Goal: Information Seeking & Learning: Learn about a topic

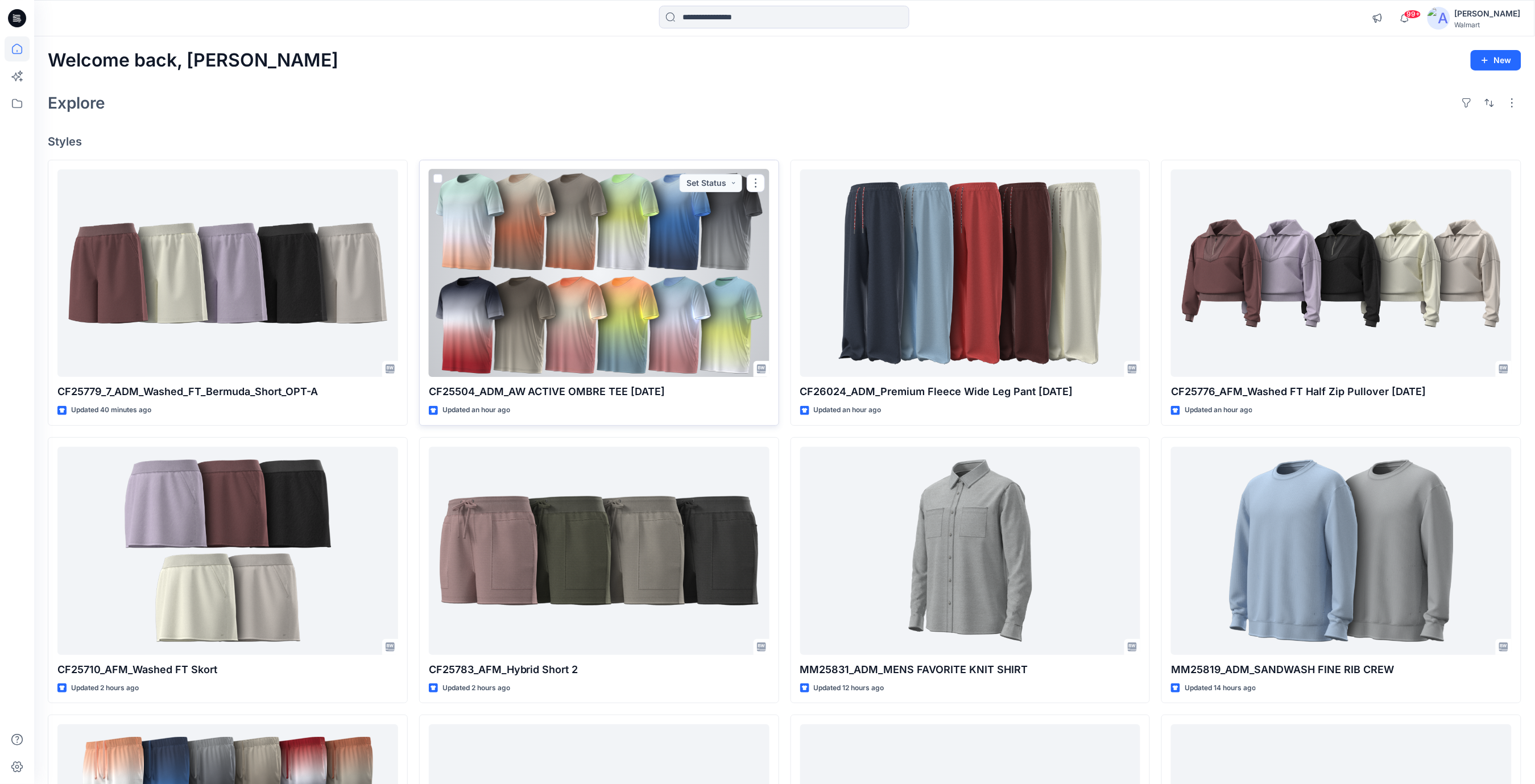
click at [662, 273] on div at bounding box center [599, 273] width 341 height 208
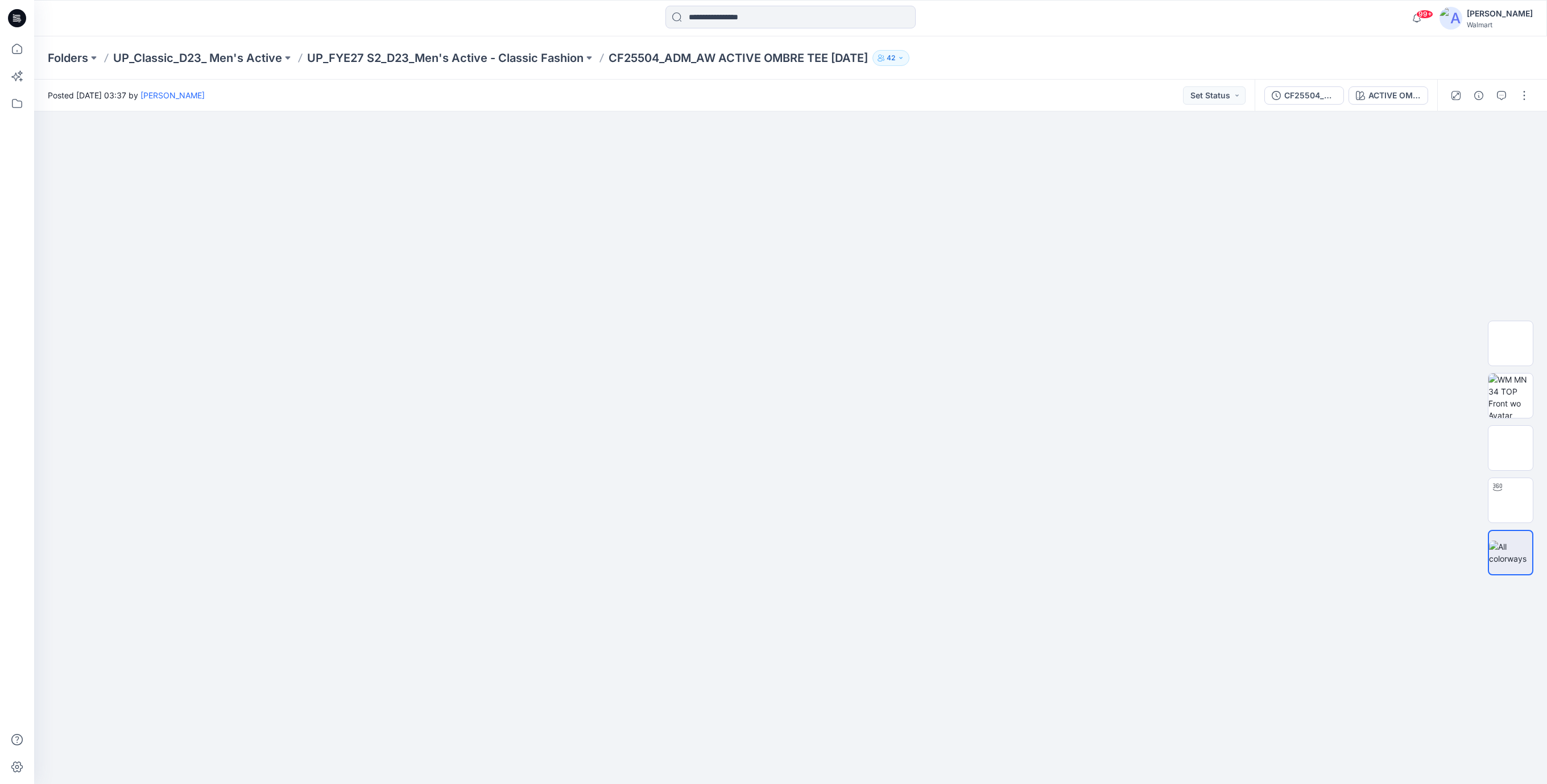
click at [17, 20] on icon at bounding box center [17, 18] width 18 height 37
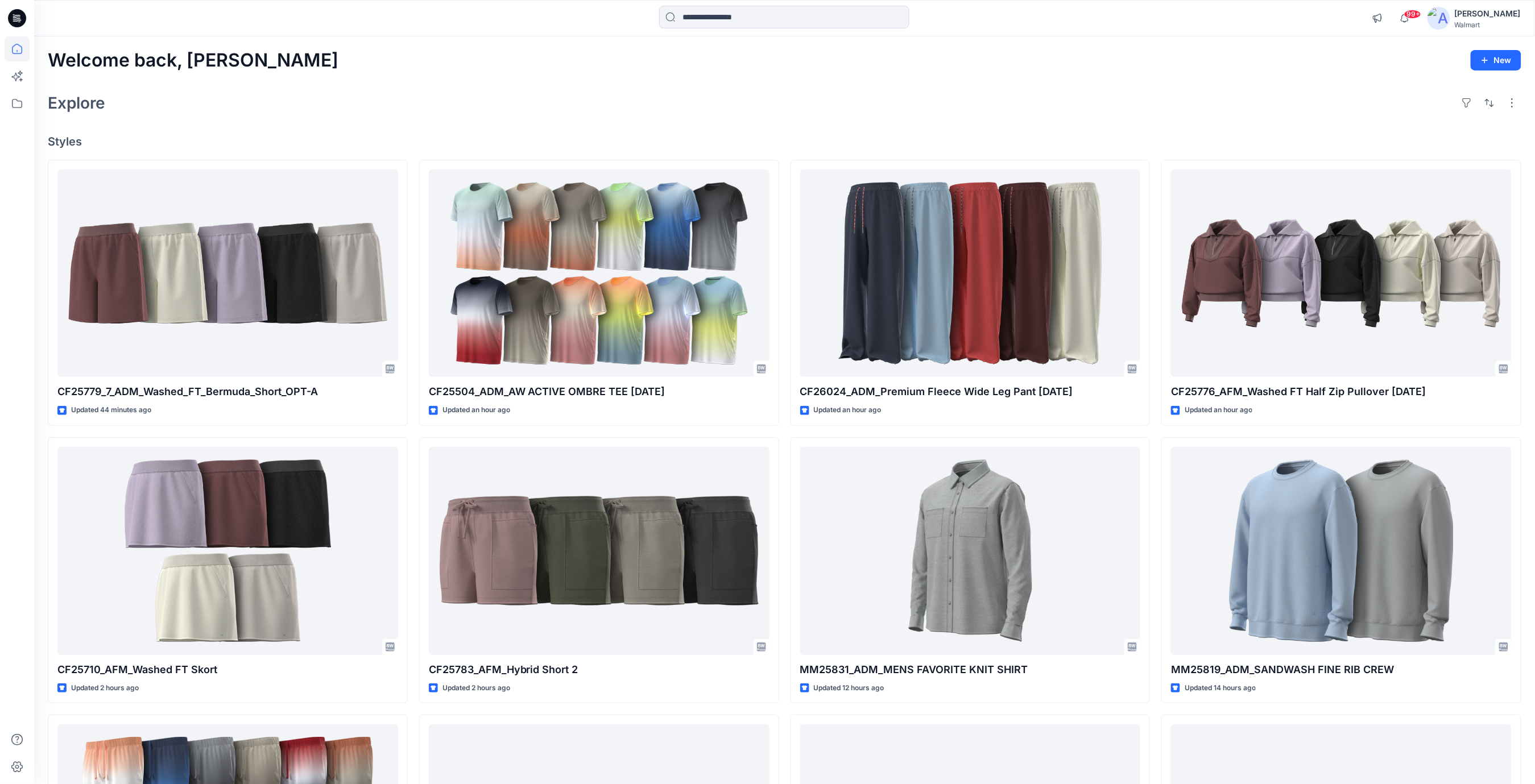
click at [516, 106] on div "Explore" at bounding box center [784, 102] width 1474 height 27
click at [516, 115] on div "Explore" at bounding box center [784, 102] width 1474 height 27
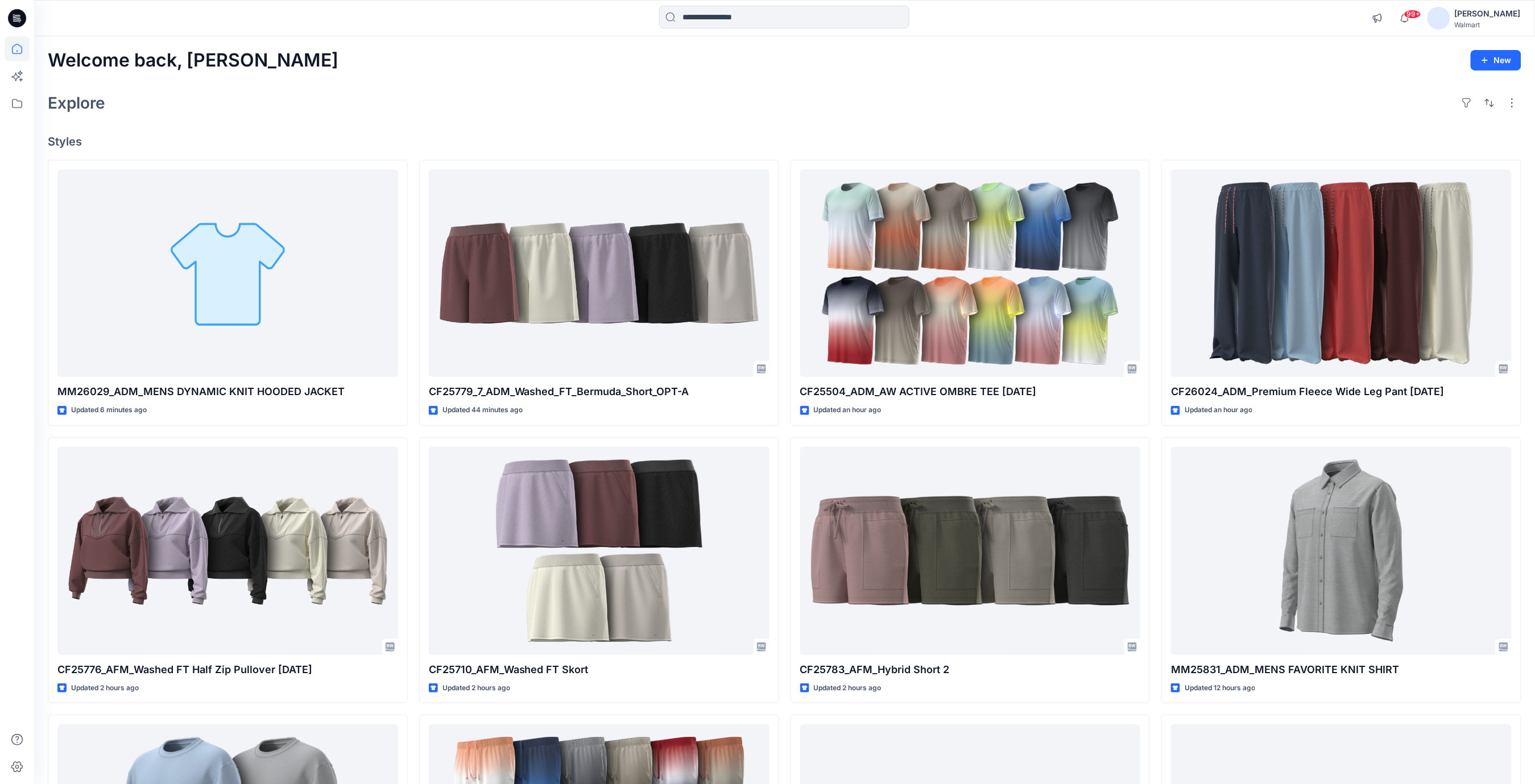
click at [416, 108] on div "Explore" at bounding box center [784, 102] width 1474 height 27
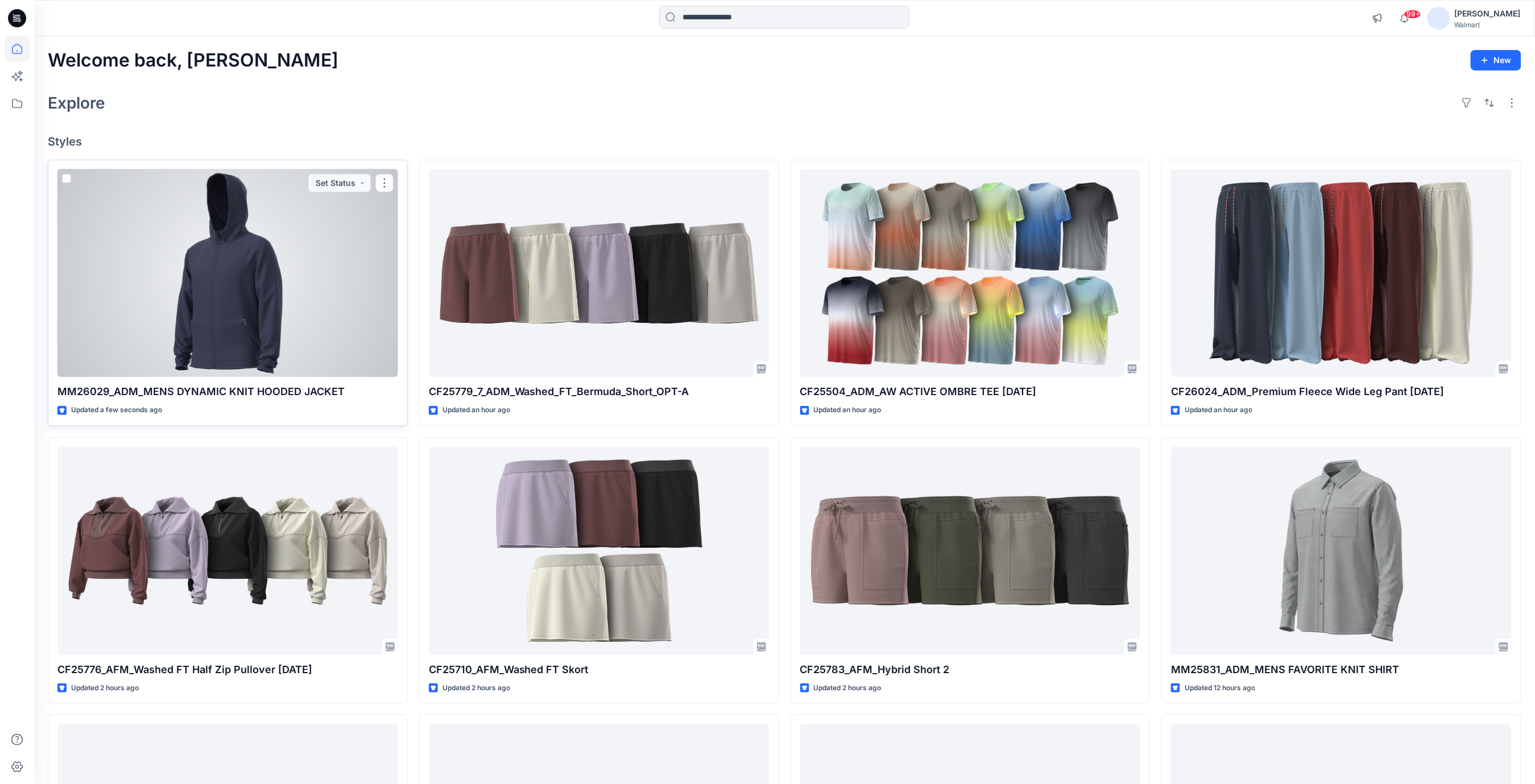
click at [212, 270] on div at bounding box center [227, 273] width 341 height 208
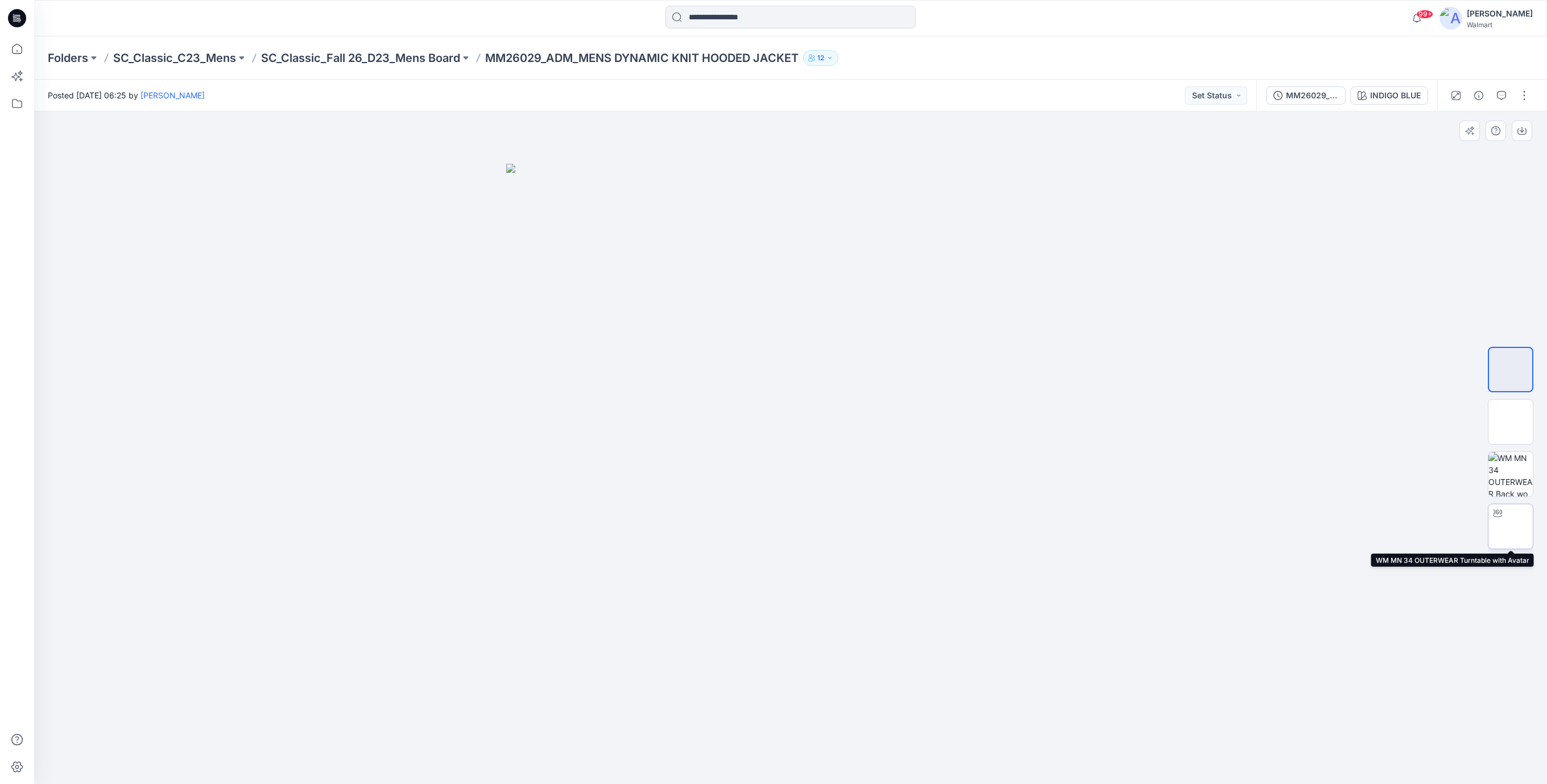
click at [1510, 527] on img at bounding box center [1510, 527] width 0 height 0
drag, startPoint x: 918, startPoint y: 757, endPoint x: 721, endPoint y: 766, distance: 197.2
click at [721, 766] on icon at bounding box center [791, 751] width 344 height 42
drag, startPoint x: 894, startPoint y: 762, endPoint x: 884, endPoint y: 761, distance: 10.0
click at [883, 761] on icon at bounding box center [791, 751] width 344 height 42
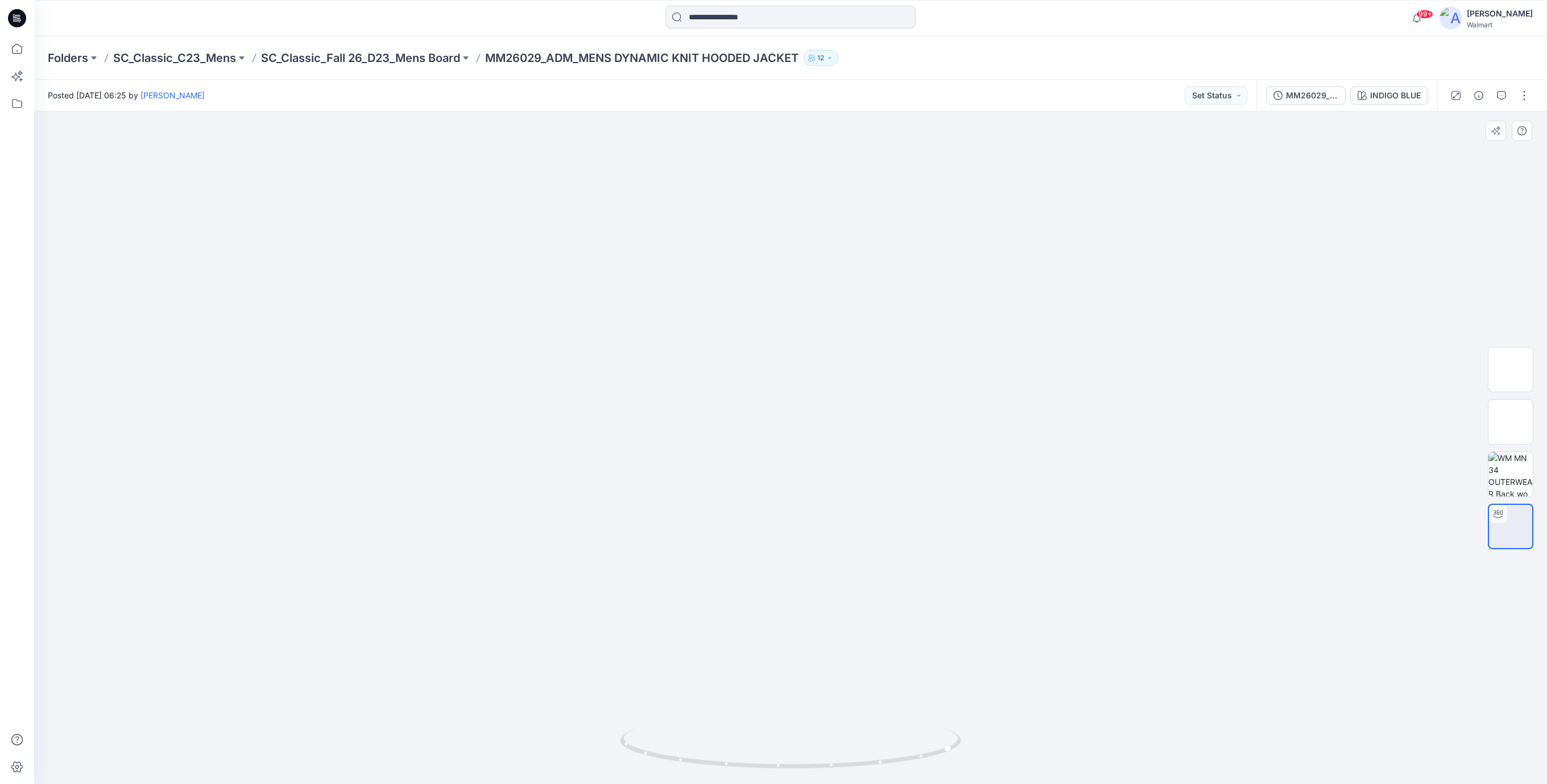
click at [576, 425] on img at bounding box center [791, 378] width 952 height 812
click at [16, 21] on icon at bounding box center [17, 18] width 18 height 18
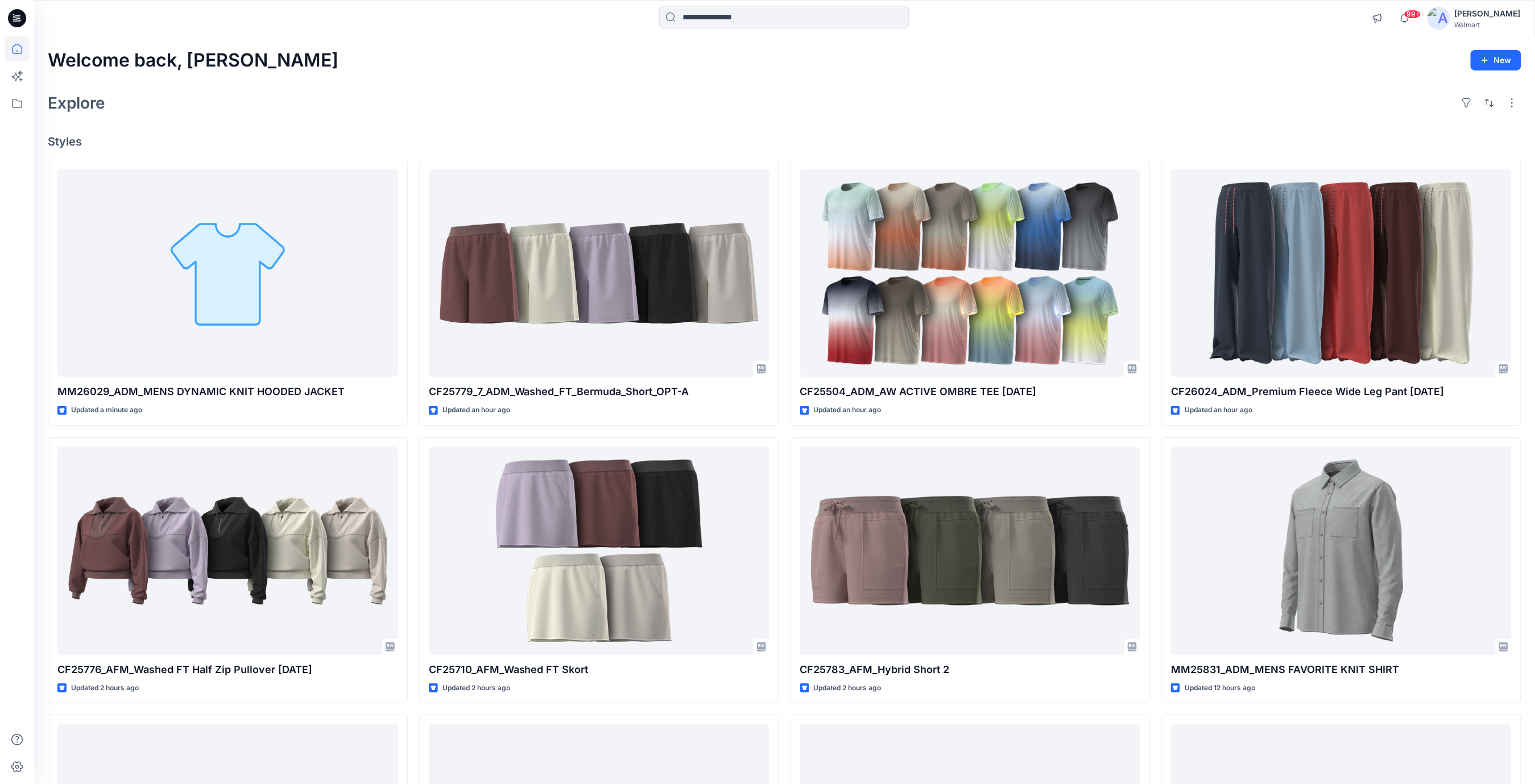
click at [448, 92] on div "Explore" at bounding box center [784, 102] width 1474 height 27
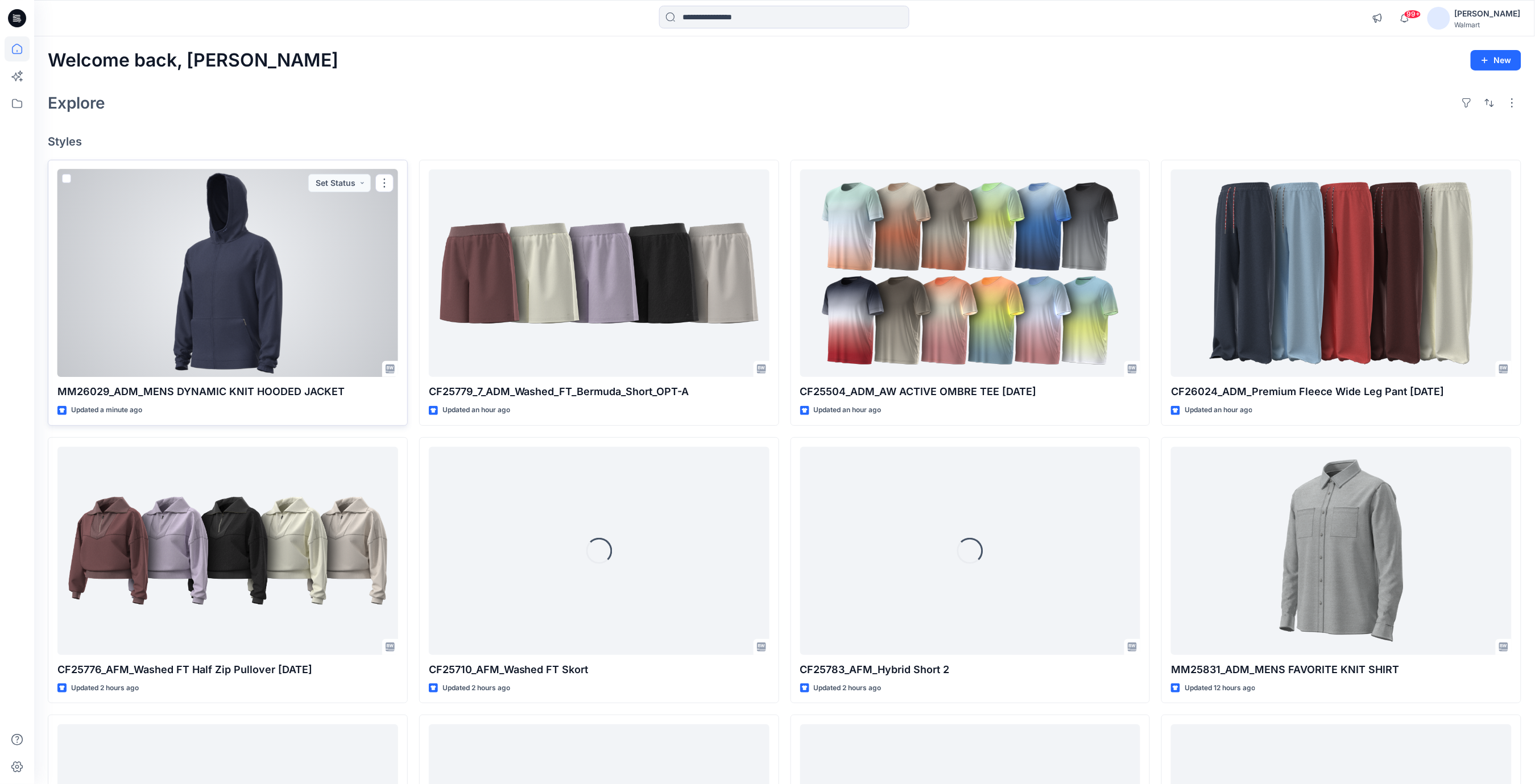
click at [283, 323] on div at bounding box center [227, 273] width 341 height 208
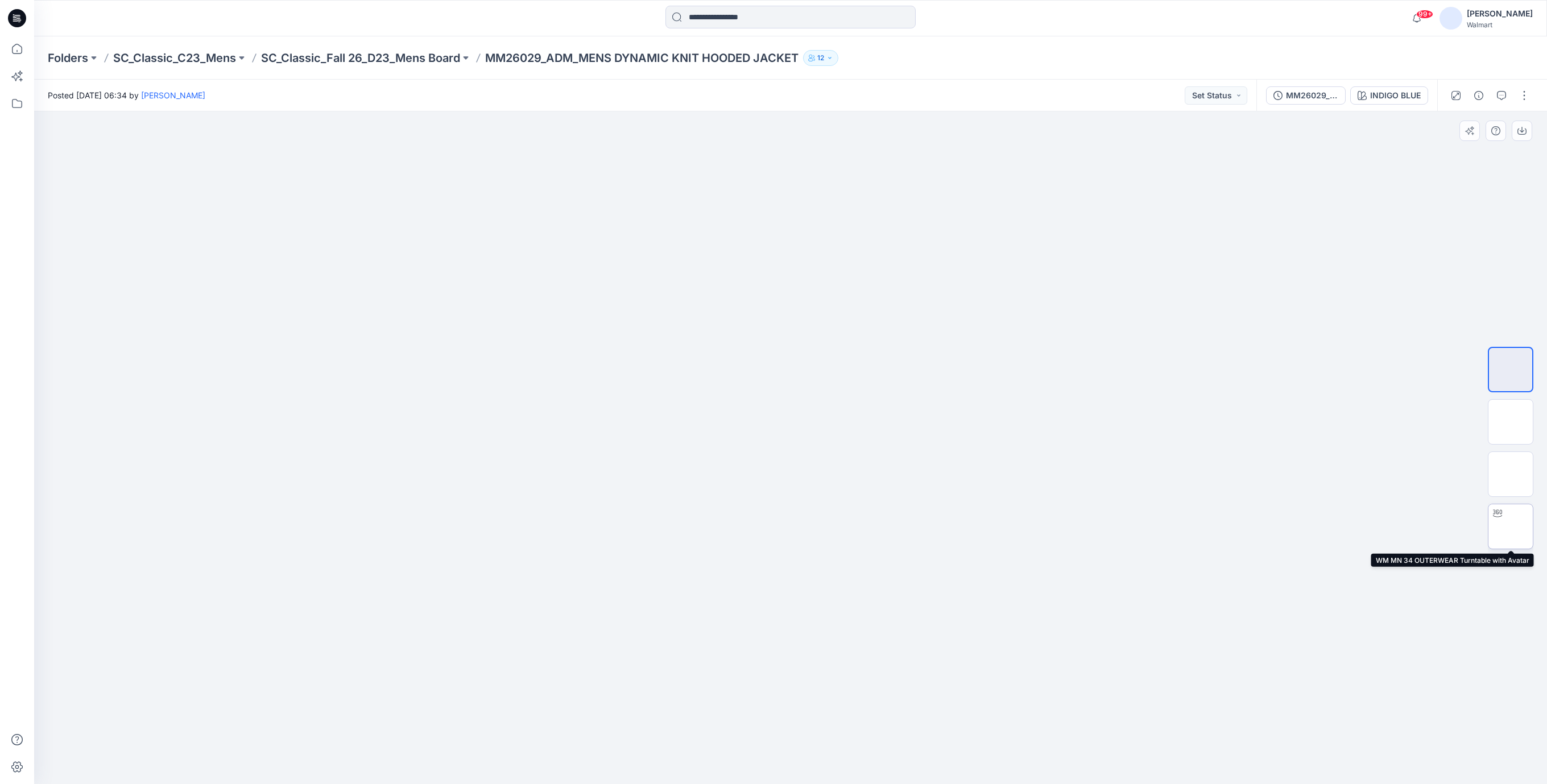
click at [1504, 518] on div at bounding box center [1497, 514] width 18 height 18
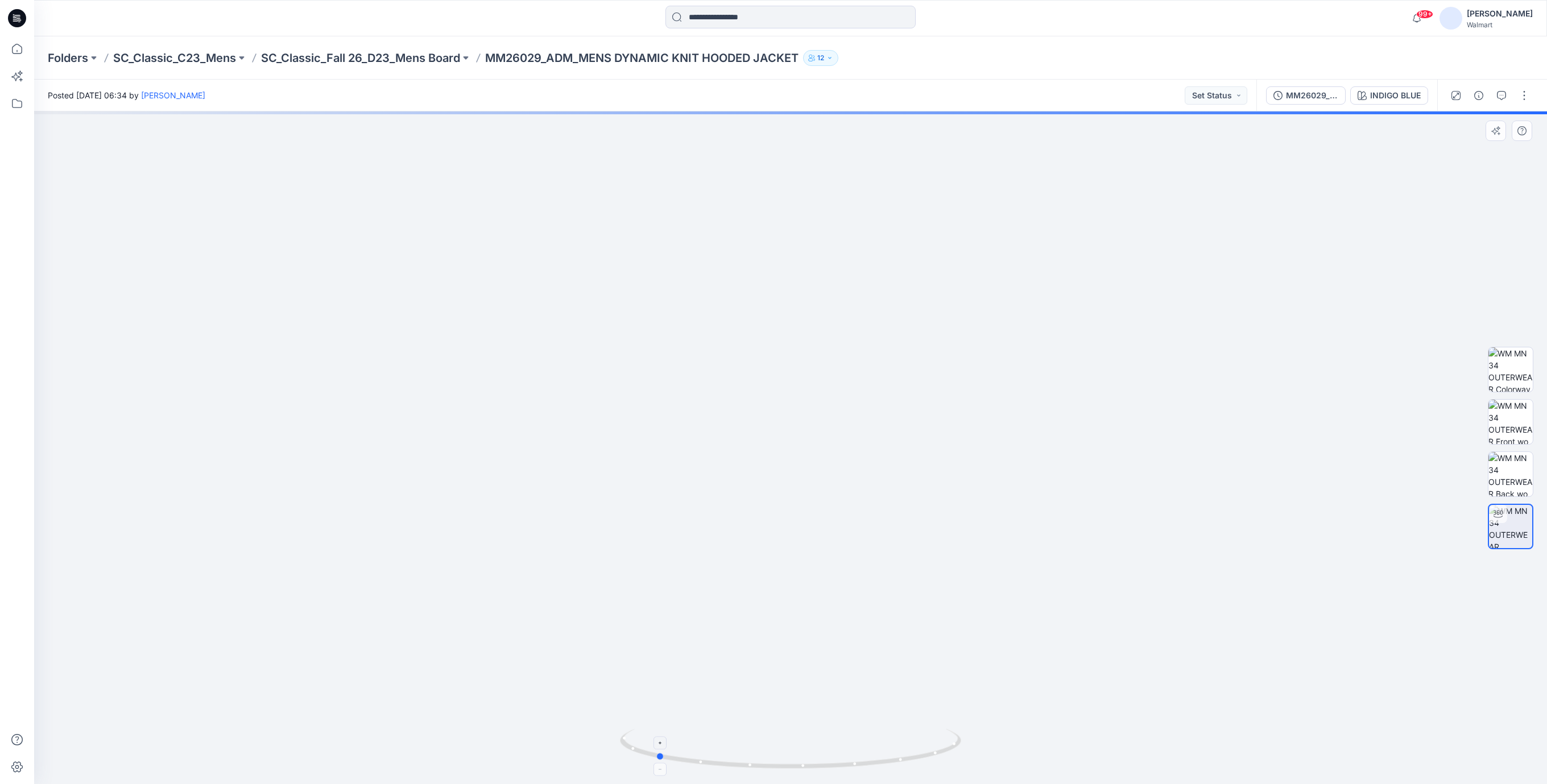
drag, startPoint x: 885, startPoint y: 764, endPoint x: 748, endPoint y: 749, distance: 137.8
click at [748, 749] on icon at bounding box center [791, 751] width 344 height 42
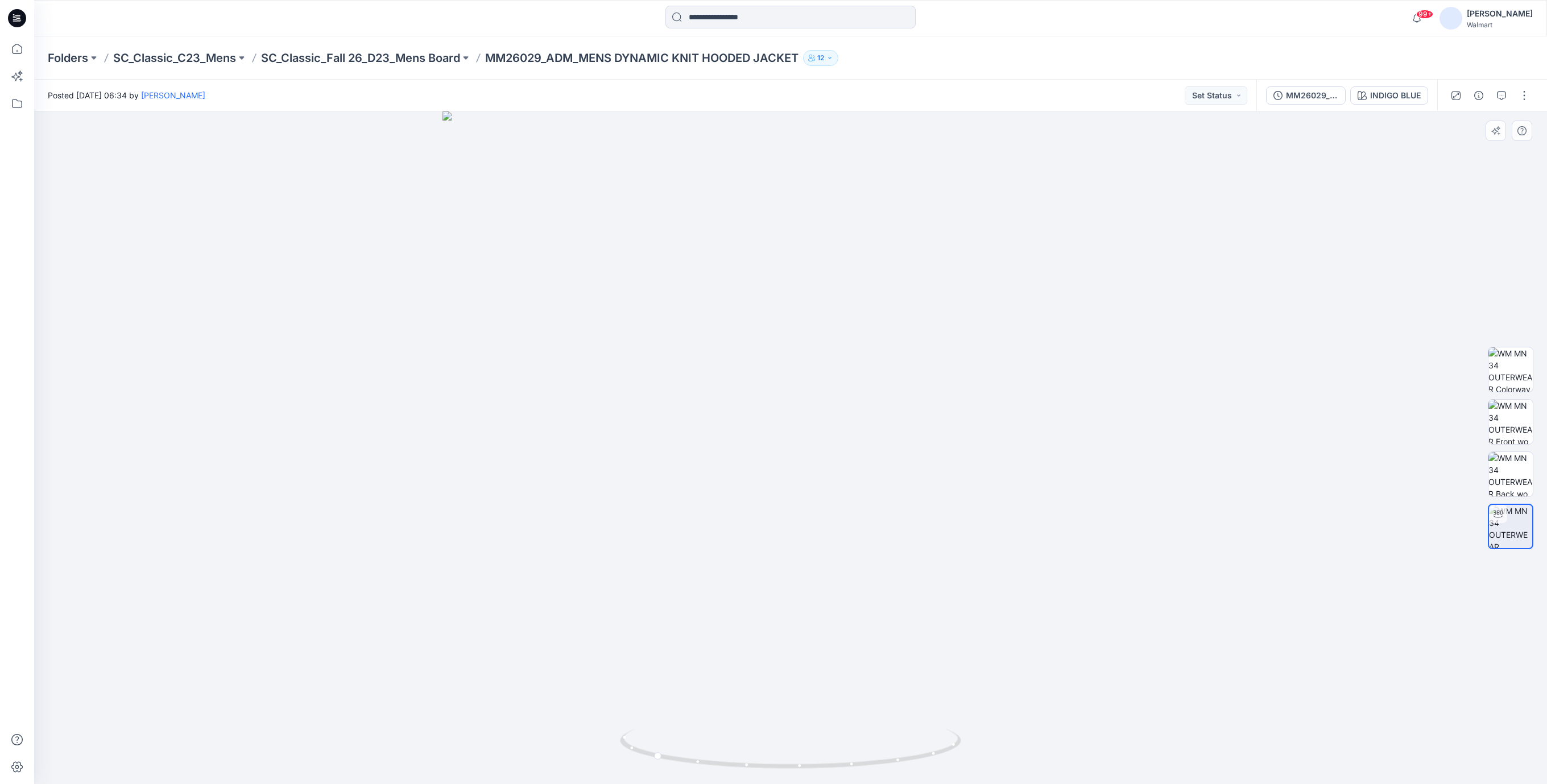
drag, startPoint x: 390, startPoint y: 388, endPoint x: 697, endPoint y: 521, distance: 334.6
click at [723, 492] on div at bounding box center [791, 448] width 1513 height 673
click at [28, 20] on div at bounding box center [17, 18] width 37 height 37
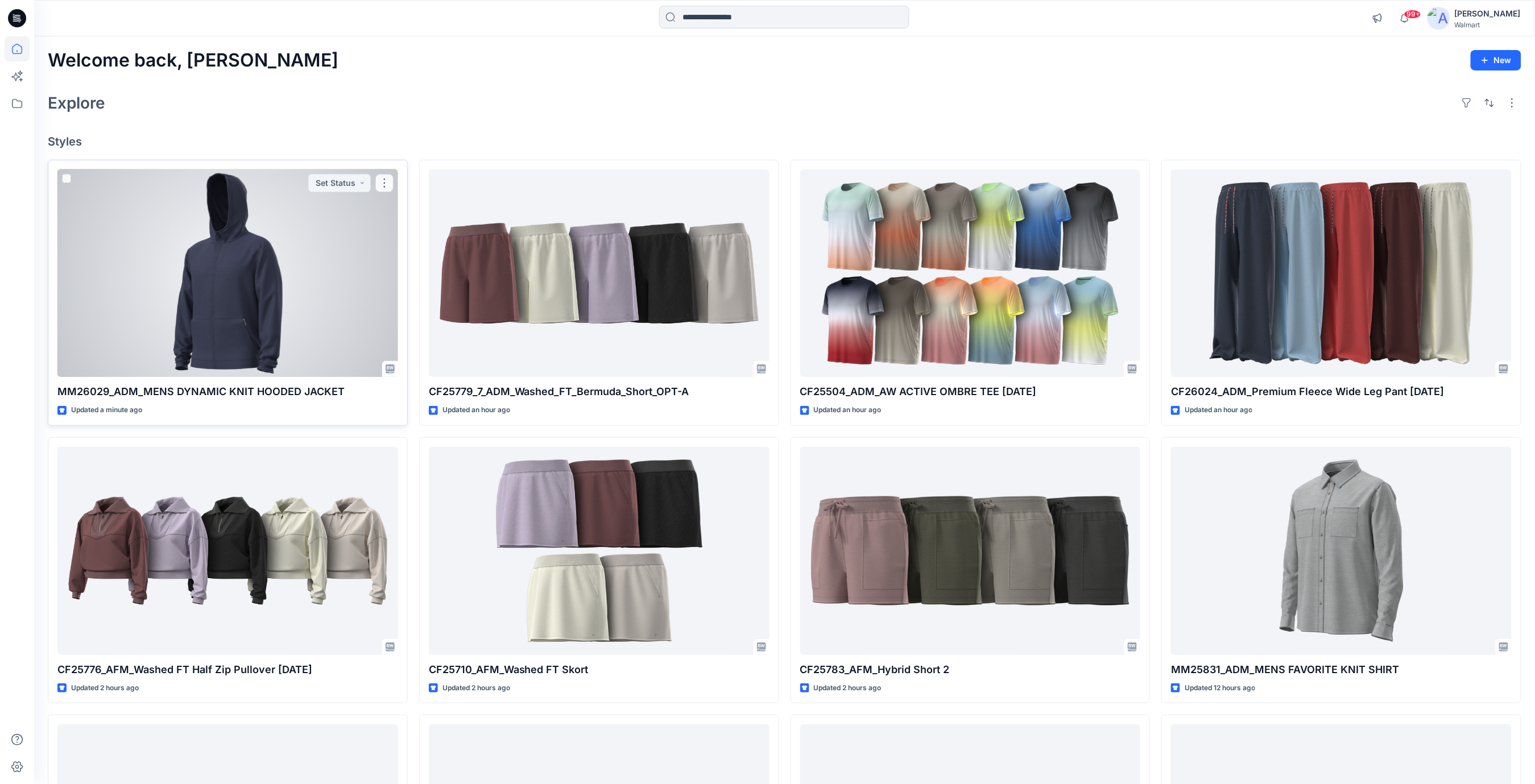
click at [216, 225] on div at bounding box center [227, 273] width 341 height 208
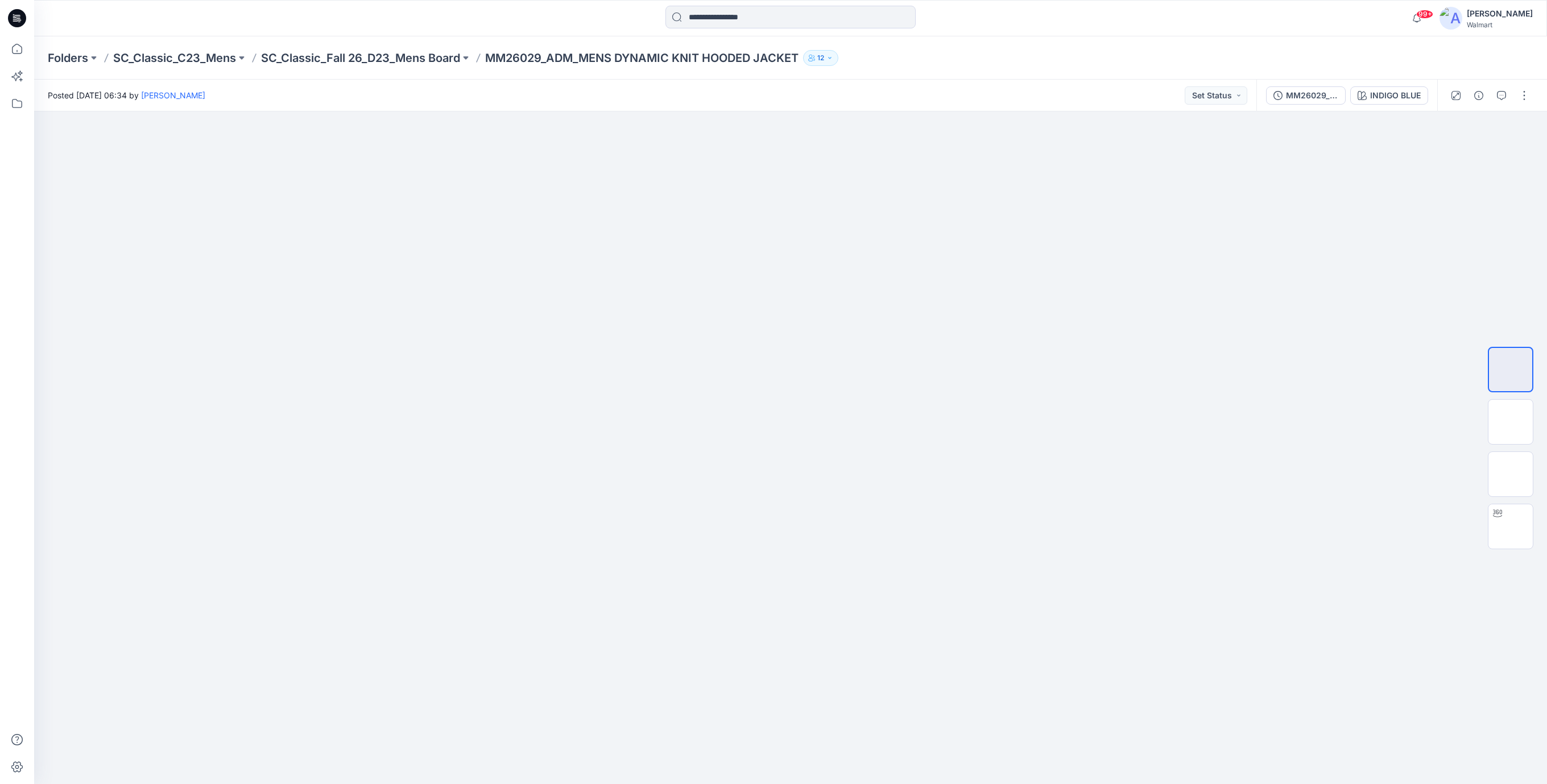
click at [297, 164] on div at bounding box center [791, 448] width 1513 height 673
click at [15, 8] on icon at bounding box center [17, 18] width 18 height 37
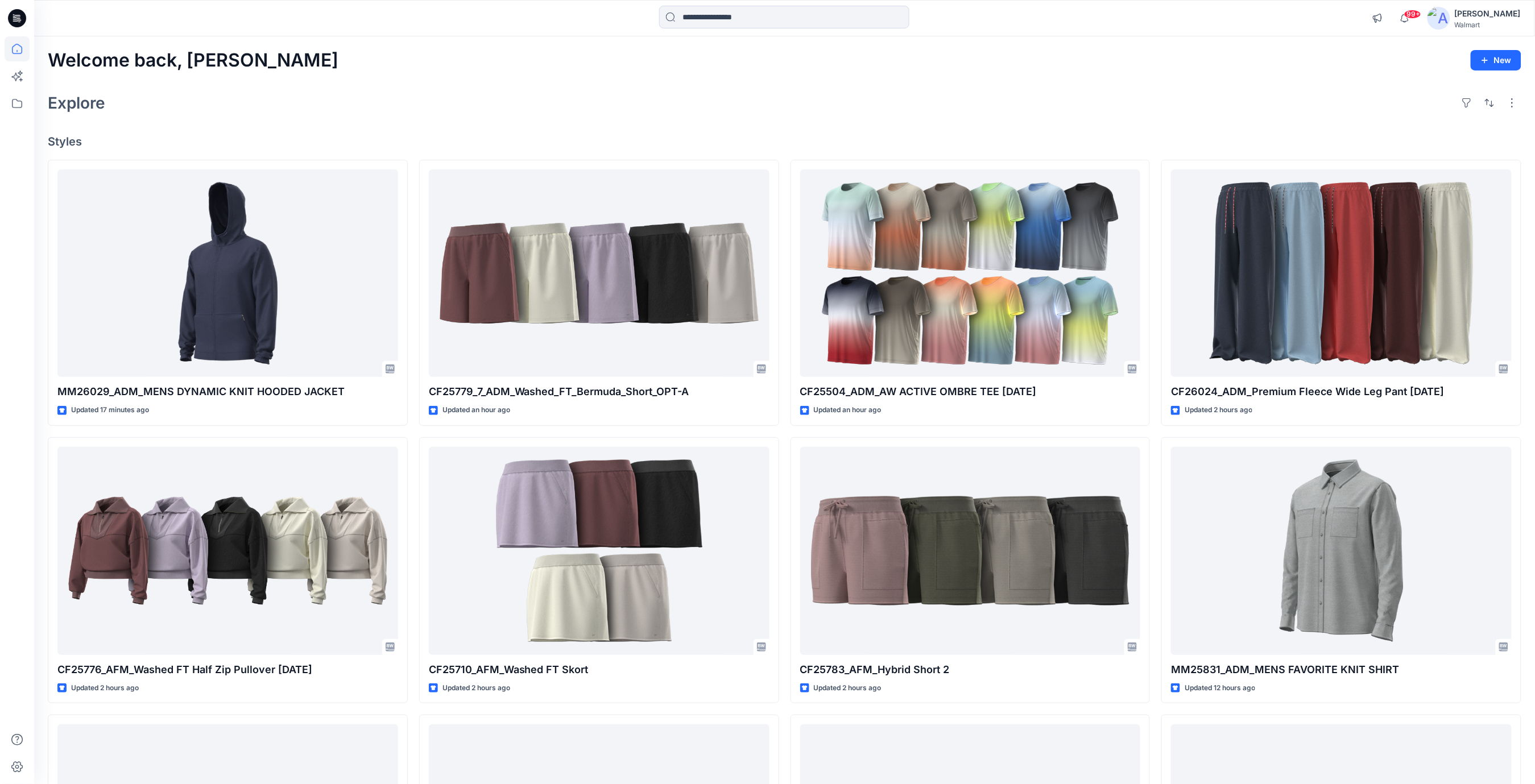
click at [464, 102] on div "Explore" at bounding box center [784, 102] width 1474 height 27
click at [533, 74] on div "Welcome back, Rajesh New Explore Styles MM26029_ADM_MENS DYNAMIC KNIT HOODED JA…" at bounding box center [785, 537] width 1502 height 1000
click at [531, 74] on div "Welcome back, Rajesh New Explore Styles MM26029_ADM_MENS DYNAMIC KNIT HOODED JA…" at bounding box center [785, 537] width 1502 height 1000
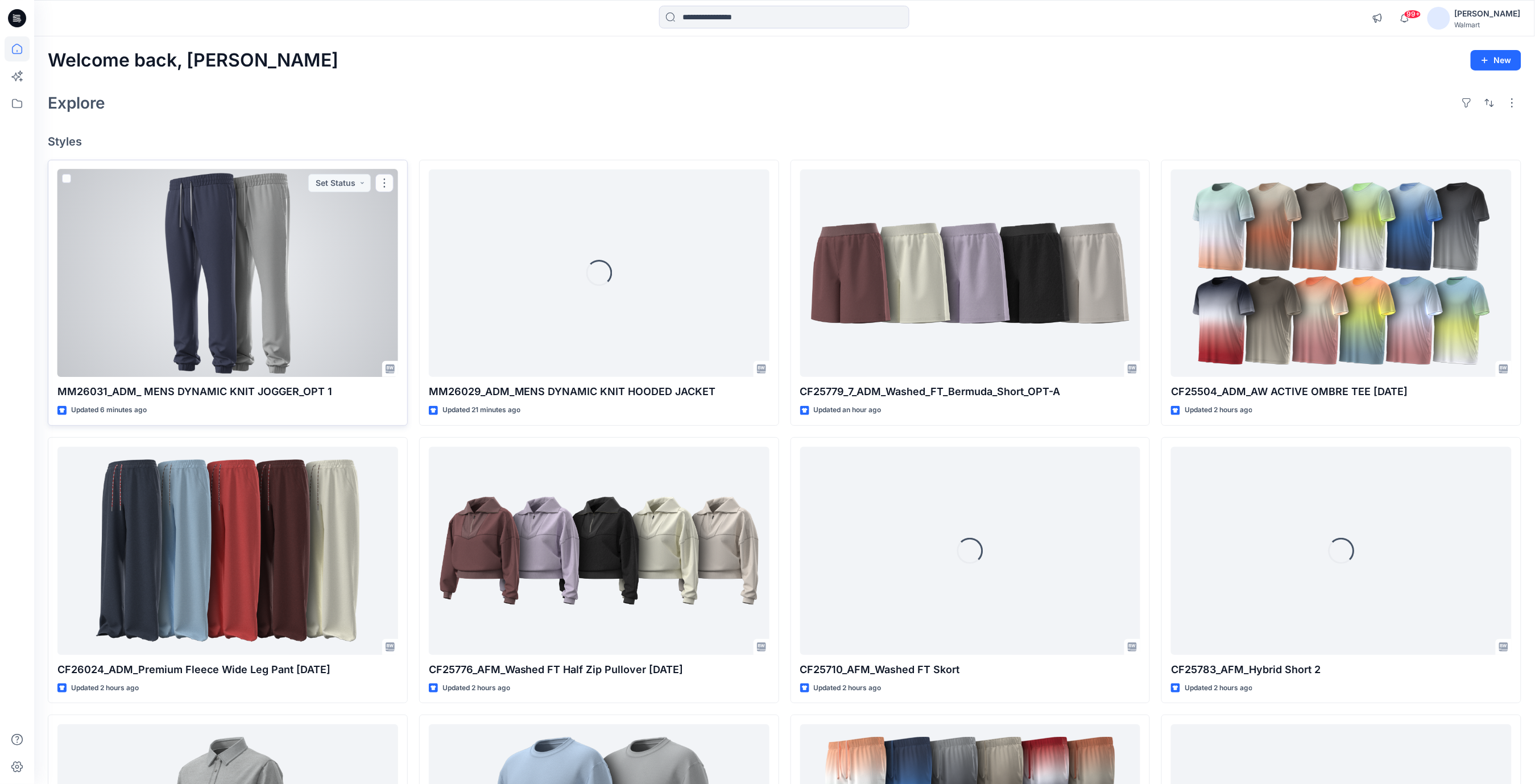
click at [216, 269] on div at bounding box center [227, 273] width 341 height 208
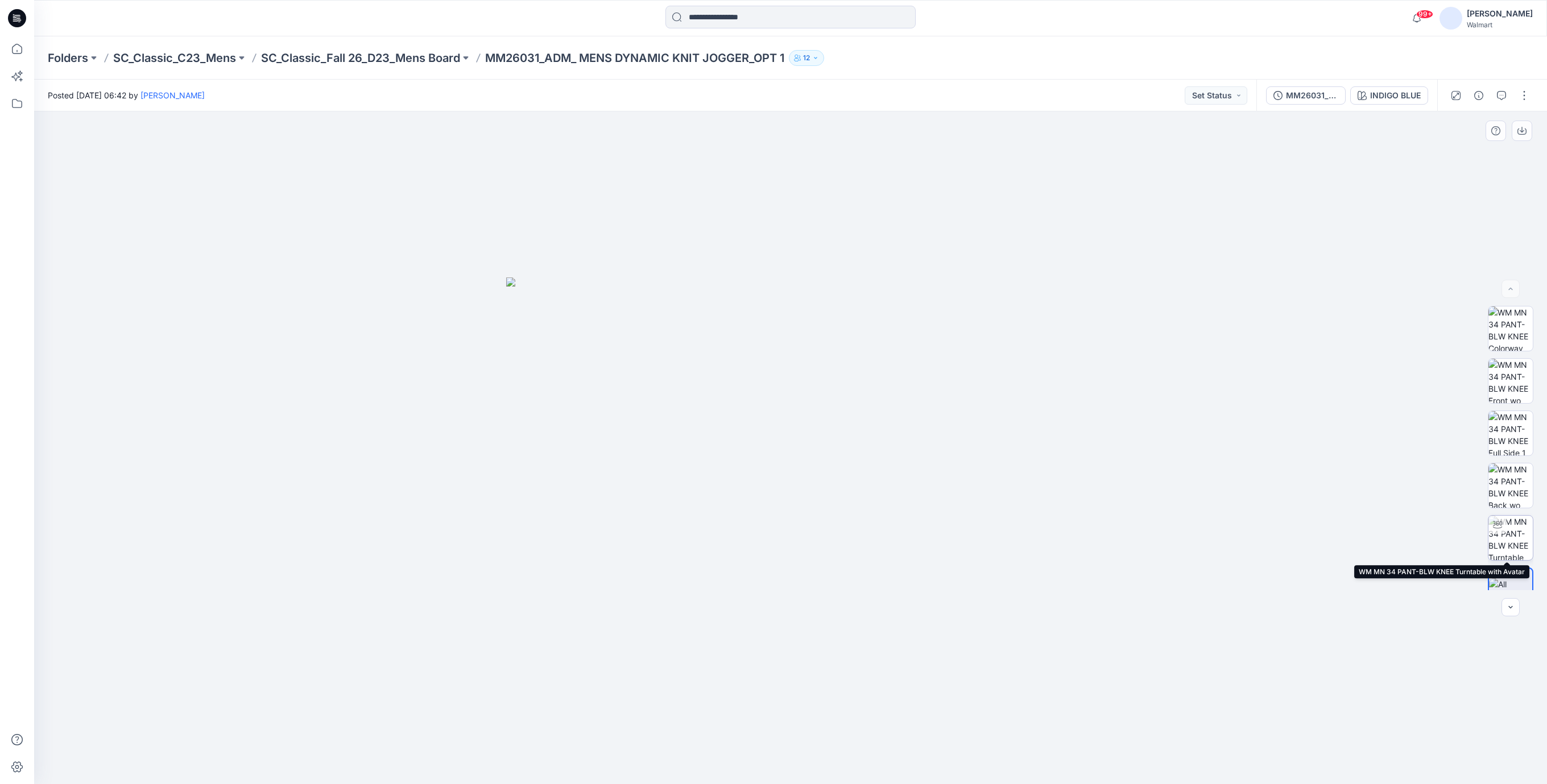
click at [1510, 533] on img at bounding box center [1510, 538] width 44 height 44
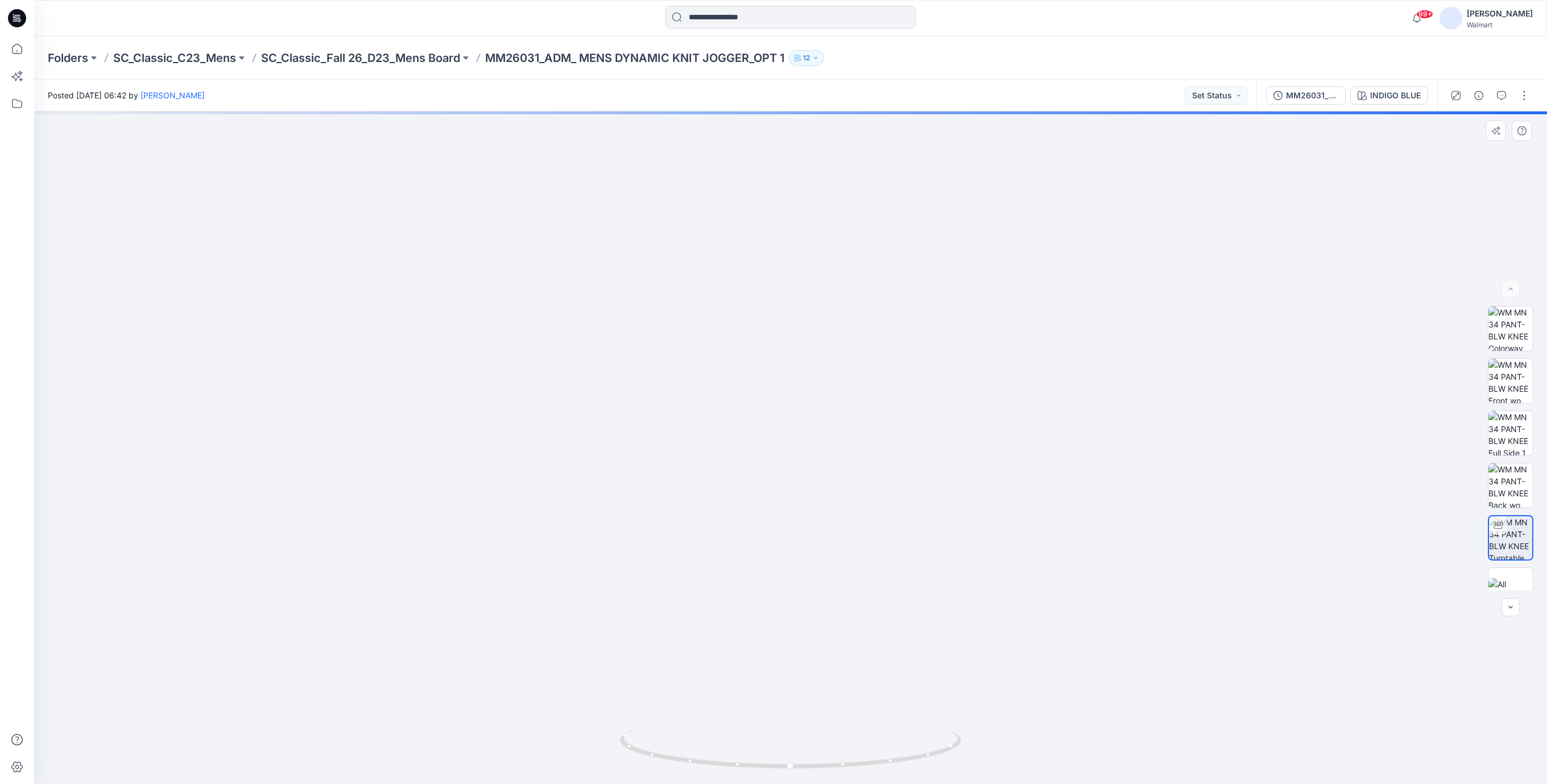
drag, startPoint x: 853, startPoint y: 513, endPoint x: 841, endPoint y: 202, distance: 311.2
click at [841, 202] on img at bounding box center [791, 332] width 905 height 905
drag, startPoint x: 912, startPoint y: 757, endPoint x: 749, endPoint y: 758, distance: 163.0
click at [749, 758] on icon at bounding box center [791, 751] width 344 height 42
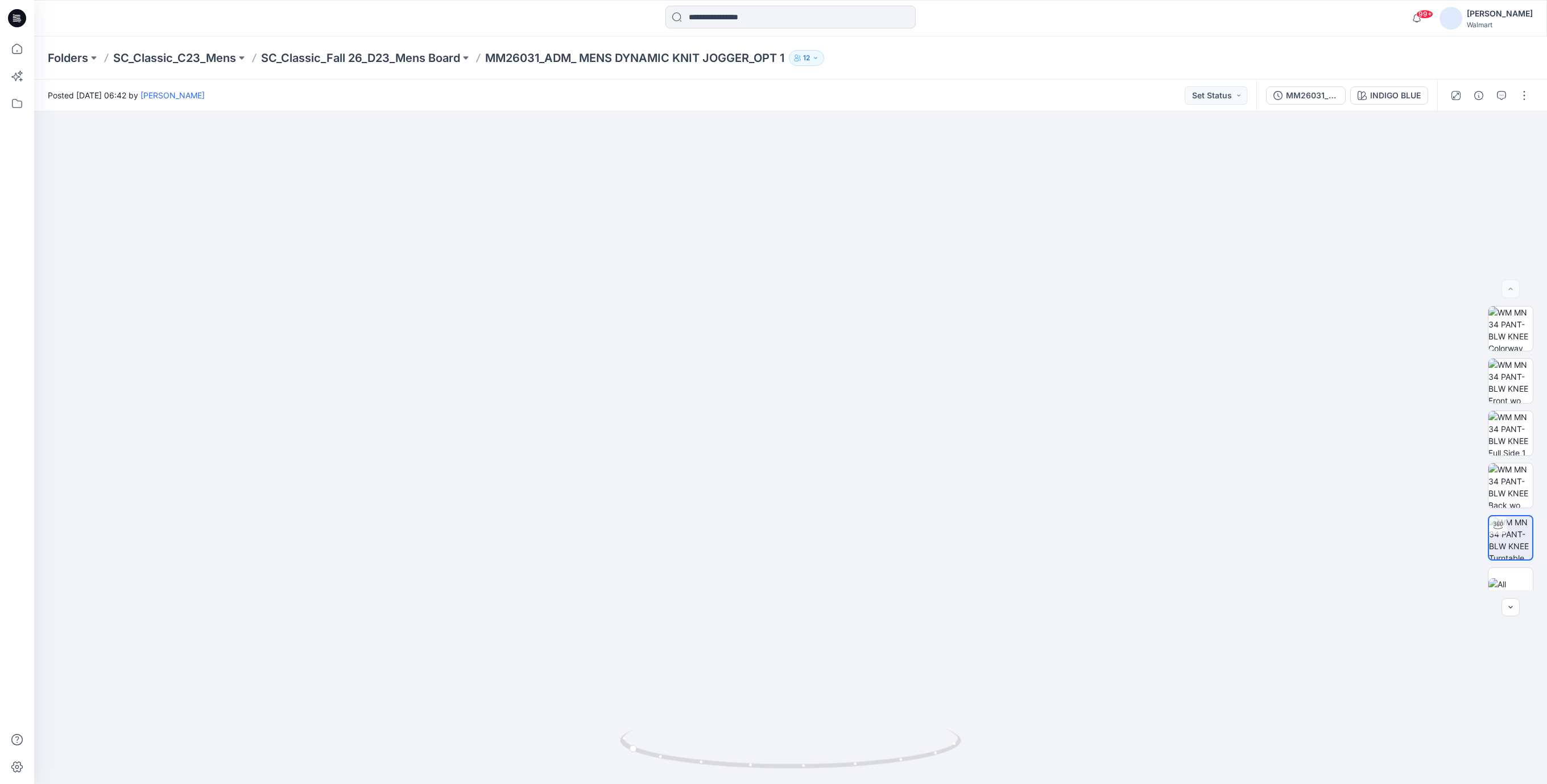
click at [23, 18] on icon at bounding box center [17, 18] width 18 height 18
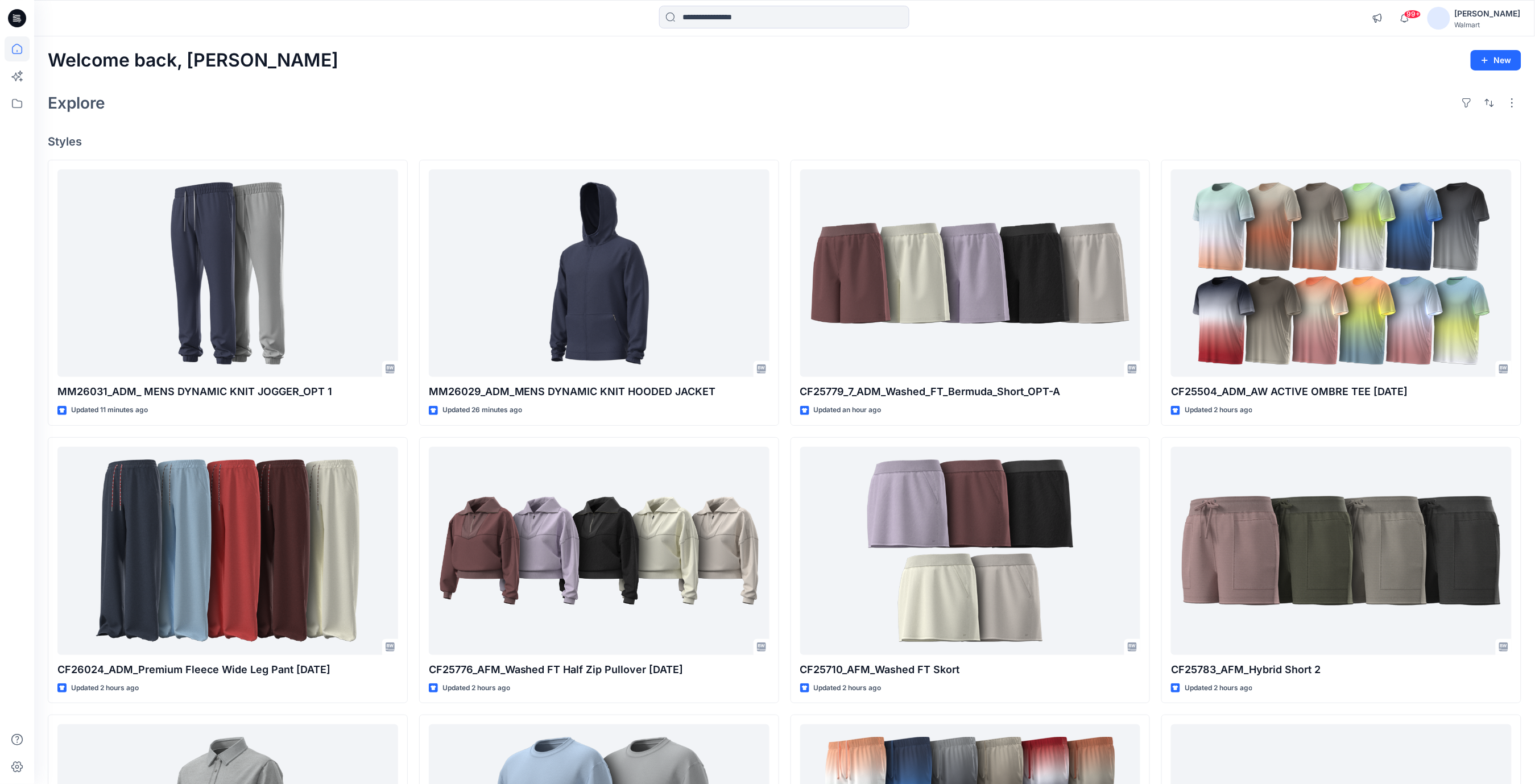
click at [391, 131] on div "Welcome back, Rajesh New Explore Styles MM26031_ADM_ MENS DYNAMIC KNIT JOGGER_O…" at bounding box center [785, 537] width 1502 height 1000
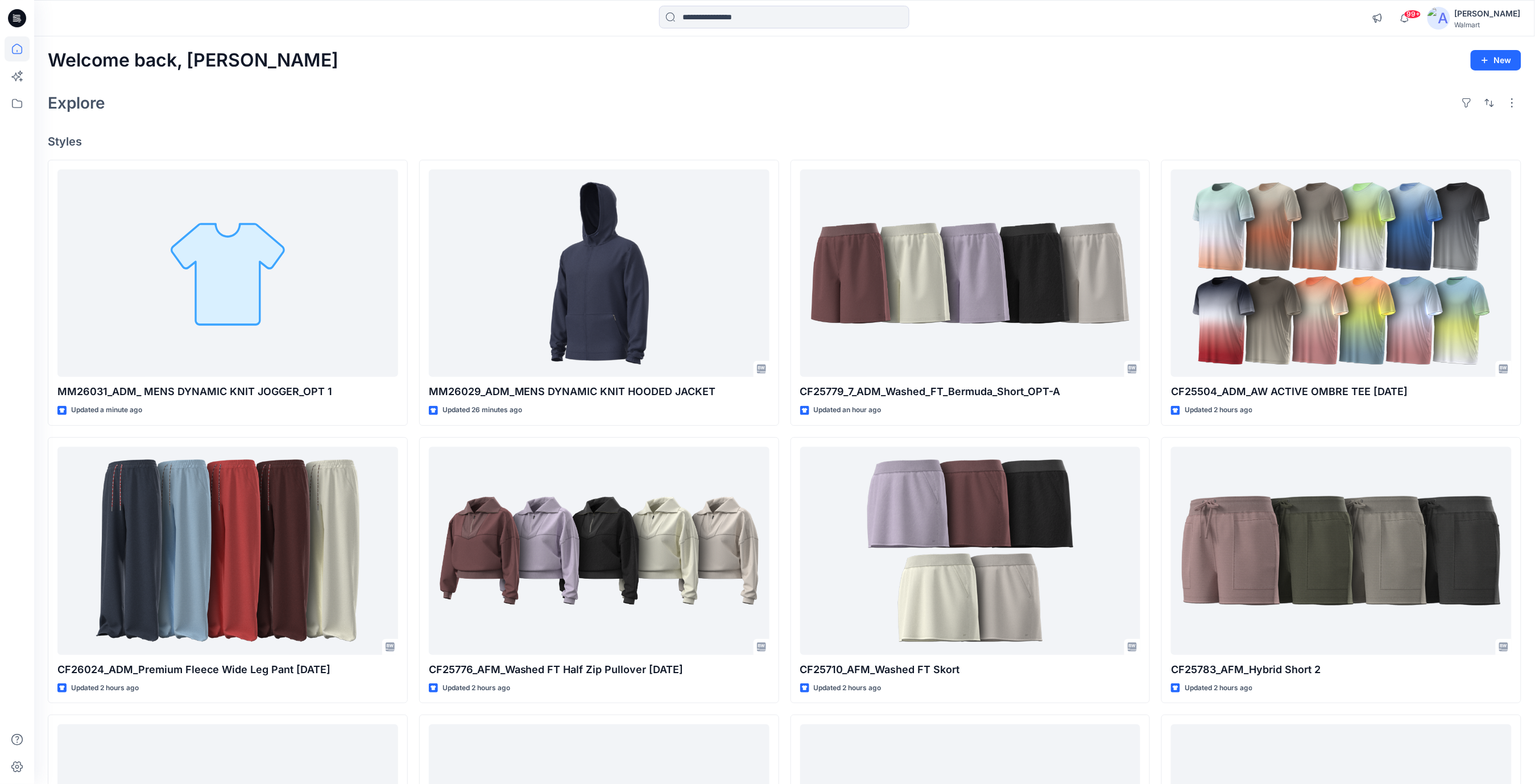
click at [1086, 66] on div "Welcome back, Rajesh New" at bounding box center [784, 60] width 1474 height 21
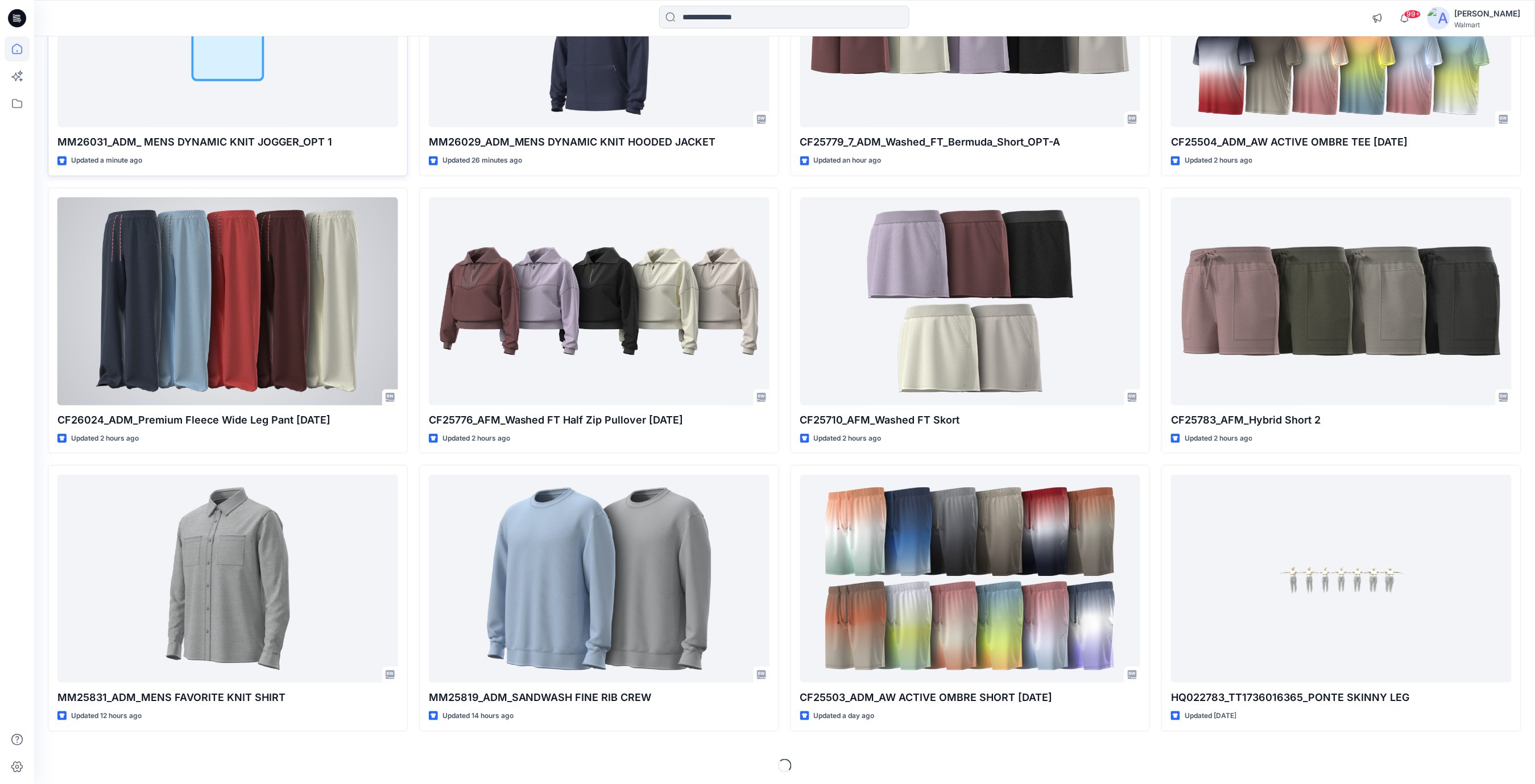
scroll to position [252, 0]
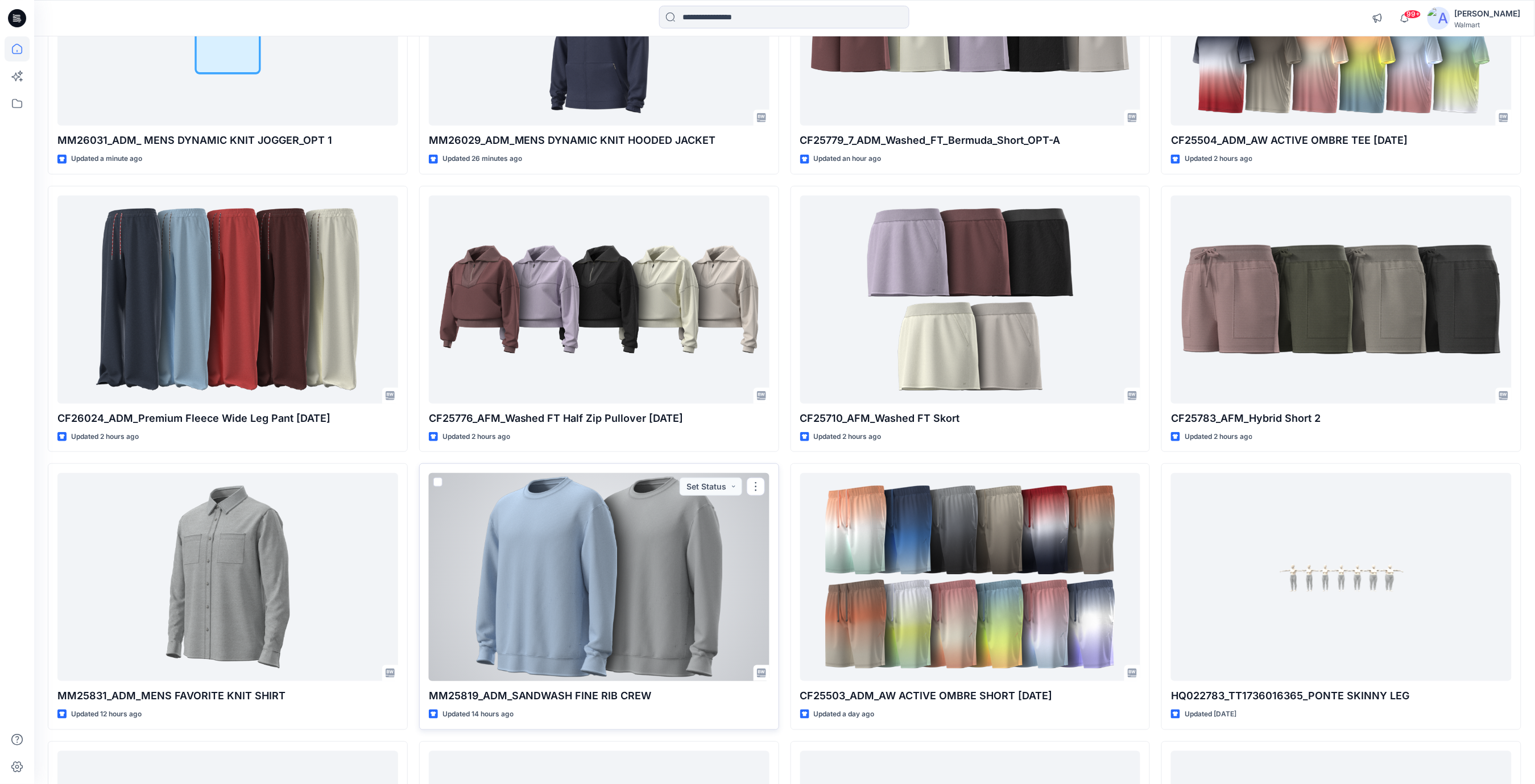
click at [608, 564] on div at bounding box center [599, 577] width 341 height 208
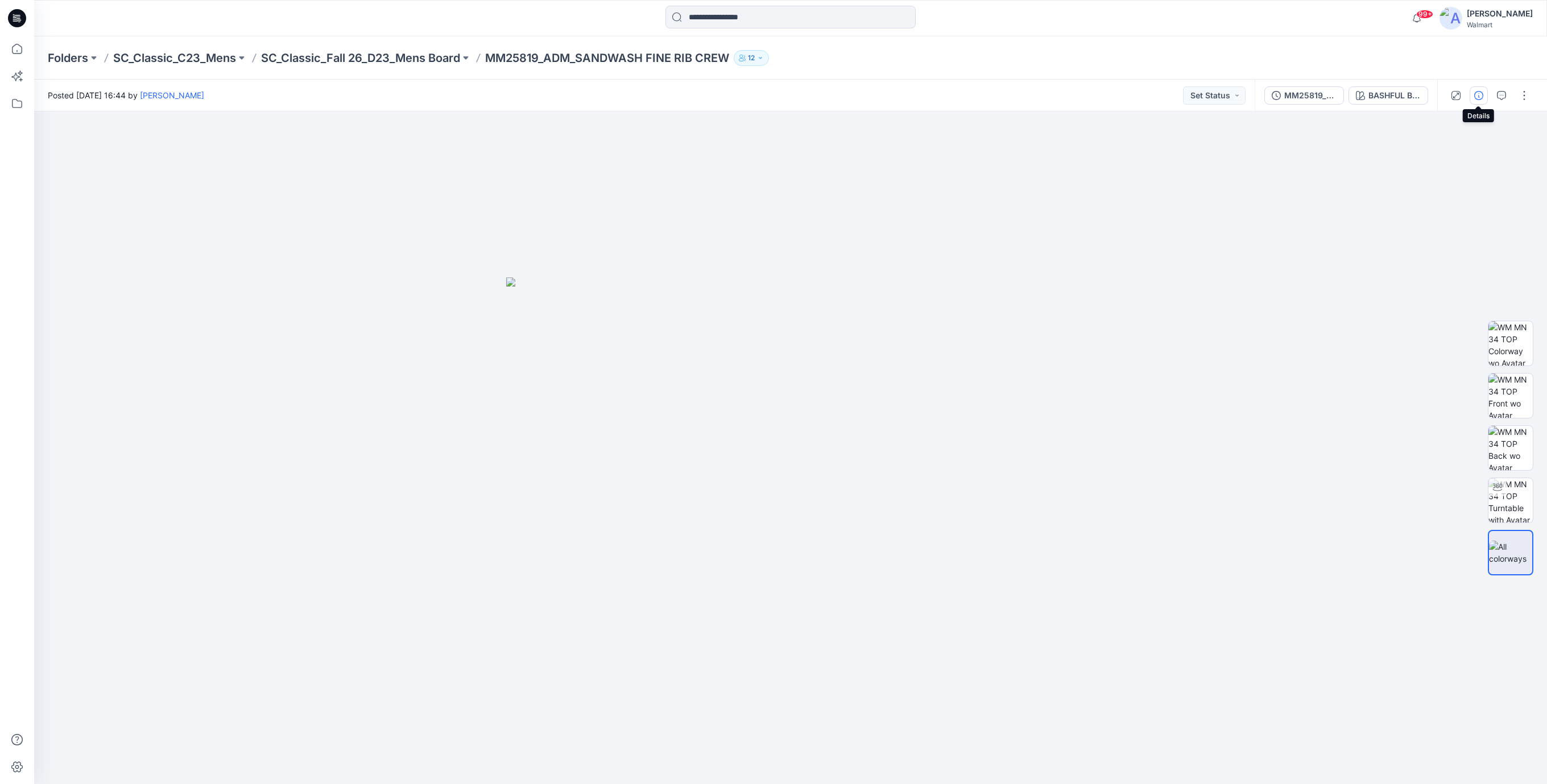
click at [1478, 96] on icon "button" at bounding box center [1478, 95] width 9 height 9
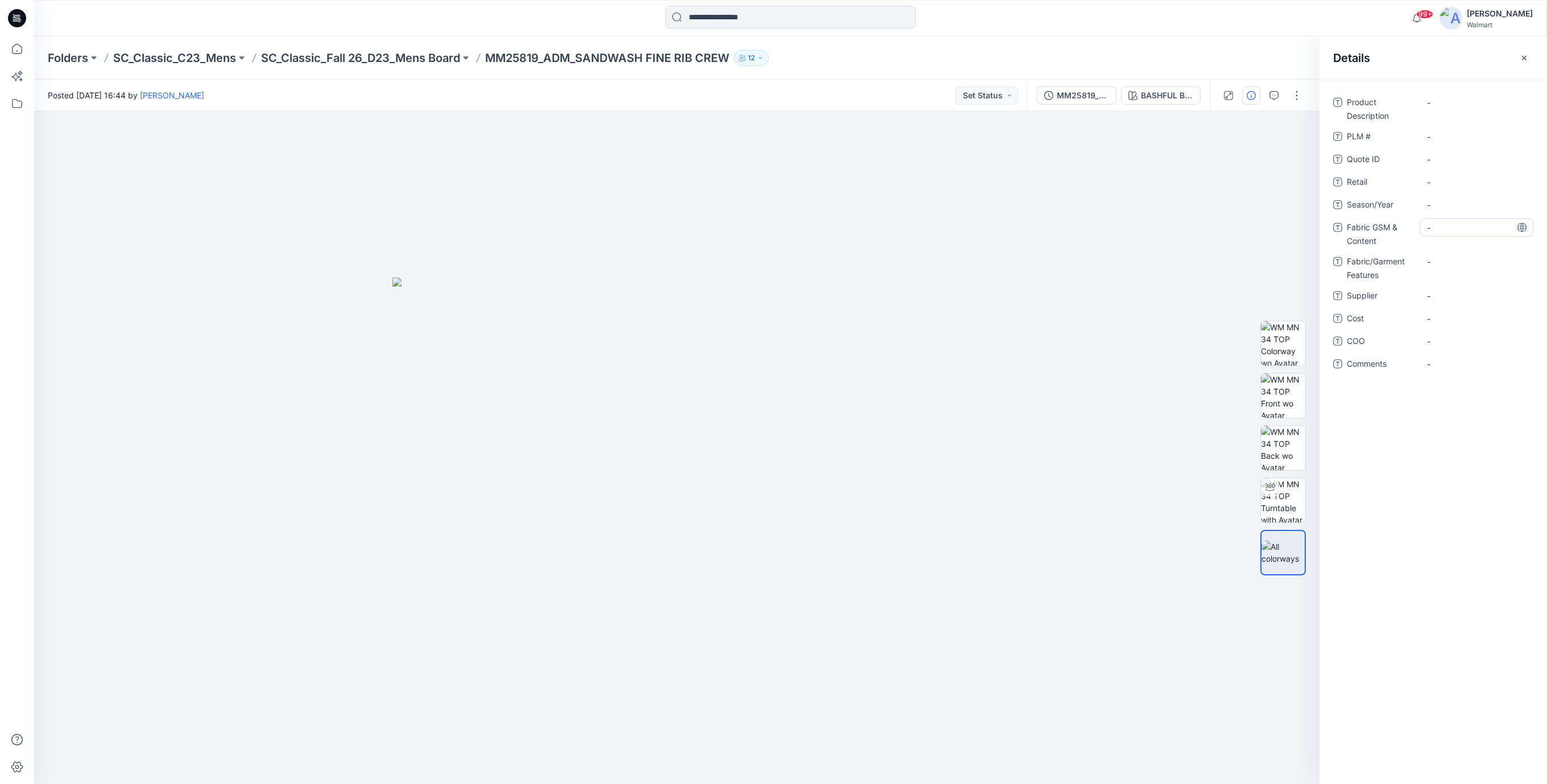
click at [1438, 228] on Content "-" at bounding box center [1476, 228] width 99 height 12
type textarea "**********"
drag, startPoint x: 489, startPoint y: 56, endPoint x: 731, endPoint y: 56, distance: 242.0
click at [729, 56] on p "MM25819_ADM_SANDWASH FINE RIB CREW" at bounding box center [607, 57] width 244 height 16
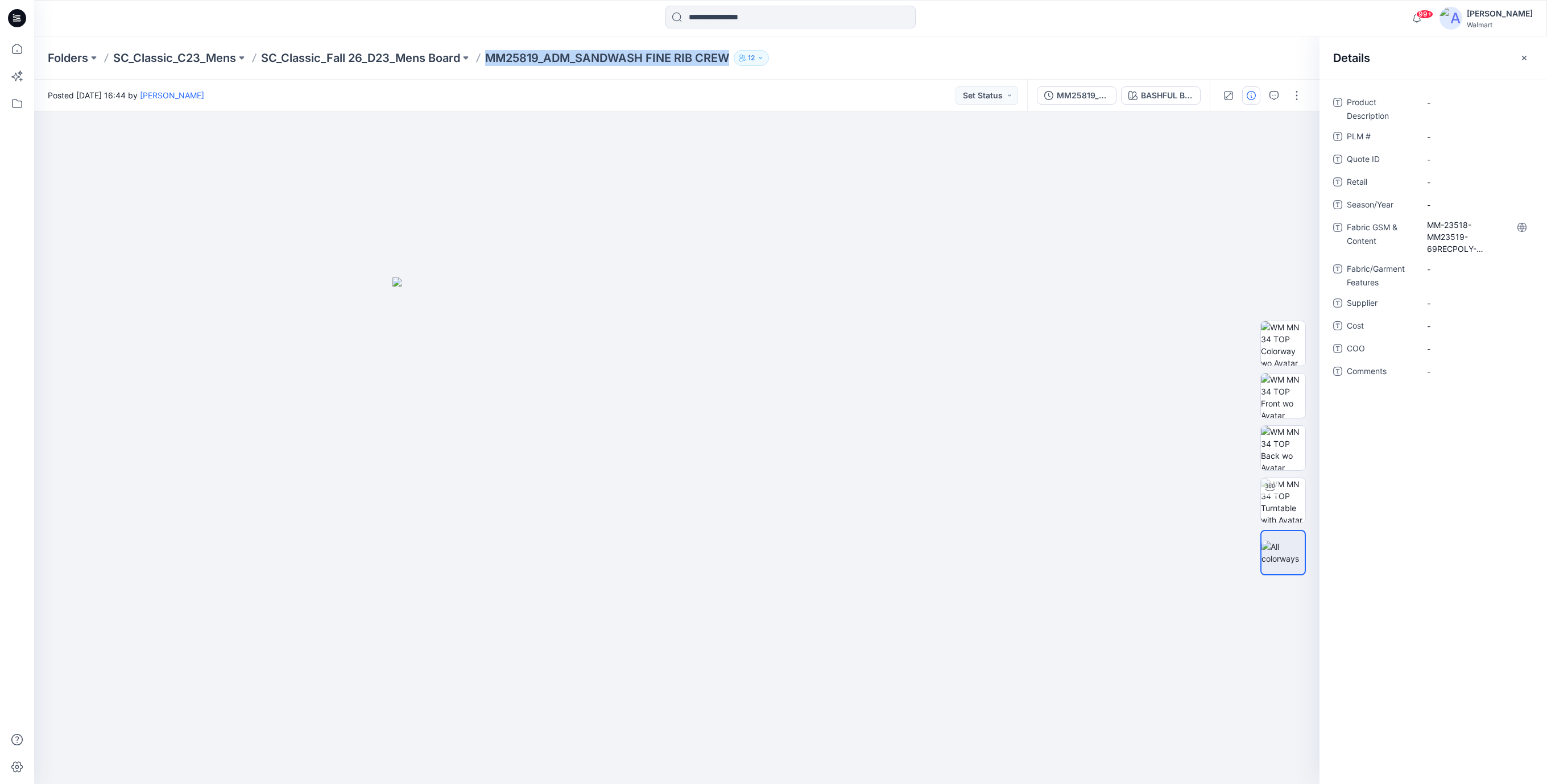
copy p "MM25819_ADM_SANDWASH FINE RIB CREW"
click at [1439, 104] on Description "-" at bounding box center [1476, 102] width 99 height 12
type textarea "**********"
click at [1458, 127] on div "**********" at bounding box center [1433, 243] width 200 height 301
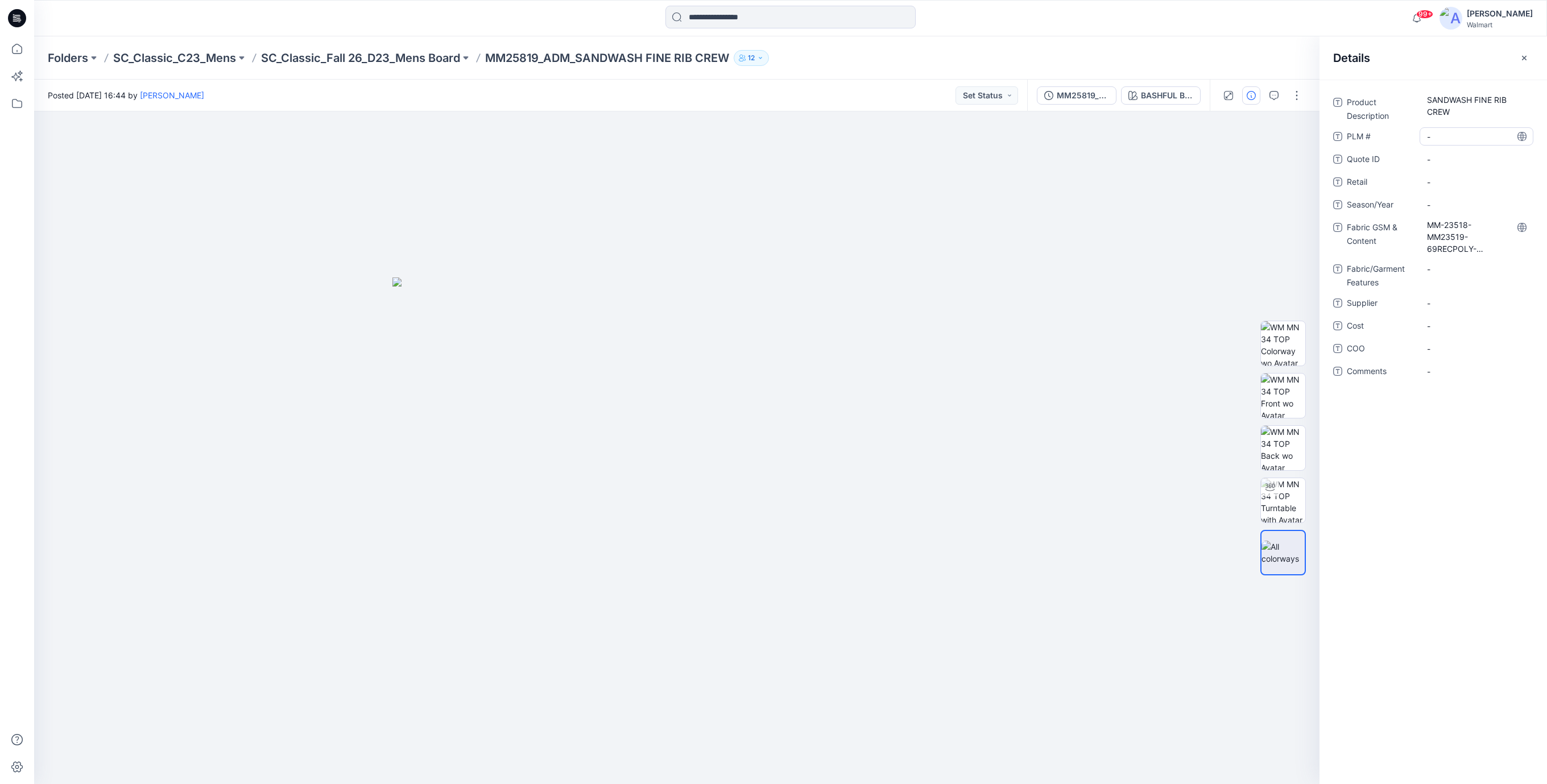
click at [1451, 138] on \ "-" at bounding box center [1476, 136] width 99 height 12
click at [1439, 157] on ID "-" at bounding box center [1476, 159] width 99 height 12
click at [1439, 140] on \ "-" at bounding box center [1476, 136] width 99 height 12
type textarea "***"
click at [1448, 158] on ID "-" at bounding box center [1476, 159] width 99 height 12
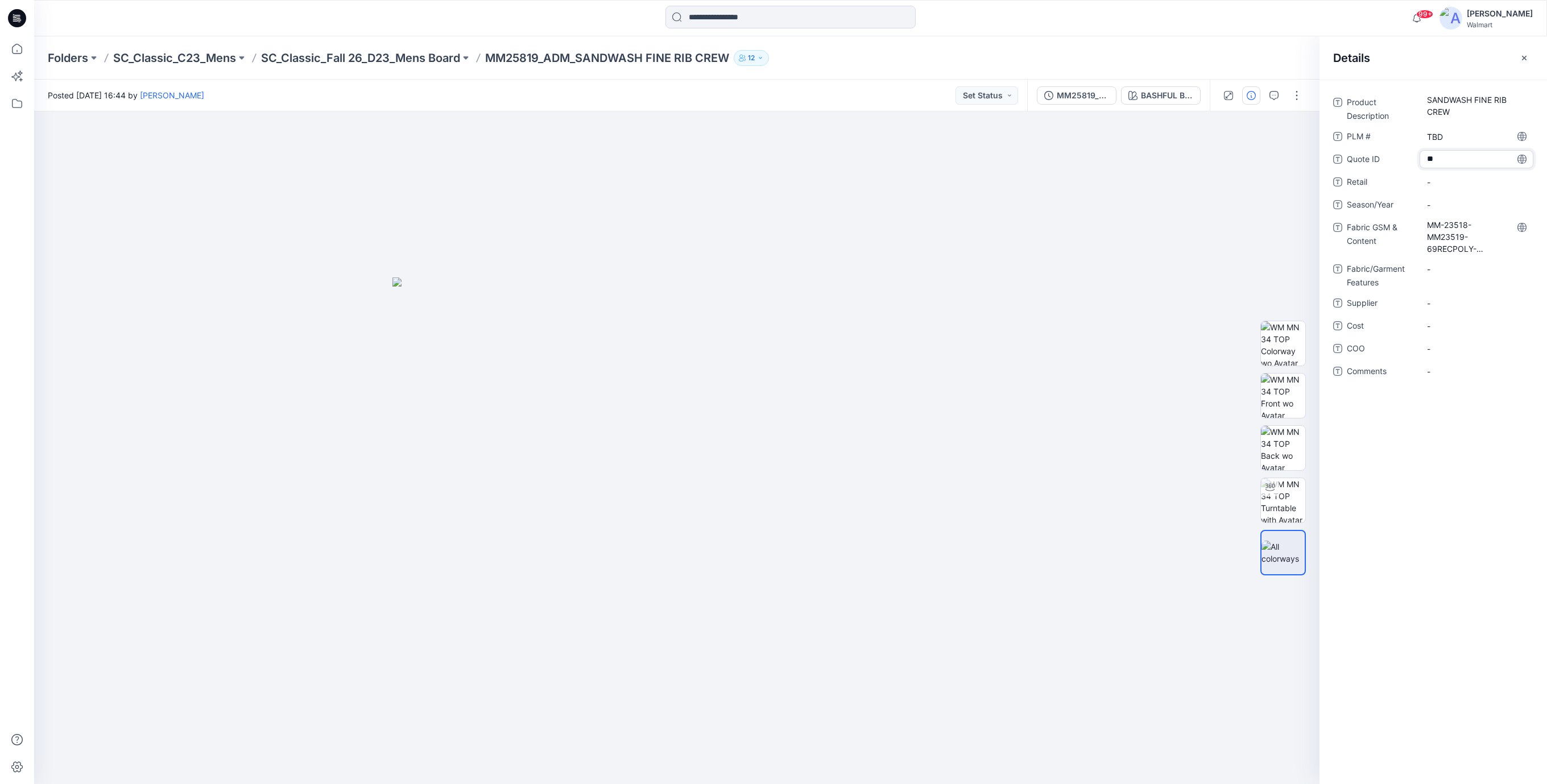
type textarea "***"
click at [1450, 180] on span "-" at bounding box center [1476, 182] width 99 height 12
click at [1447, 207] on span "-" at bounding box center [1476, 205] width 99 height 12
type textarea "*"
type textarea "*******"
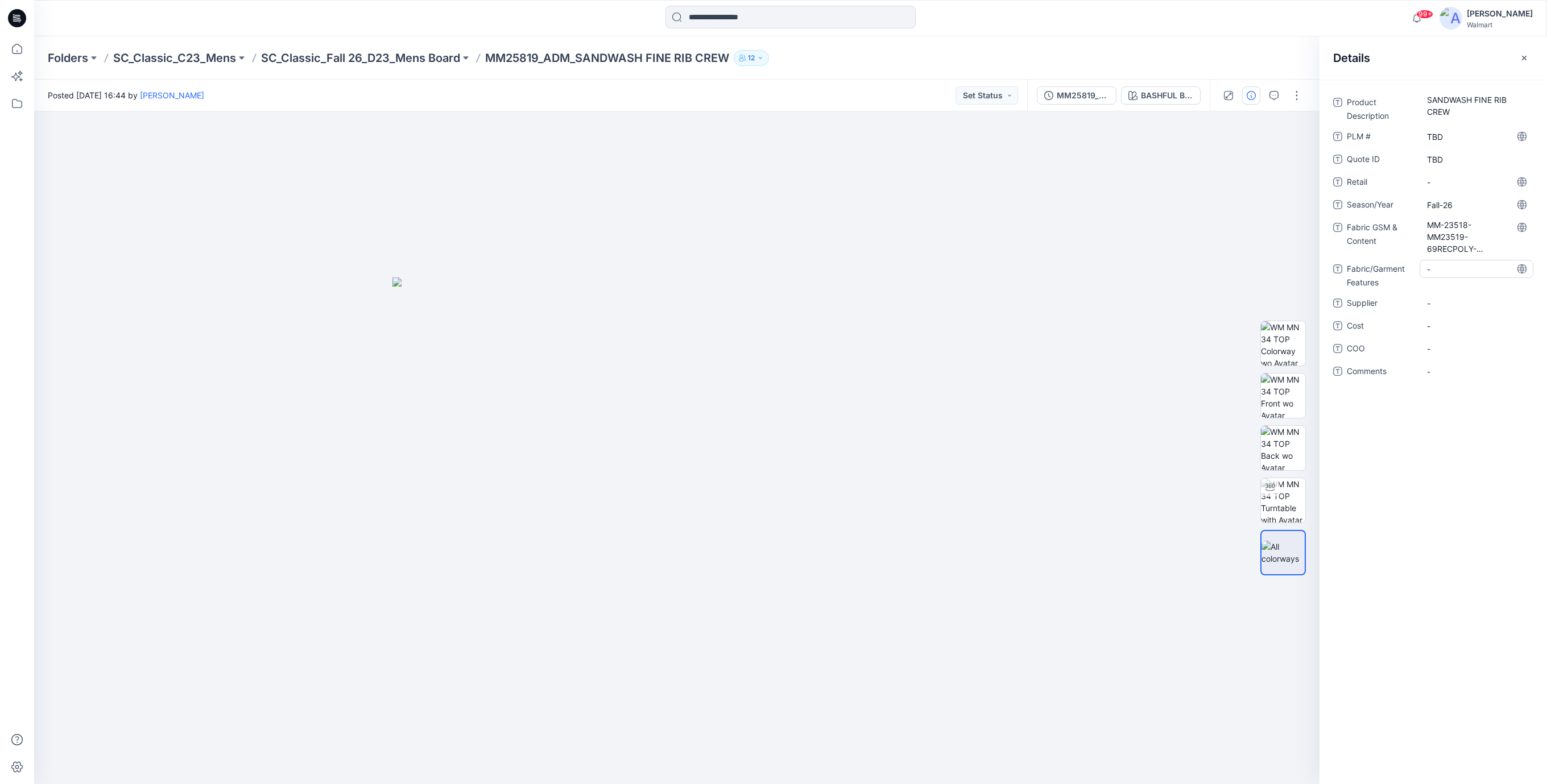
click at [1436, 270] on Features "-" at bounding box center [1476, 269] width 99 height 12
click at [1428, 301] on span "-" at bounding box center [1476, 303] width 99 height 12
type textarea "*"
type textarea "**********"
click at [1452, 327] on span "-" at bounding box center [1476, 326] width 99 height 12
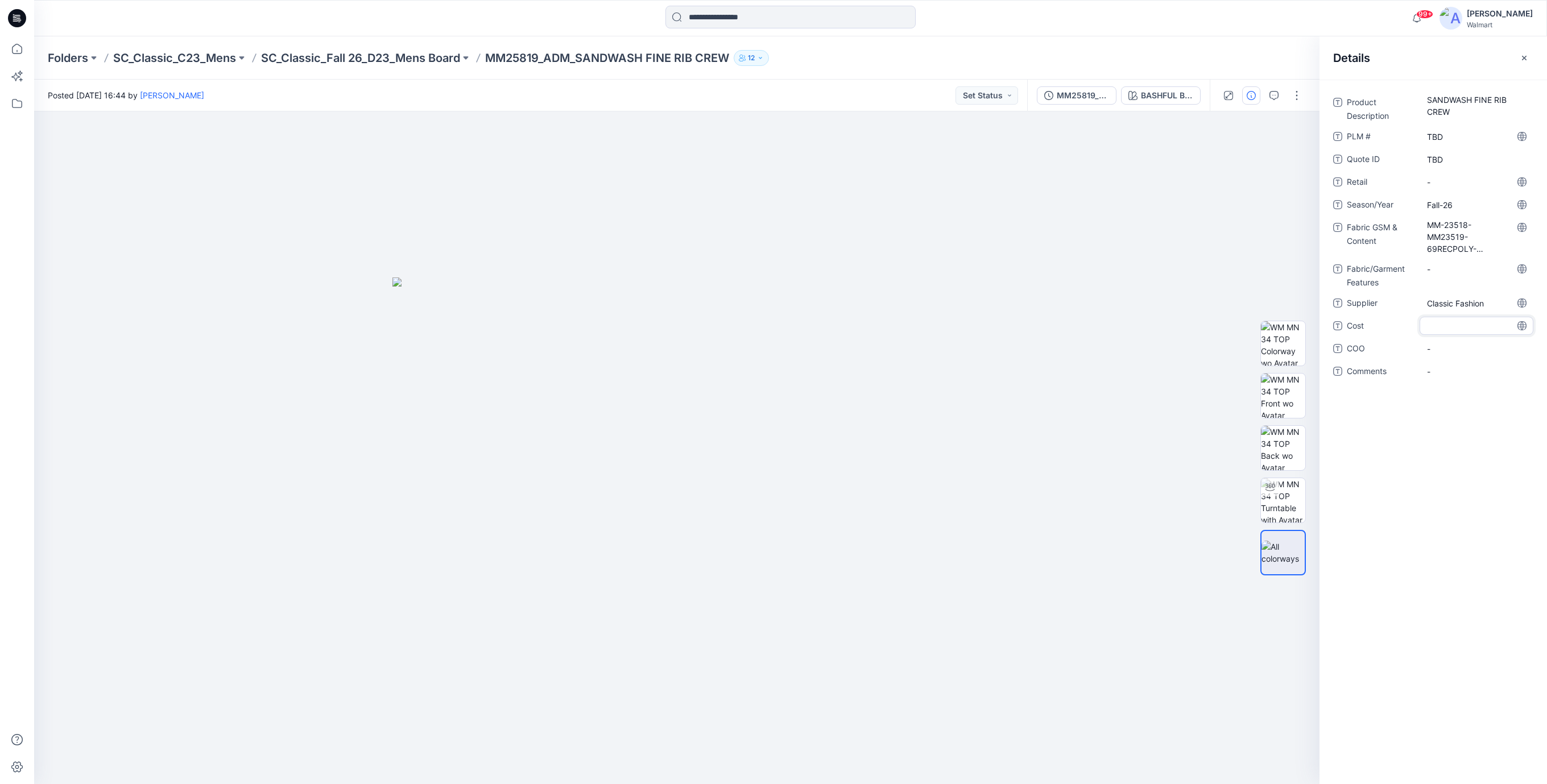
click at [16, 16] on icon at bounding box center [17, 18] width 18 height 18
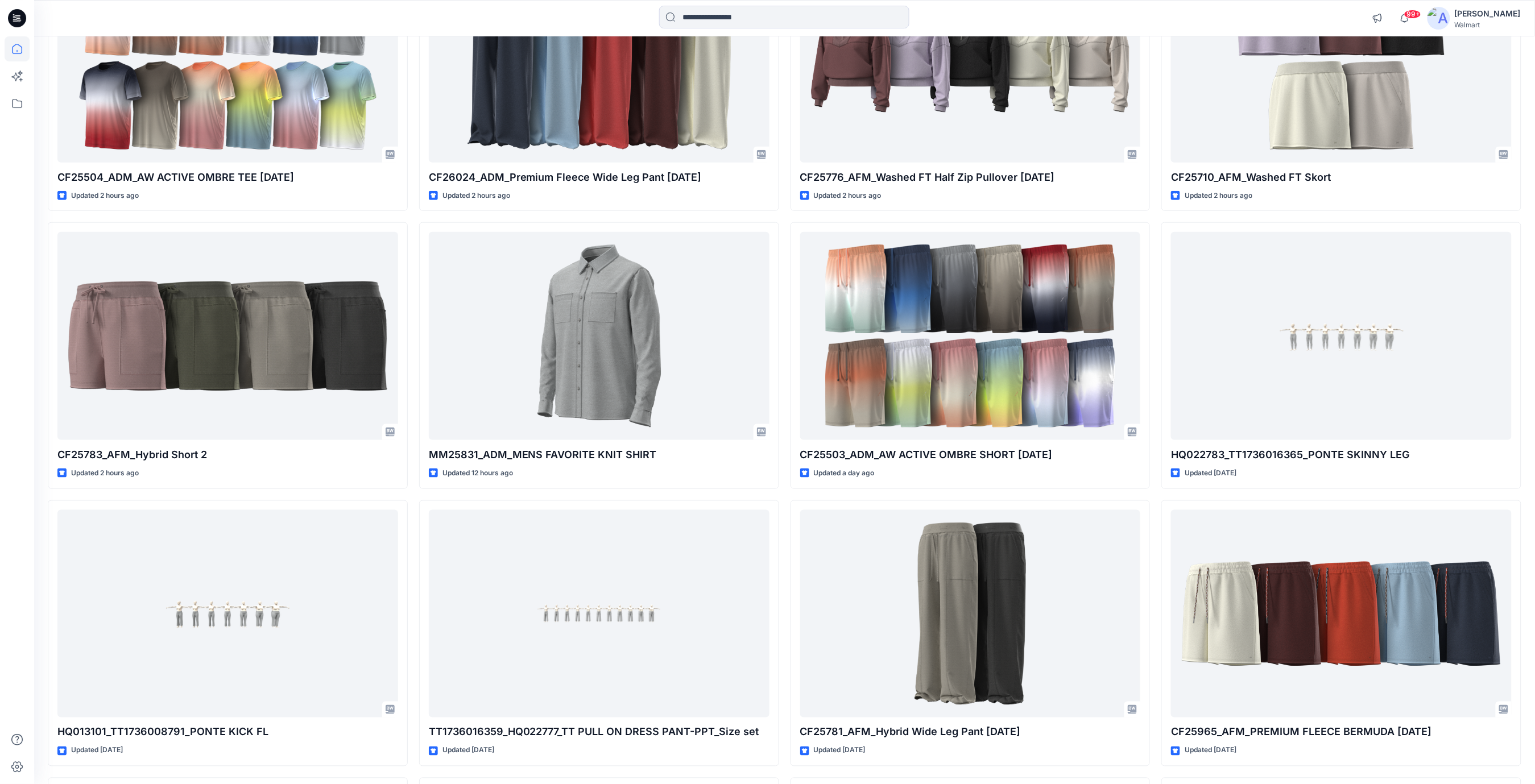
scroll to position [606, 0]
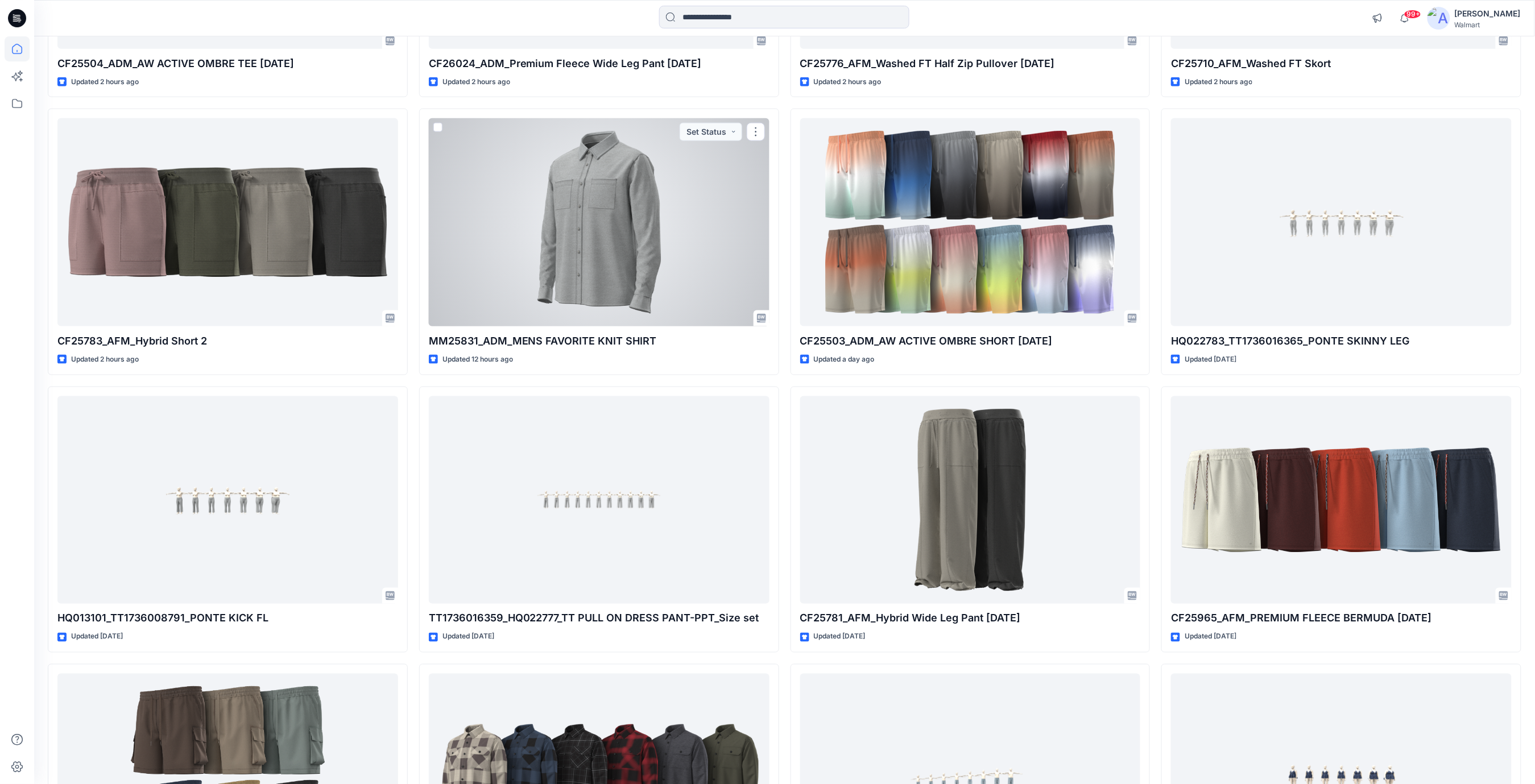
click at [640, 275] on div at bounding box center [599, 222] width 341 height 208
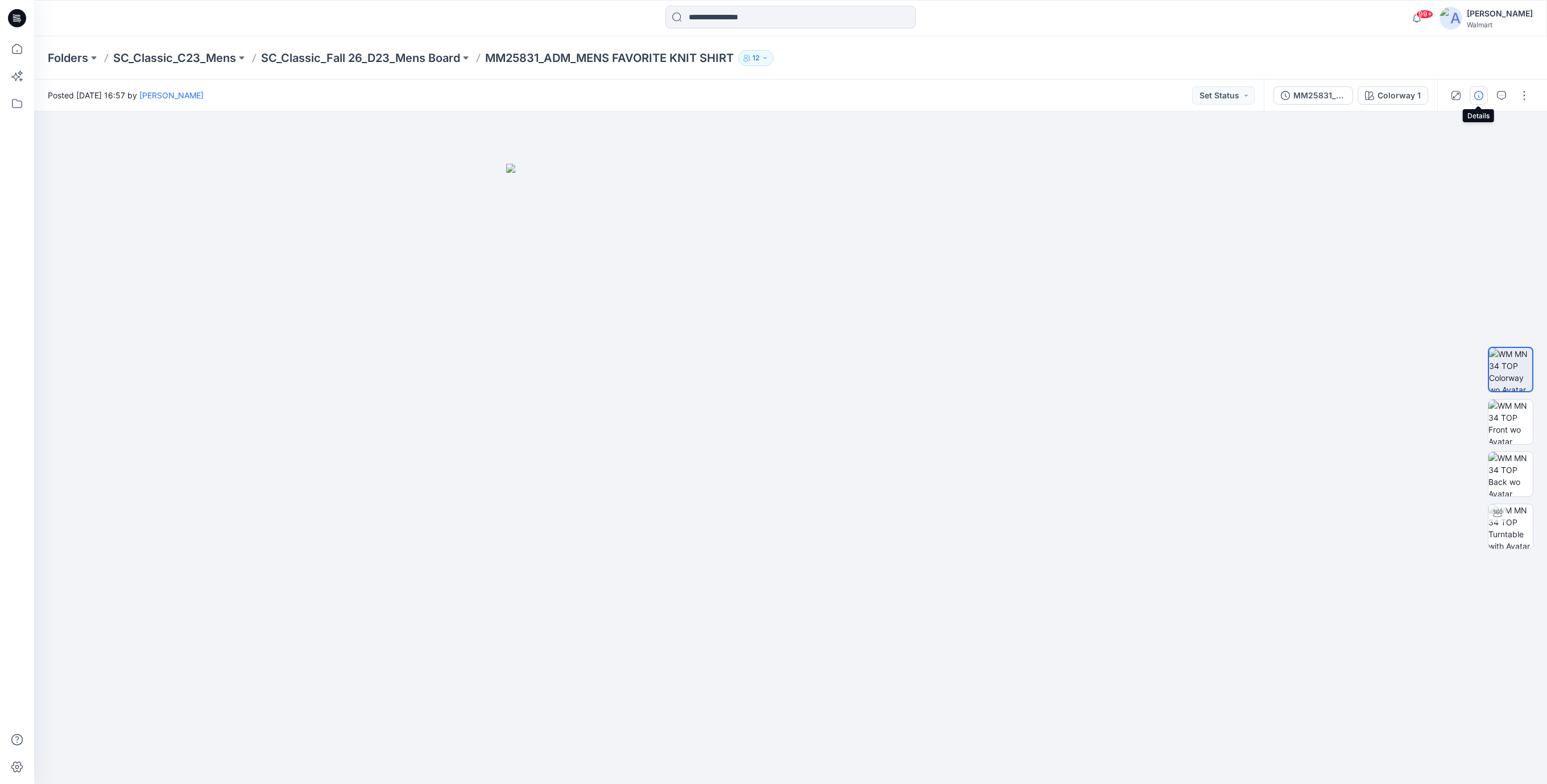
click at [1482, 94] on icon "button" at bounding box center [1478, 95] width 9 height 9
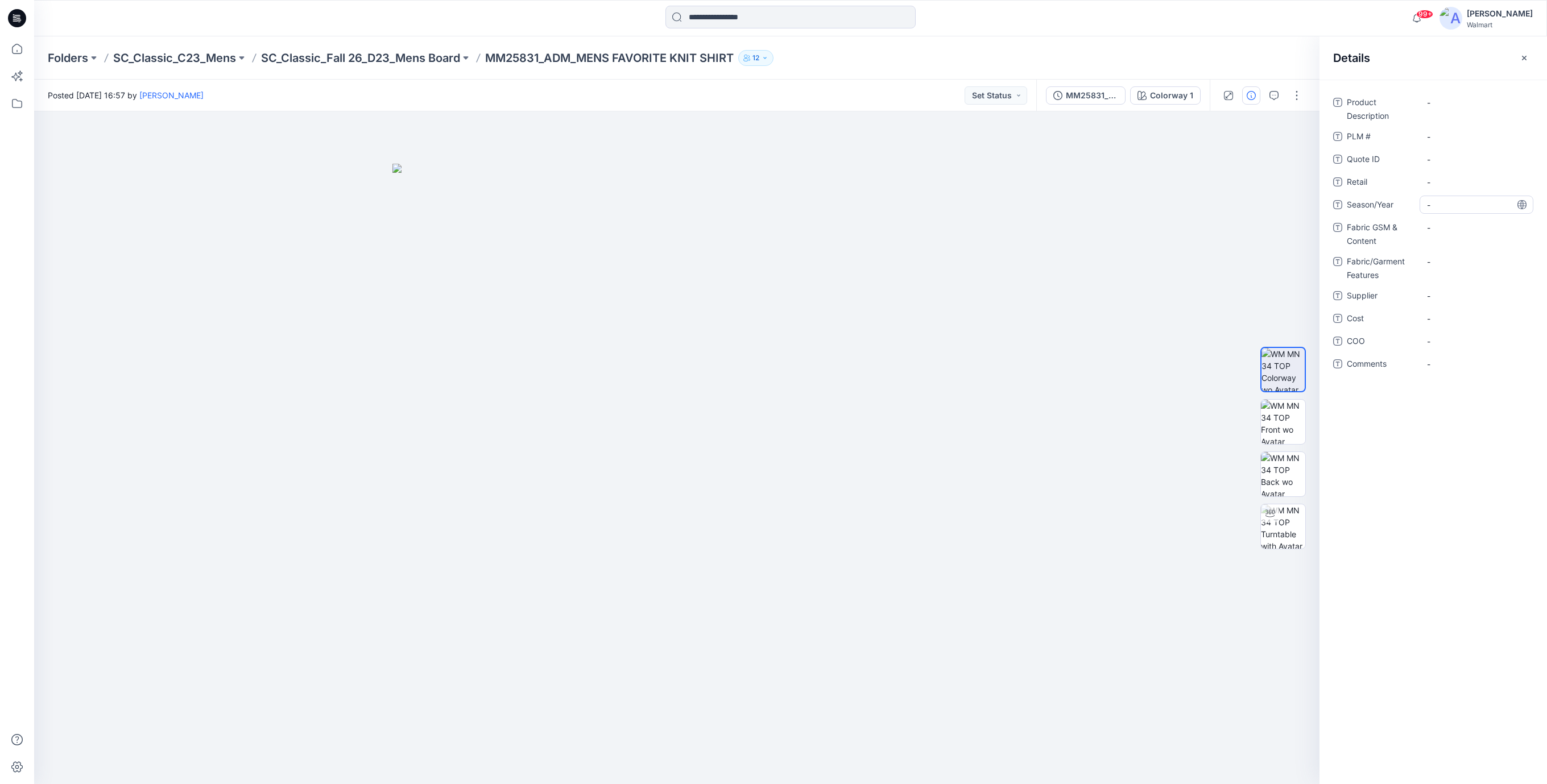
click at [1446, 207] on span "-" at bounding box center [1476, 205] width 99 height 12
click at [1445, 229] on Content "-" at bounding box center [1476, 228] width 99 height 12
type textarea "**********"
click at [1433, 106] on Description "-" at bounding box center [1476, 102] width 99 height 12
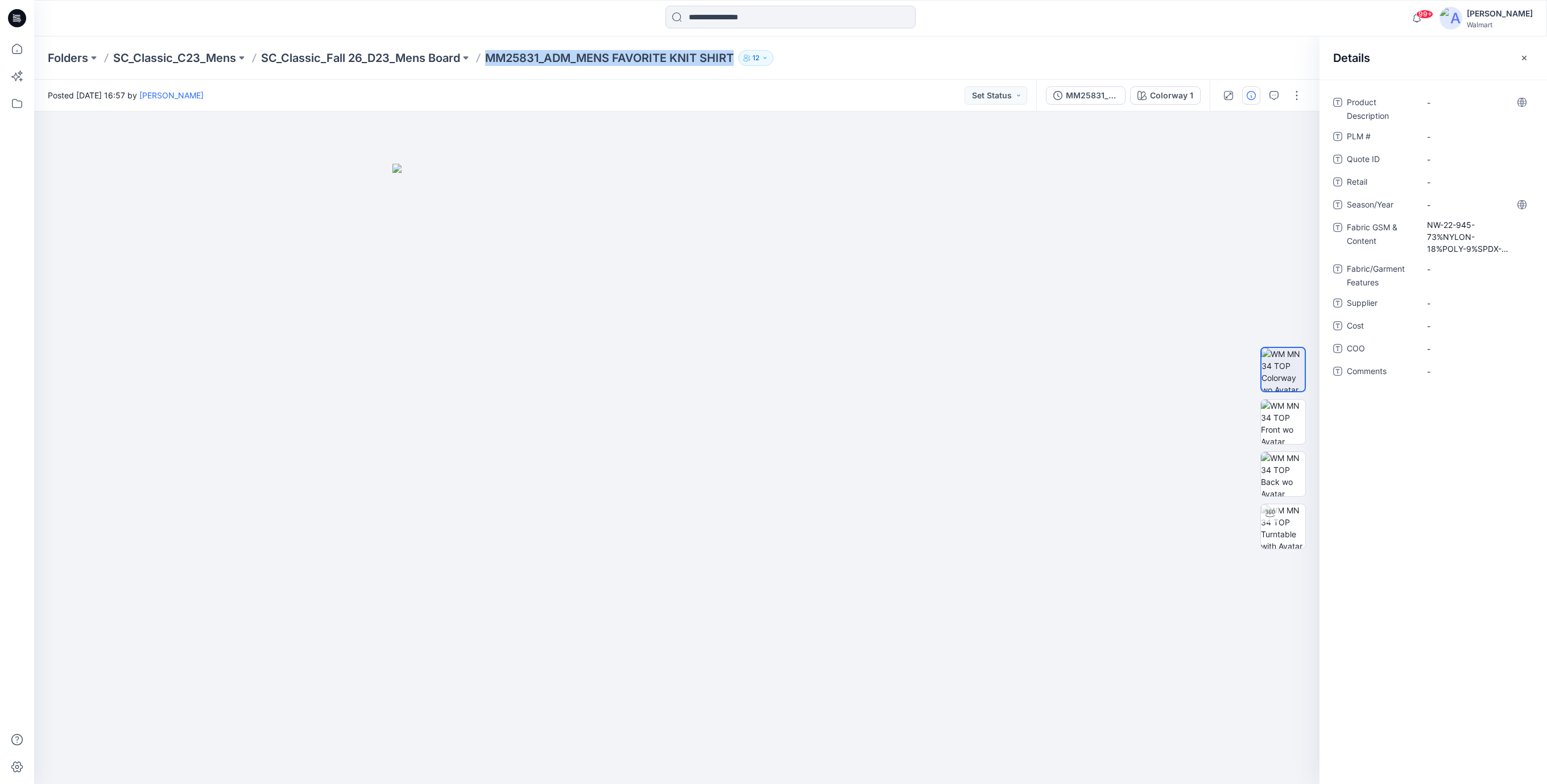
drag, startPoint x: 490, startPoint y: 56, endPoint x: 767, endPoint y: 47, distance: 277.1
click at [767, 47] on div "Folders SC_Classic_C23_Mens SC_Classic_Fall 26_D23_Mens Board MM25831_ADM_MENS …" at bounding box center [791, 58] width 1513 height 43
copy div "MM25831_ADM_MENS FAVORITE KNIT SHIRT 12"
click at [1456, 102] on Description "-" at bounding box center [1476, 102] width 99 height 12
click at [1442, 131] on \ "-" at bounding box center [1476, 136] width 99 height 12
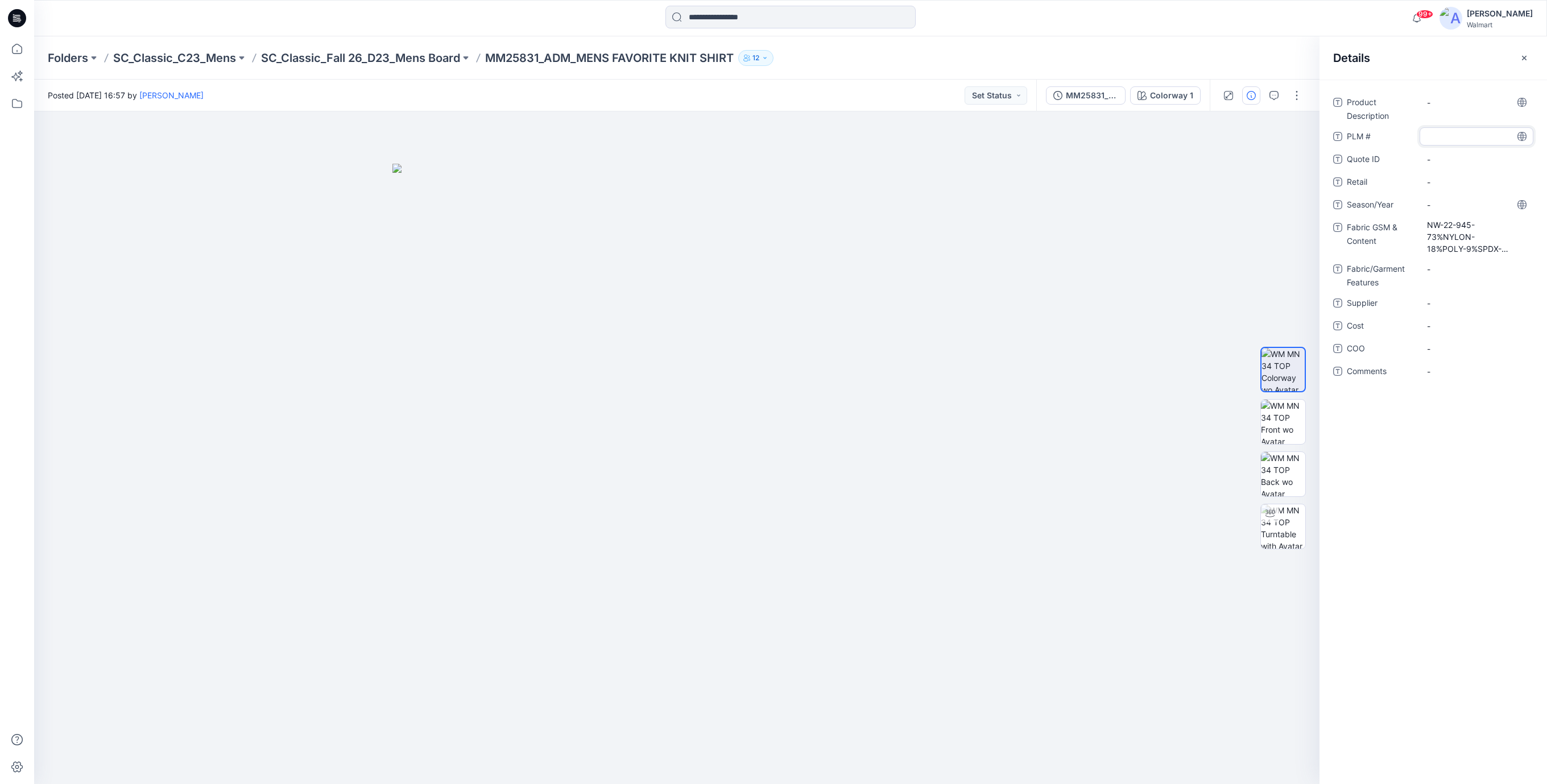
click at [1451, 136] on textarea at bounding box center [1476, 136] width 114 height 18
click at [1442, 100] on Description "-" at bounding box center [1476, 102] width 99 height 12
click at [1441, 108] on textarea "**********" at bounding box center [1476, 102] width 114 height 18
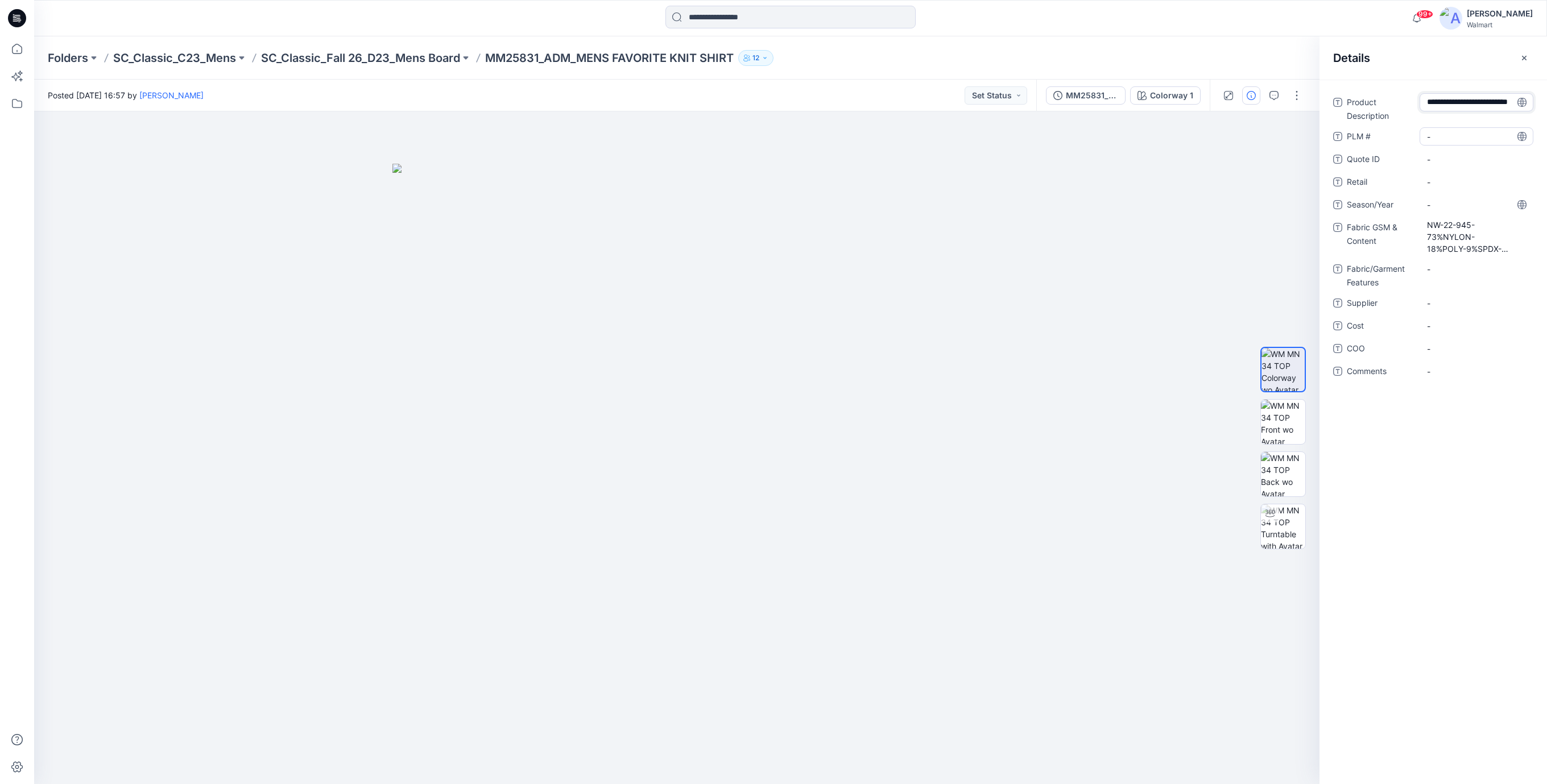
type textarea "**********"
click at [1458, 133] on div "Product Description MENS FAVORITE KNIT SHIRT Show more PLM # - Quote ID - Retai…" at bounding box center [1433, 253] width 200 height 320
click at [1452, 151] on \ "-" at bounding box center [1476, 156] width 99 height 12
type textarea "***"
click at [1441, 173] on ID "-" at bounding box center [1476, 179] width 99 height 12
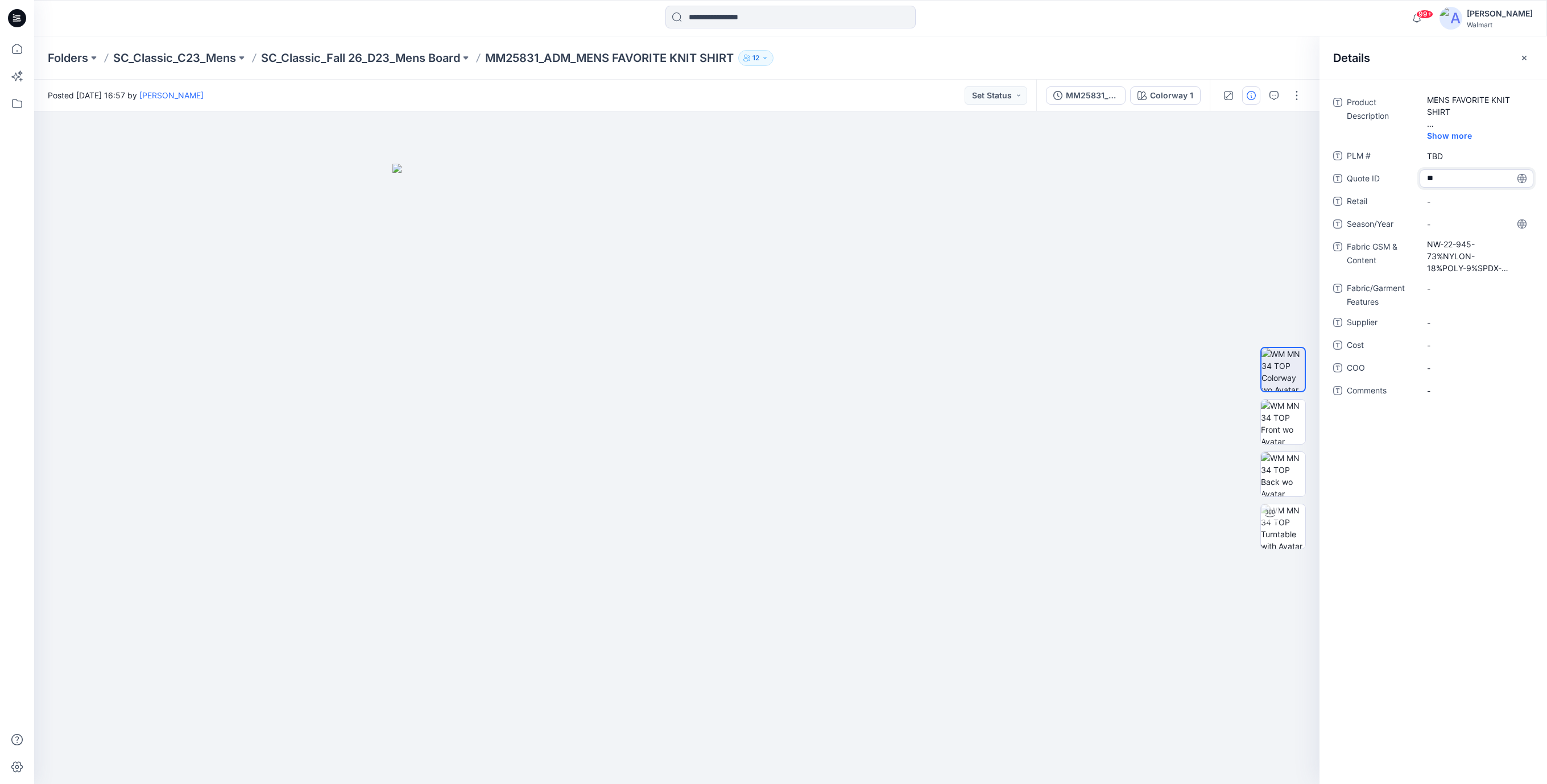
type textarea "***"
click at [1447, 201] on span "-" at bounding box center [1476, 202] width 99 height 12
click at [1451, 224] on span "-" at bounding box center [1476, 224] width 99 height 12
type textarea "*******"
click at [1438, 289] on Features "-" at bounding box center [1476, 288] width 99 height 12
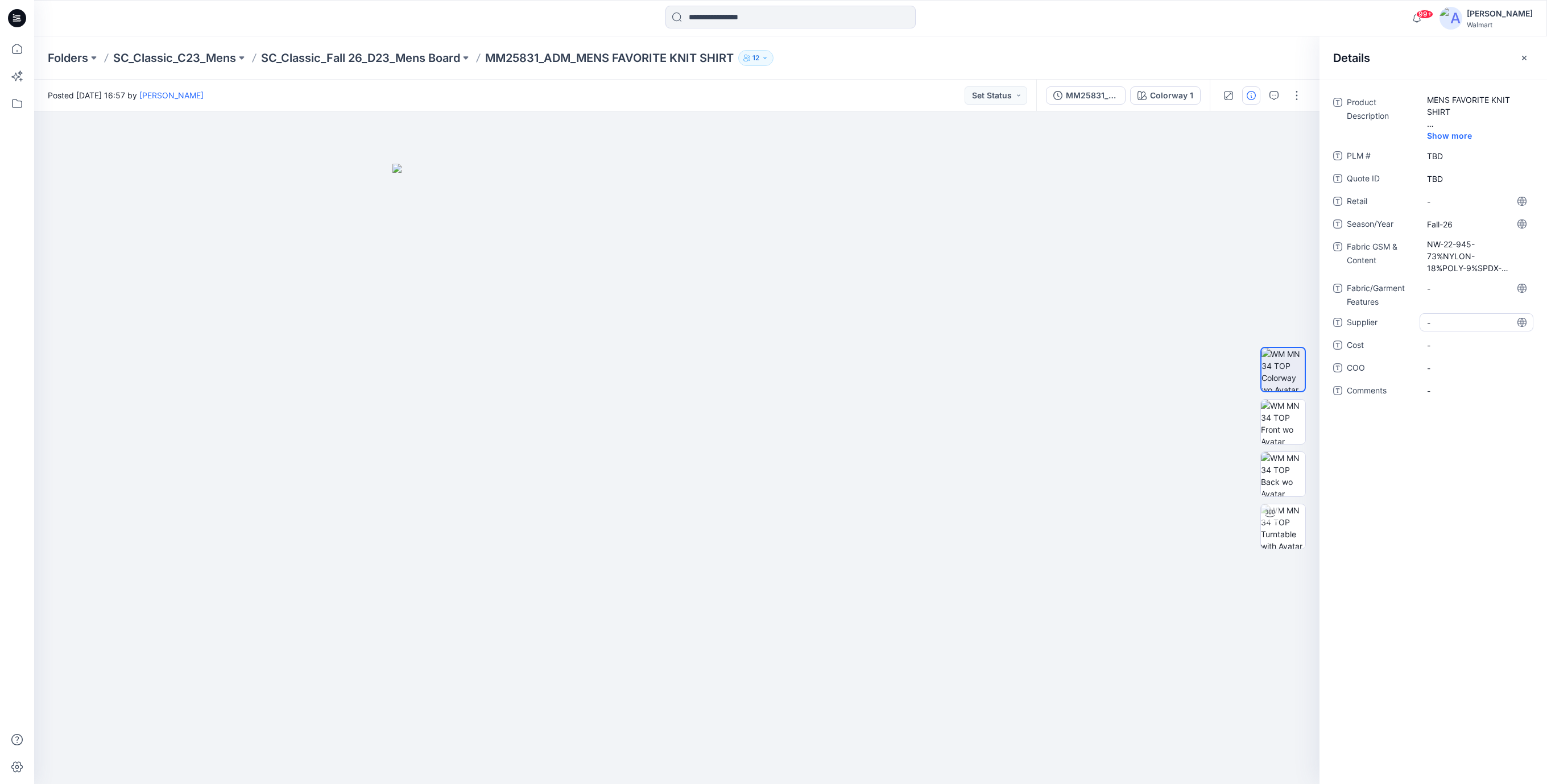
click at [1440, 323] on span "-" at bounding box center [1476, 323] width 99 height 12
type textarea "**********"
click at [1439, 345] on span "-" at bounding box center [1476, 345] width 99 height 12
click at [21, 20] on icon at bounding box center [17, 18] width 18 height 18
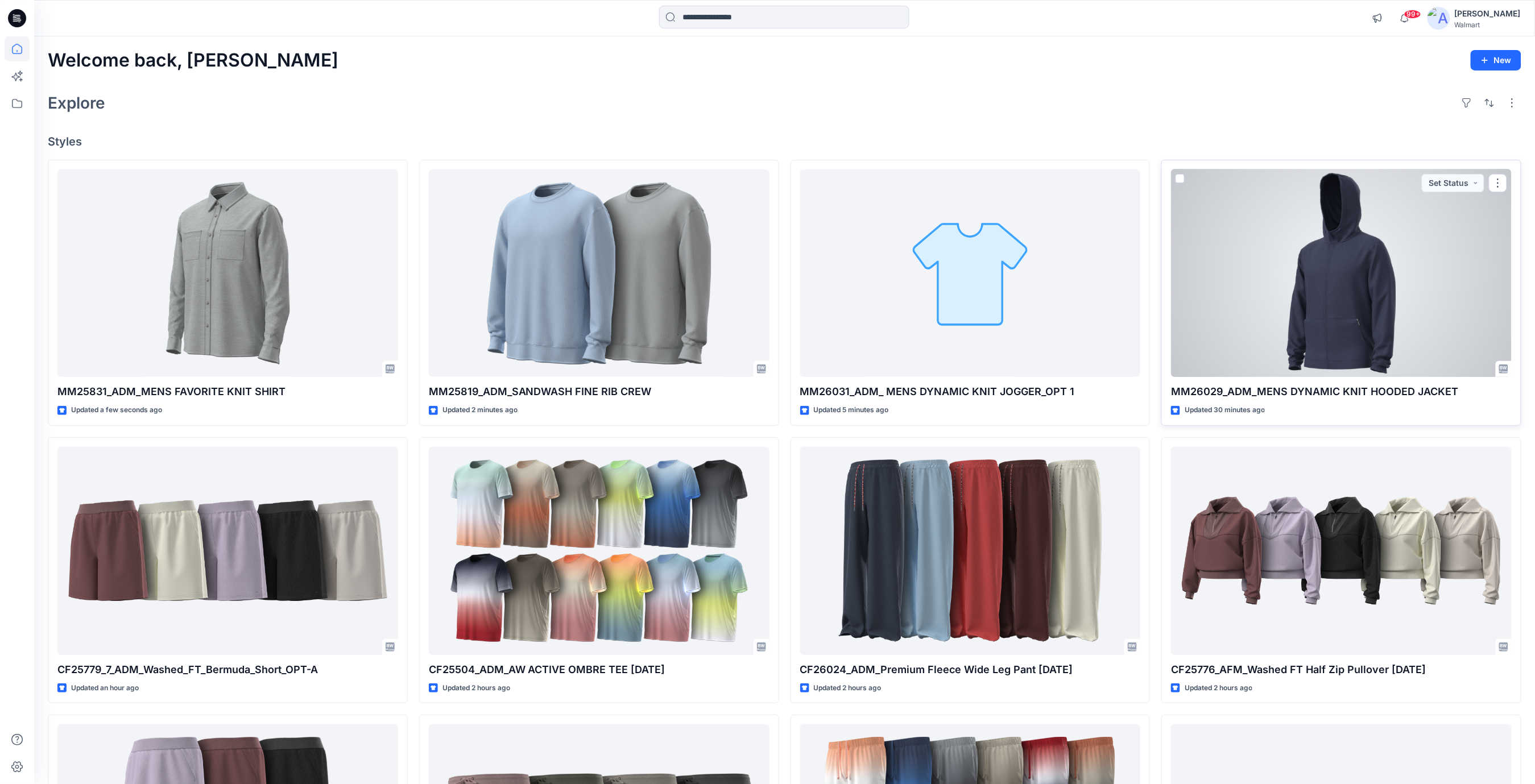
click at [1336, 297] on div at bounding box center [1341, 273] width 341 height 208
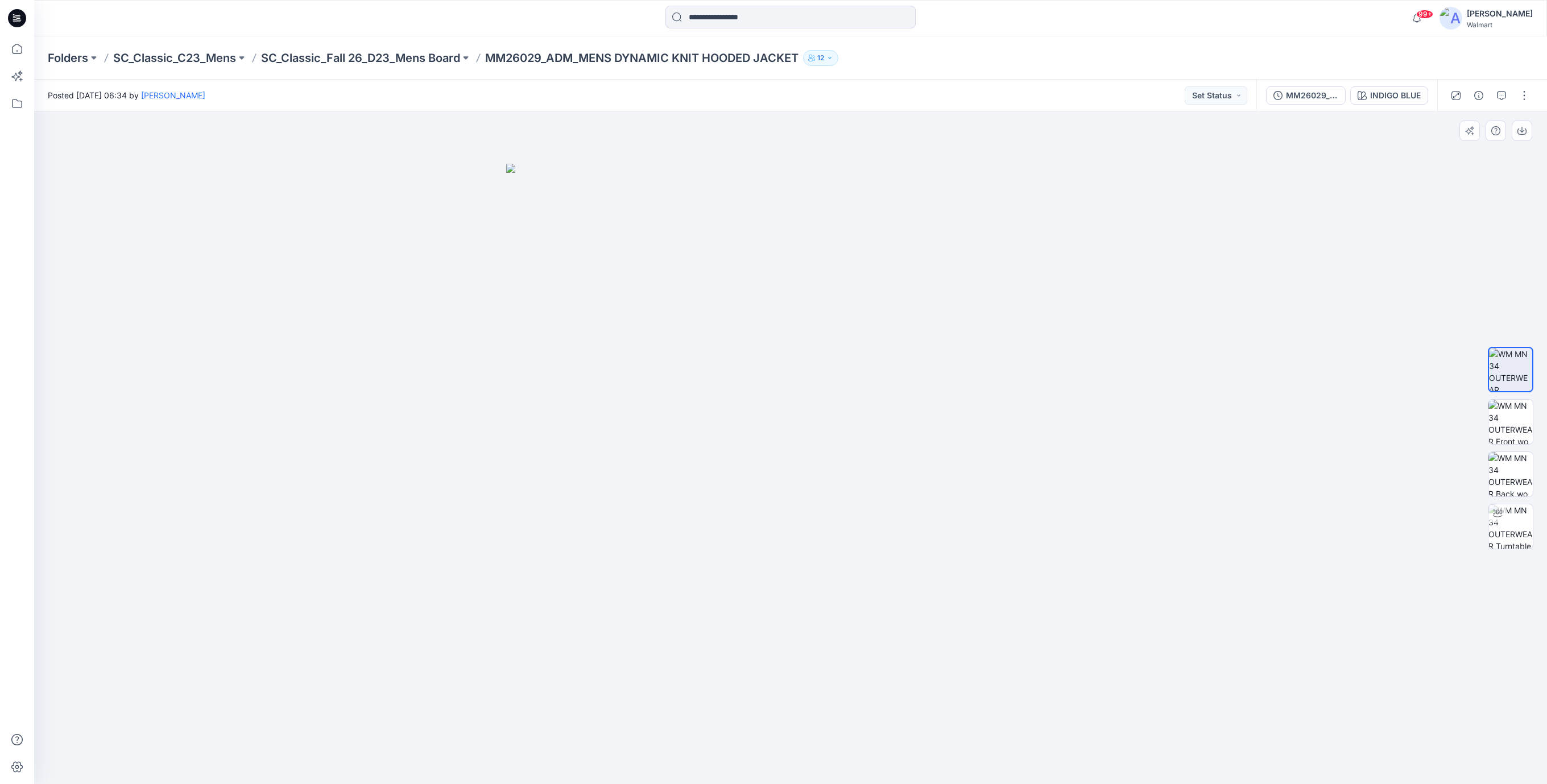
drag, startPoint x: 1070, startPoint y: 267, endPoint x: 984, endPoint y: 577, distance: 321.7
click at [1068, 275] on img at bounding box center [791, 474] width 568 height 621
click at [1480, 96] on icon "button" at bounding box center [1478, 95] width 9 height 9
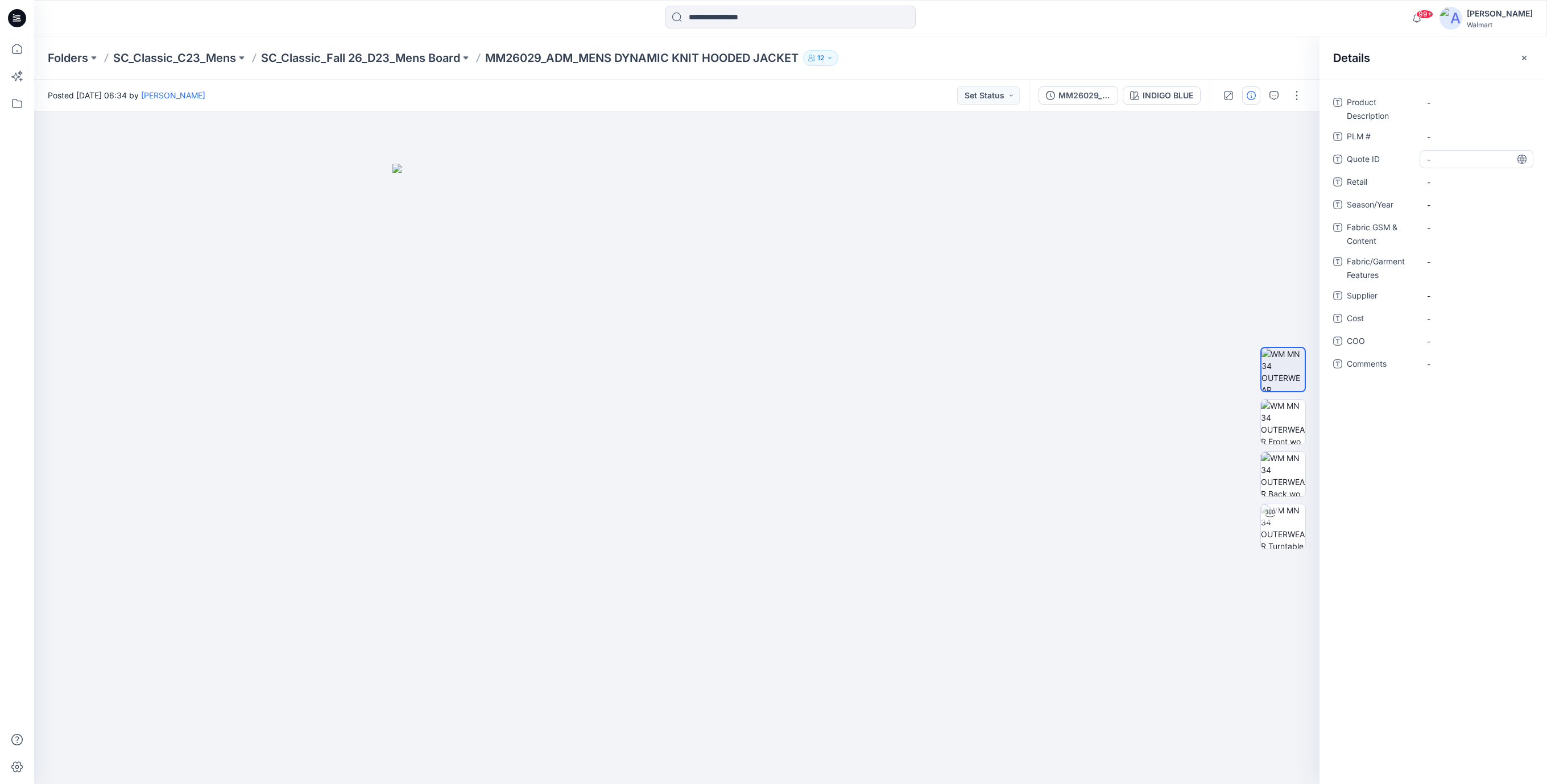
click at [1439, 167] on div "-" at bounding box center [1476, 159] width 114 height 18
click at [1440, 186] on span "-" at bounding box center [1476, 182] width 99 height 12
click at [1427, 203] on span "-" at bounding box center [1476, 205] width 99 height 12
click at [1429, 229] on Content "-" at bounding box center [1476, 228] width 99 height 12
type textarea "**********"
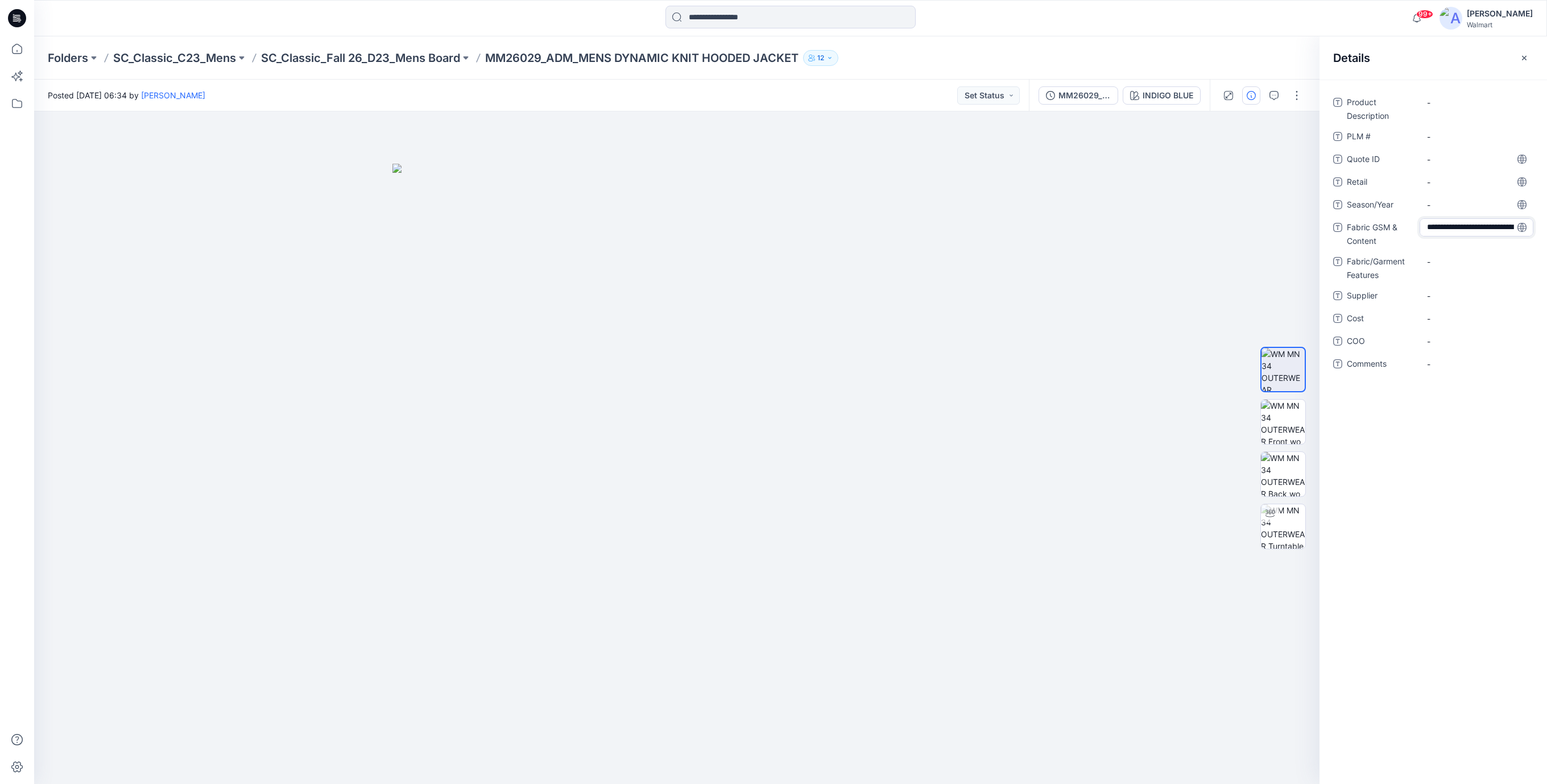
scroll to position [20, 0]
drag, startPoint x: 488, startPoint y: 57, endPoint x: 809, endPoint y: 70, distance: 321.3
click at [809, 70] on div "Folders SC_Classic_C23_Mens SC_Classic_Fall 26_D23_Mens Board MM26029_ADM_MENS …" at bounding box center [791, 58] width 1513 height 43
copy div "MM26029_ADM_MENS DYNAMIC KNIT HOODED JACKET 12"
click at [1462, 111] on div "-" at bounding box center [1476, 108] width 114 height 29
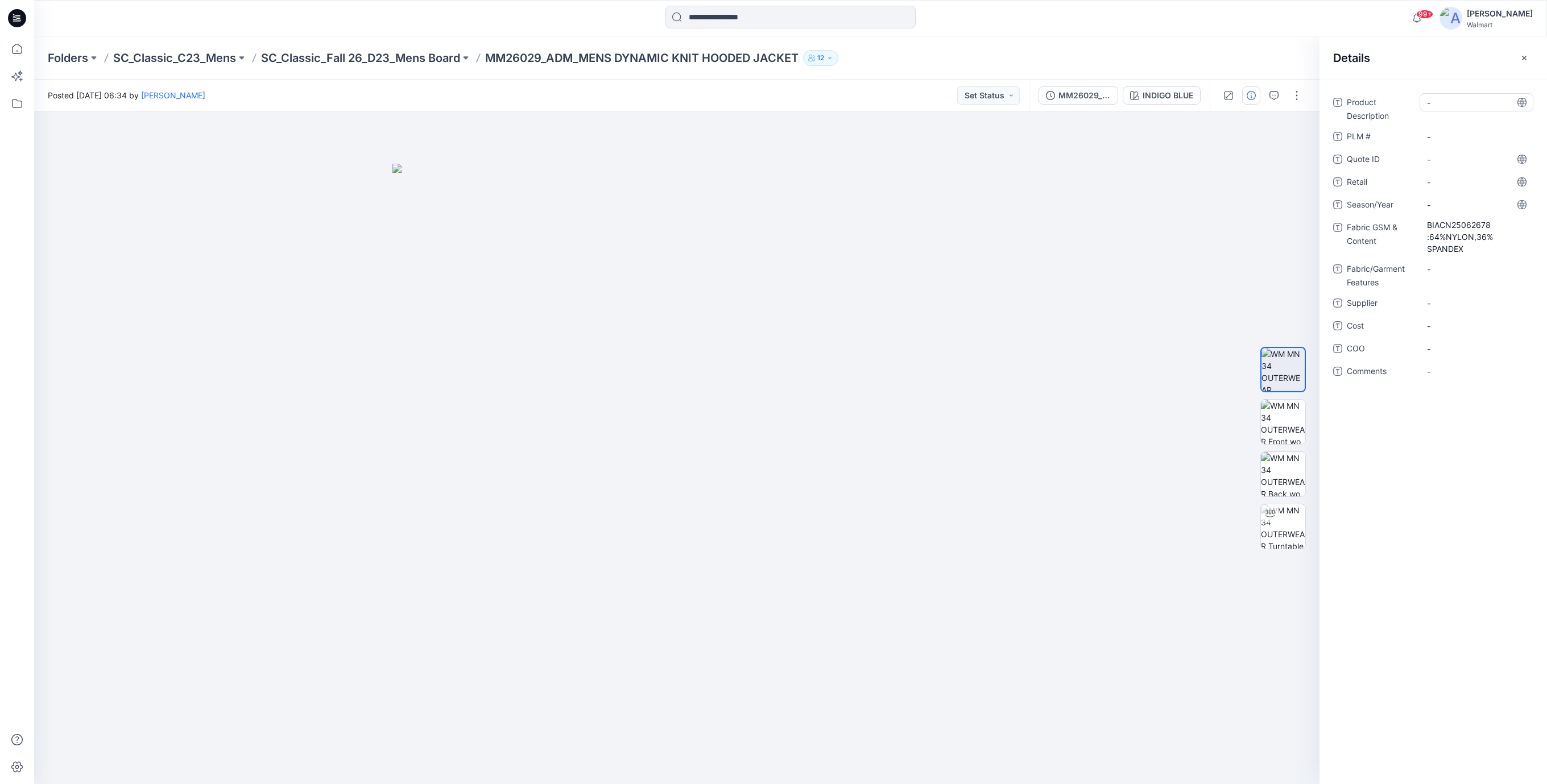
click at [1458, 102] on Description "-" at bounding box center [1476, 102] width 99 height 12
type textarea "**********"
click at [1451, 127] on div "Product Description MENS DYNAMIC KNIT HOODED JACKET Show more PLM # - Quote ID …" at bounding box center [1433, 253] width 200 height 320
click at [1448, 163] on div "-" at bounding box center [1476, 156] width 114 height 18
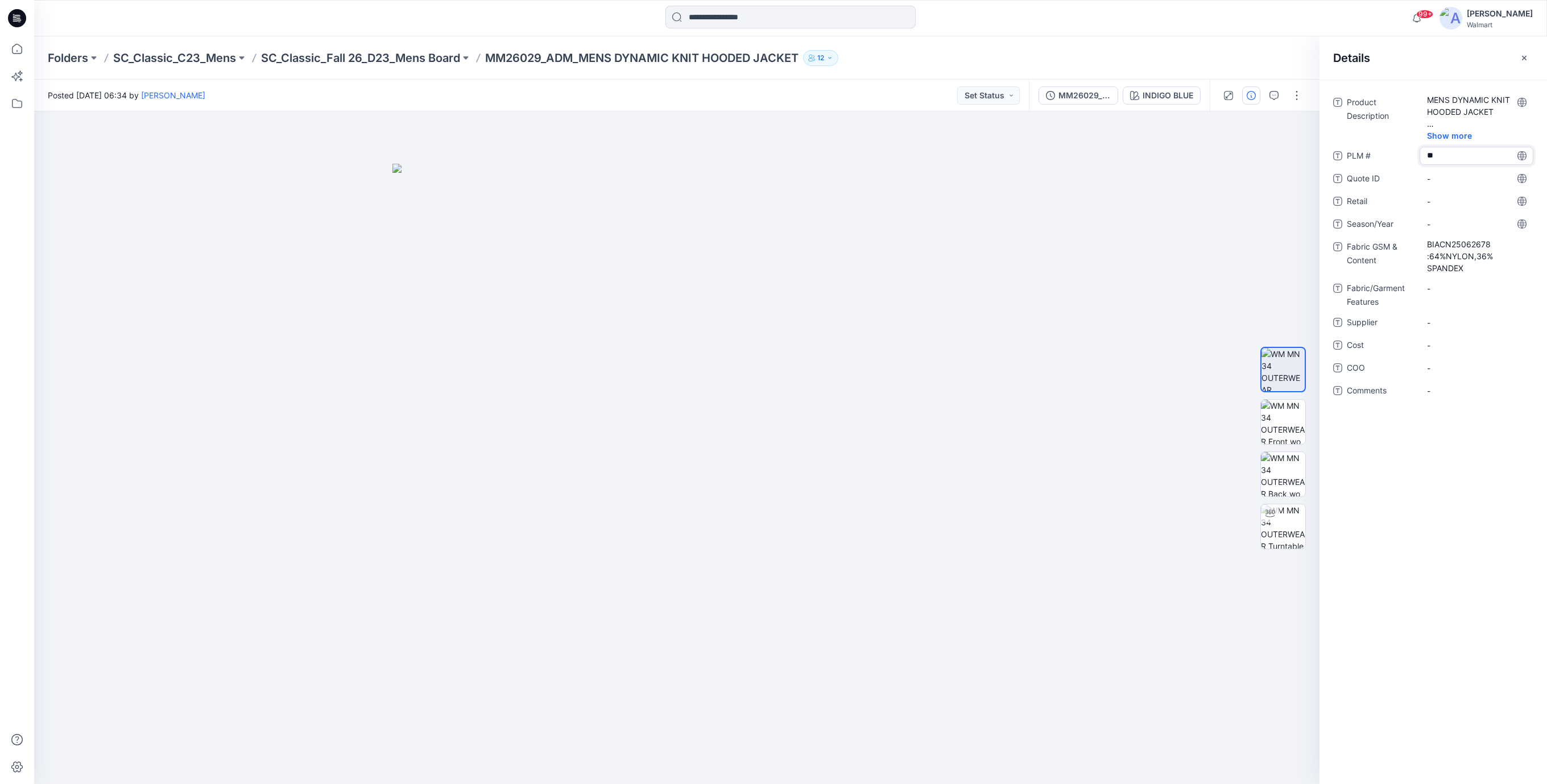
type textarea "***"
click at [1443, 178] on ID "-" at bounding box center [1476, 179] width 99 height 12
type textarea "***"
click at [1448, 220] on span "-" at bounding box center [1476, 224] width 99 height 12
type textarea "*******"
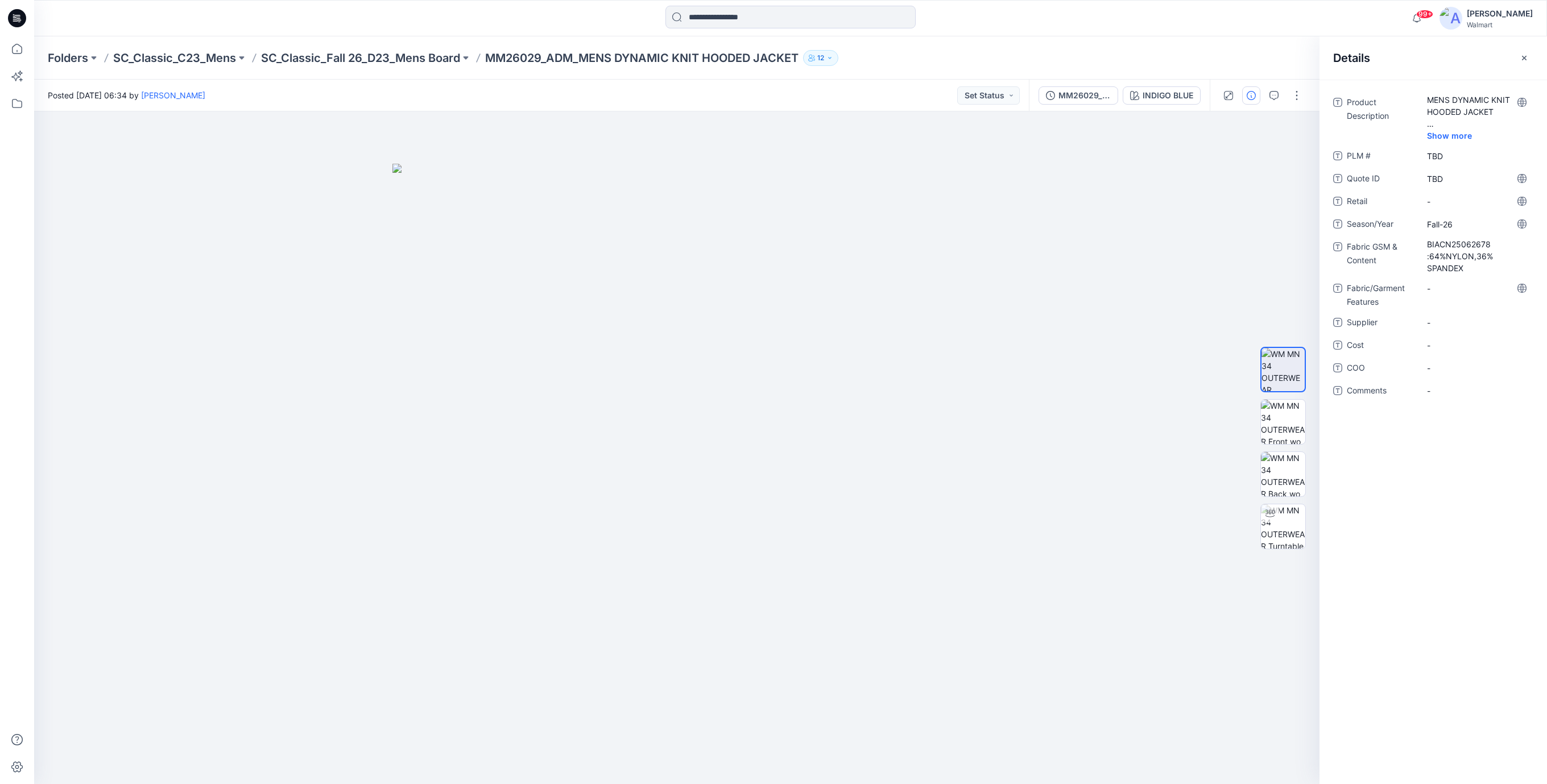
click at [1432, 299] on div "-" at bounding box center [1476, 294] width 114 height 29
click at [1443, 289] on Features "-" at bounding box center [1476, 288] width 99 height 12
click at [1452, 325] on span "-" at bounding box center [1476, 323] width 99 height 12
type textarea "*"
type textarea "**********"
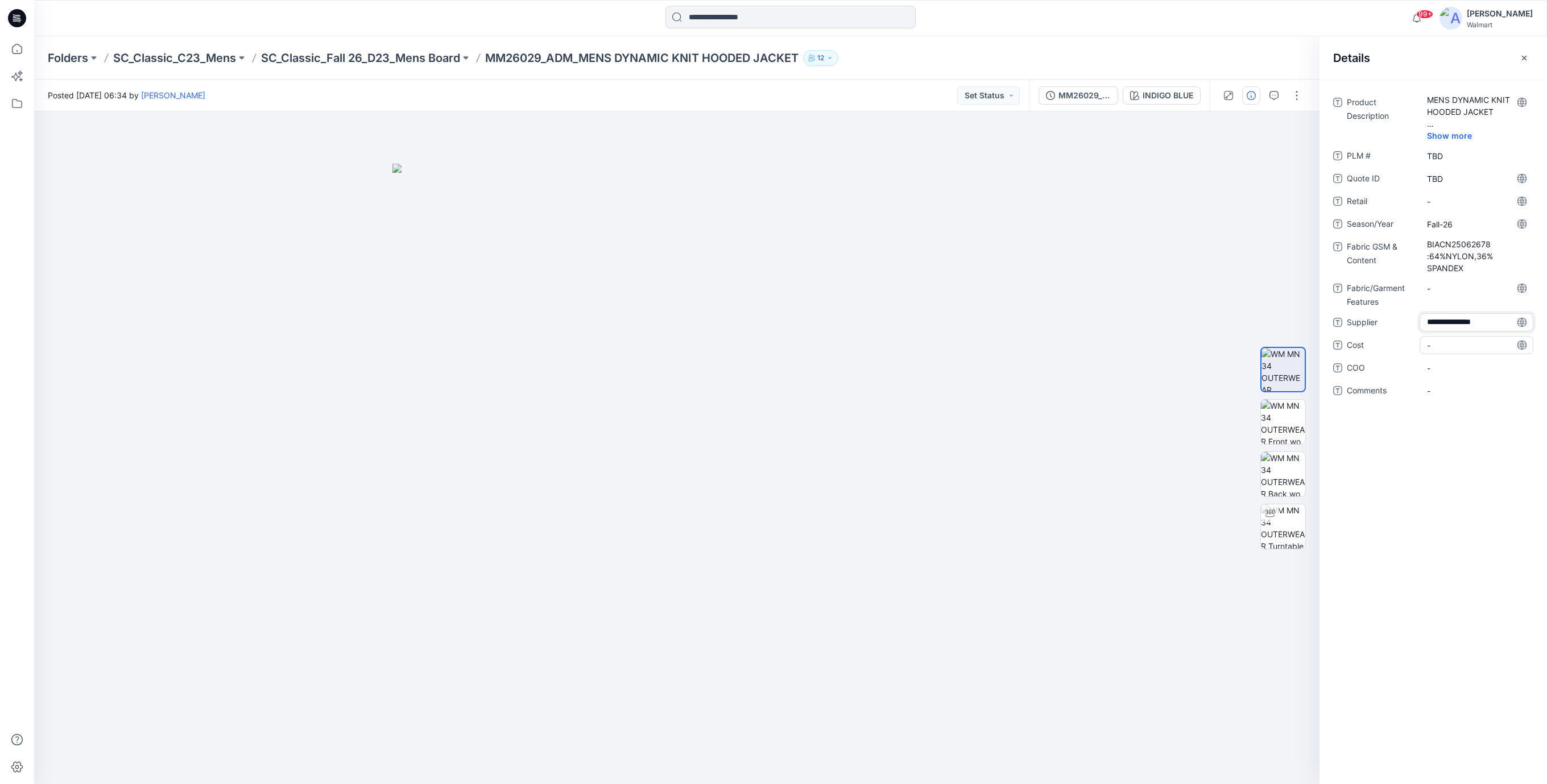
click at [1463, 353] on div "-" at bounding box center [1476, 345] width 114 height 18
click at [20, 16] on icon at bounding box center [17, 15] width 6 height 1
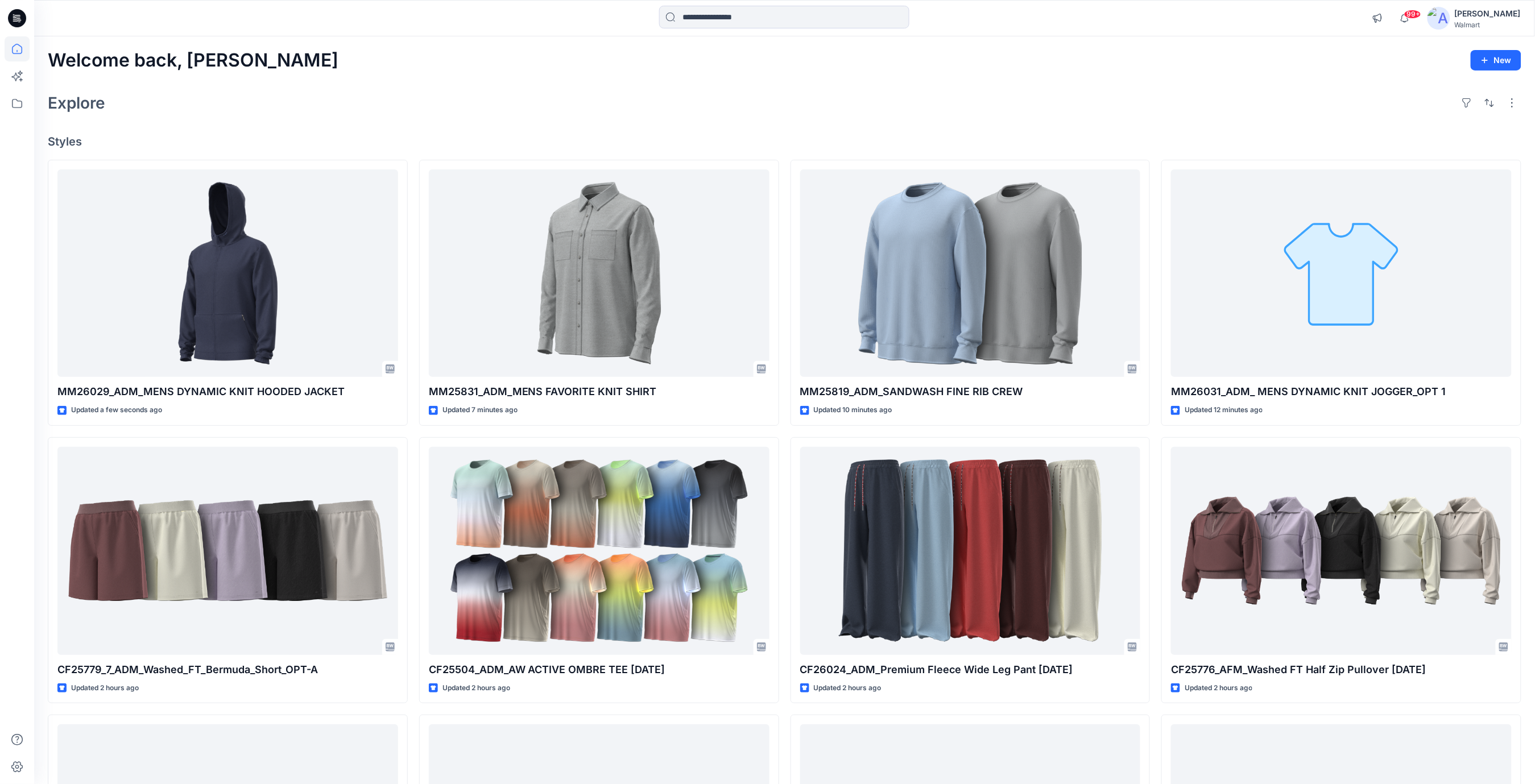
click at [1290, 144] on h4 "Styles" at bounding box center [784, 141] width 1474 height 14
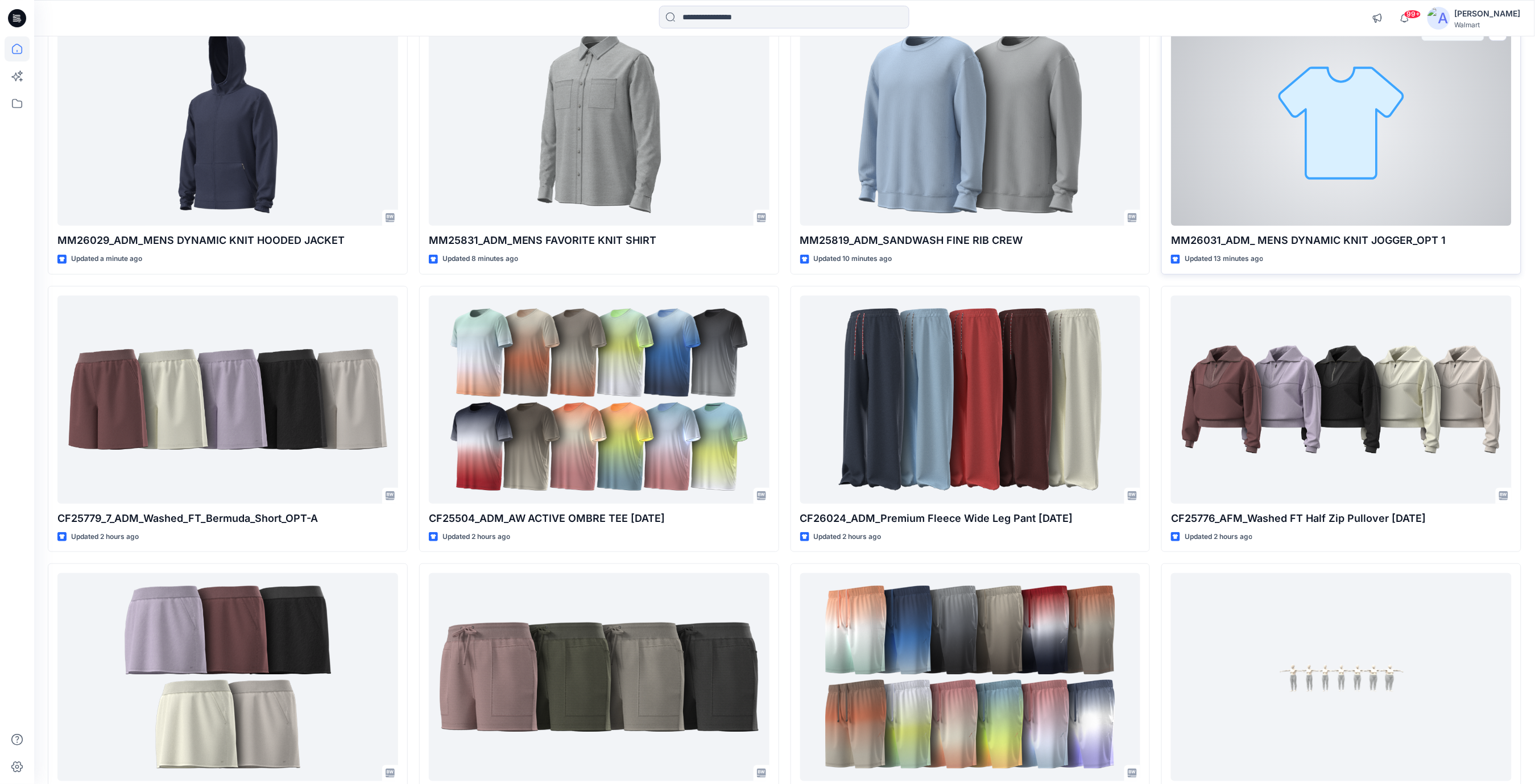
scroll to position [76, 0]
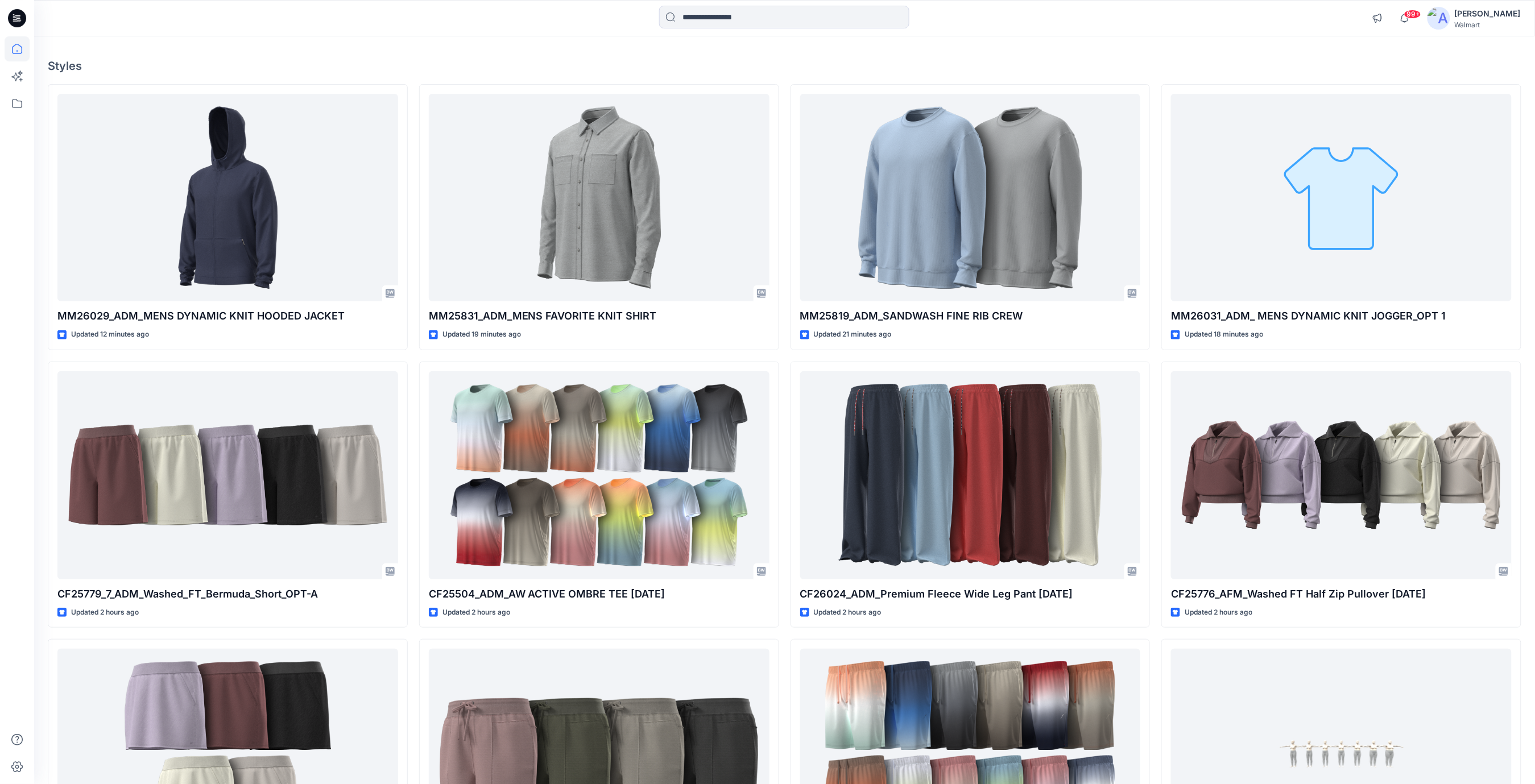
click at [252, 60] on h4 "Styles" at bounding box center [784, 65] width 1474 height 14
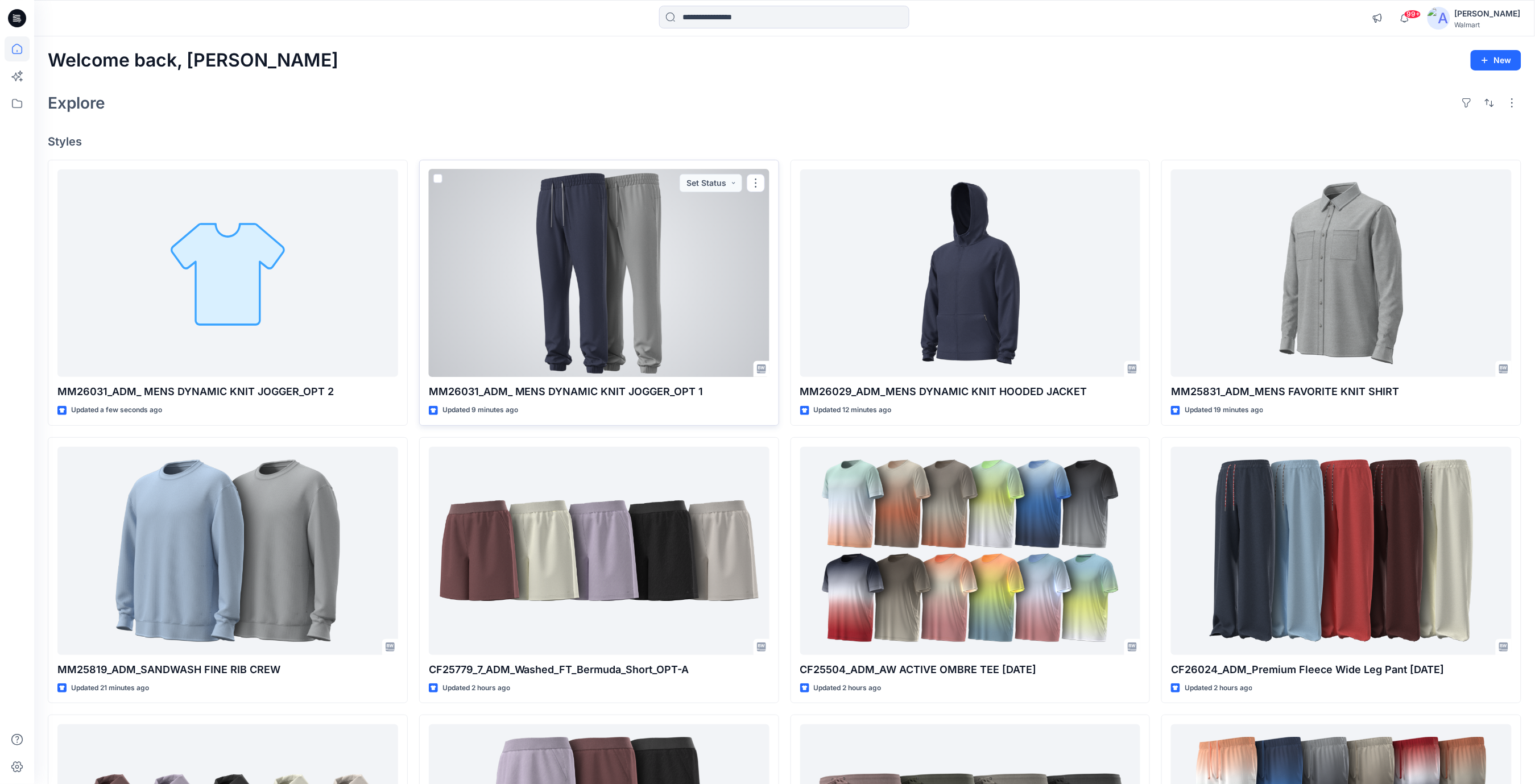
click at [568, 292] on div at bounding box center [599, 273] width 341 height 208
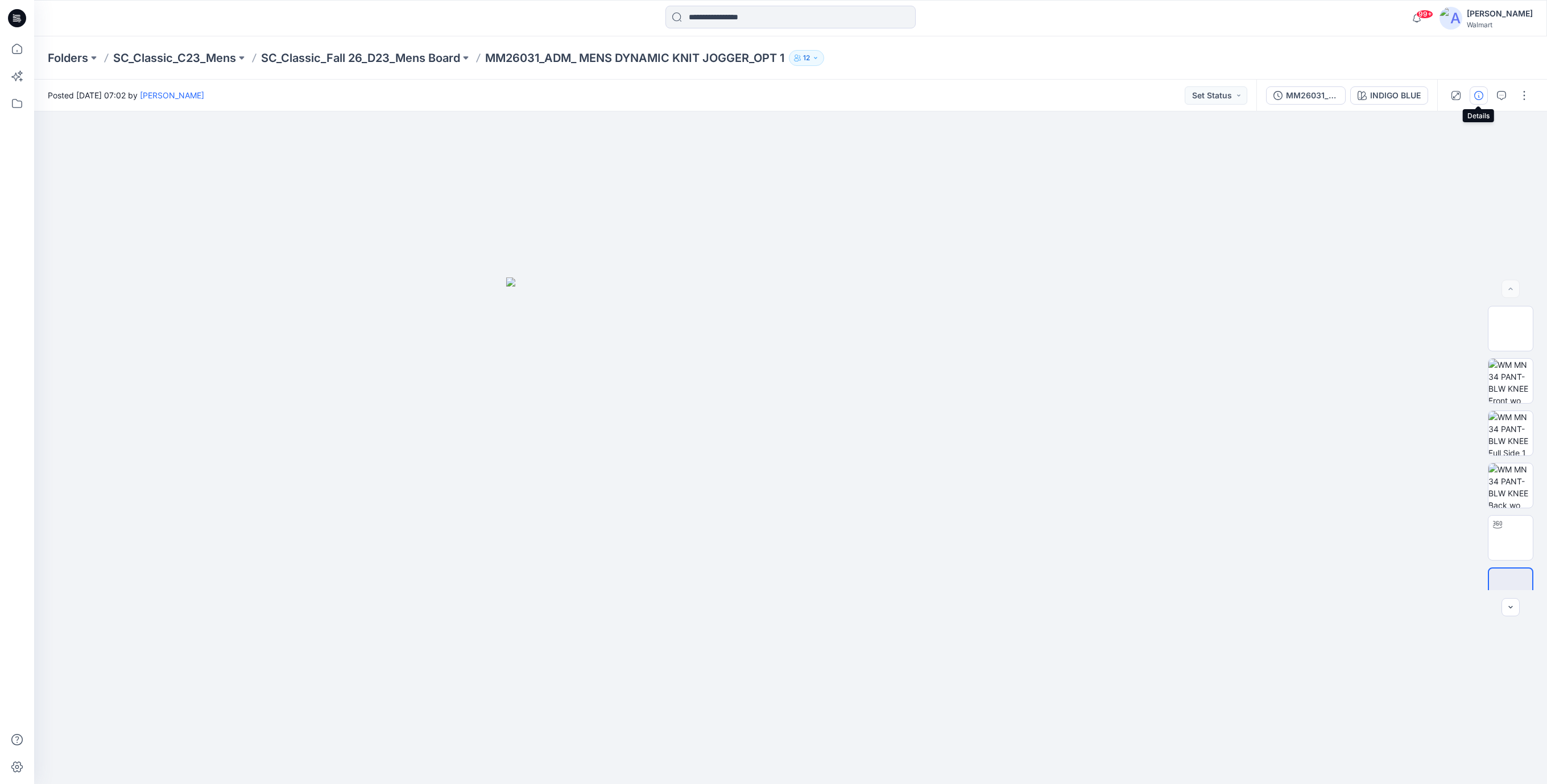
click at [1484, 97] on button "button" at bounding box center [1478, 96] width 18 height 18
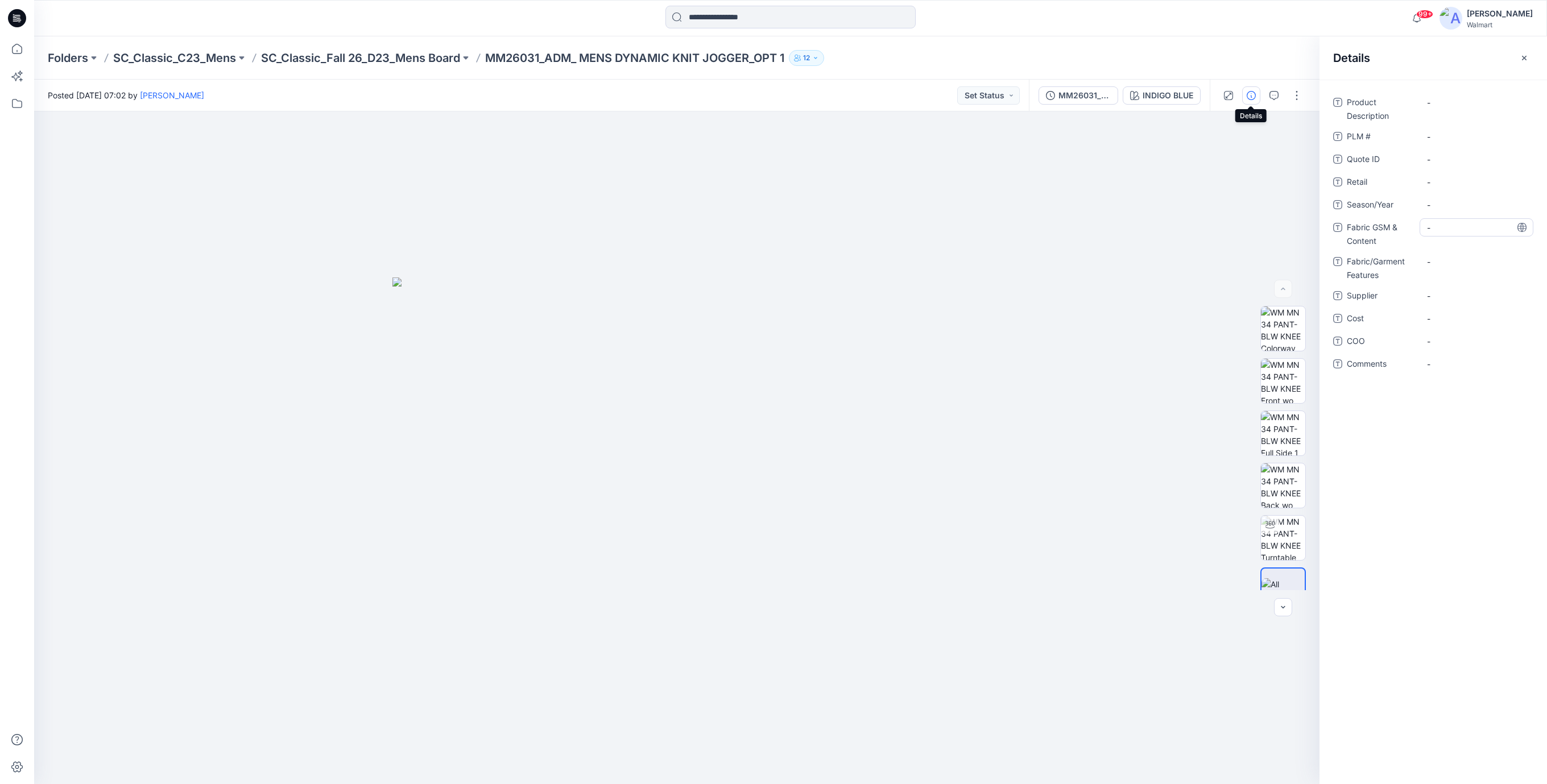
click at [1424, 231] on div "-" at bounding box center [1476, 227] width 114 height 18
type textarea "**********"
click at [1457, 260] on div "-" at bounding box center [1476, 261] width 114 height 18
drag, startPoint x: 501, startPoint y: 53, endPoint x: 796, endPoint y: 72, distance: 295.6
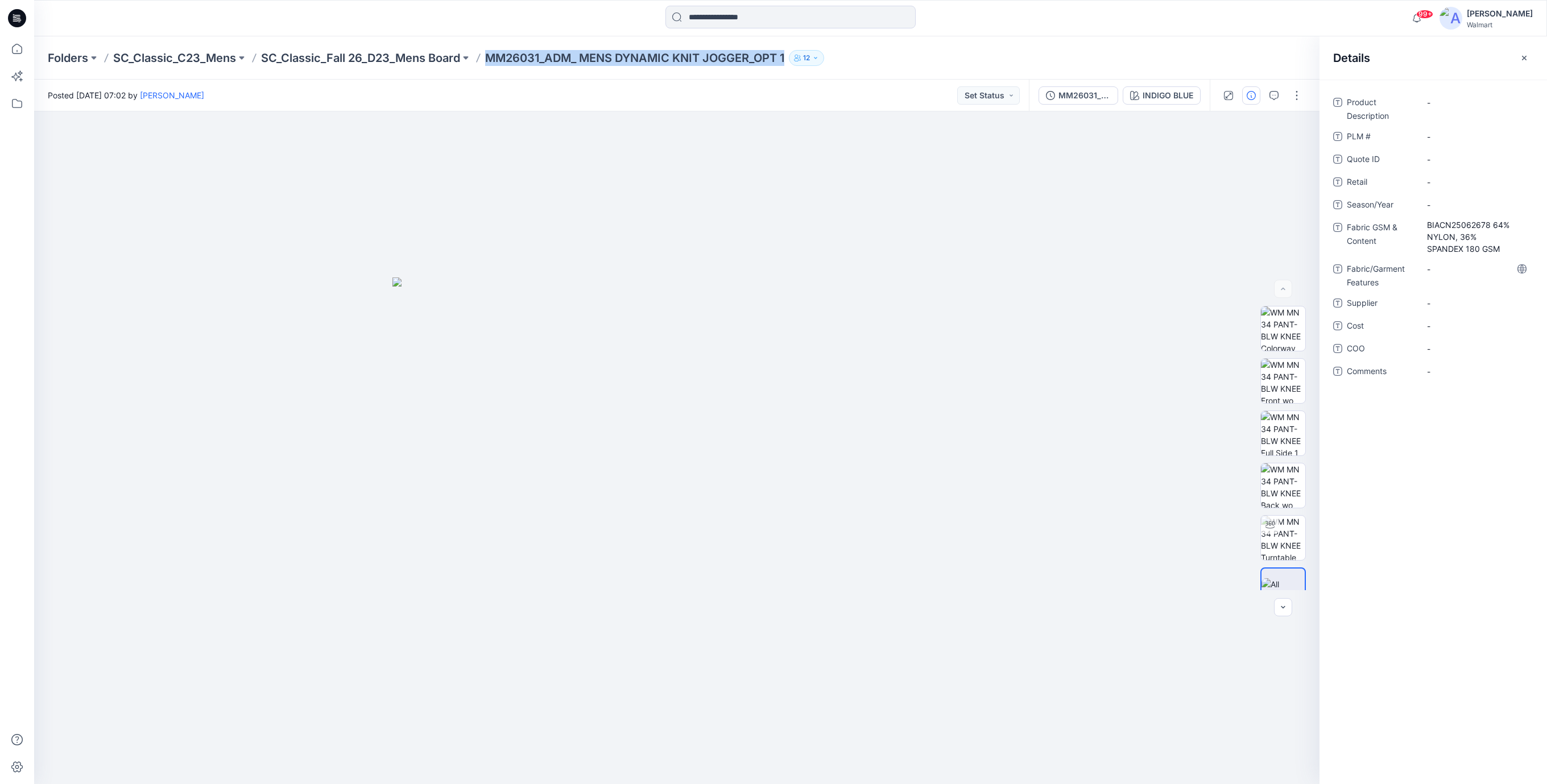
click at [796, 72] on div "Folders SC_Classic_C23_Mens SC_Classic_Fall 26_D23_Mens Board MM26031_ADM_ MENS…" at bounding box center [791, 58] width 1513 height 43
copy div "MM26031_ADM_ MENS DYNAMIC KNIT JOGGER_OPT 1 12"
click at [1438, 100] on Description "-" at bounding box center [1476, 102] width 99 height 12
type textarea "**********"
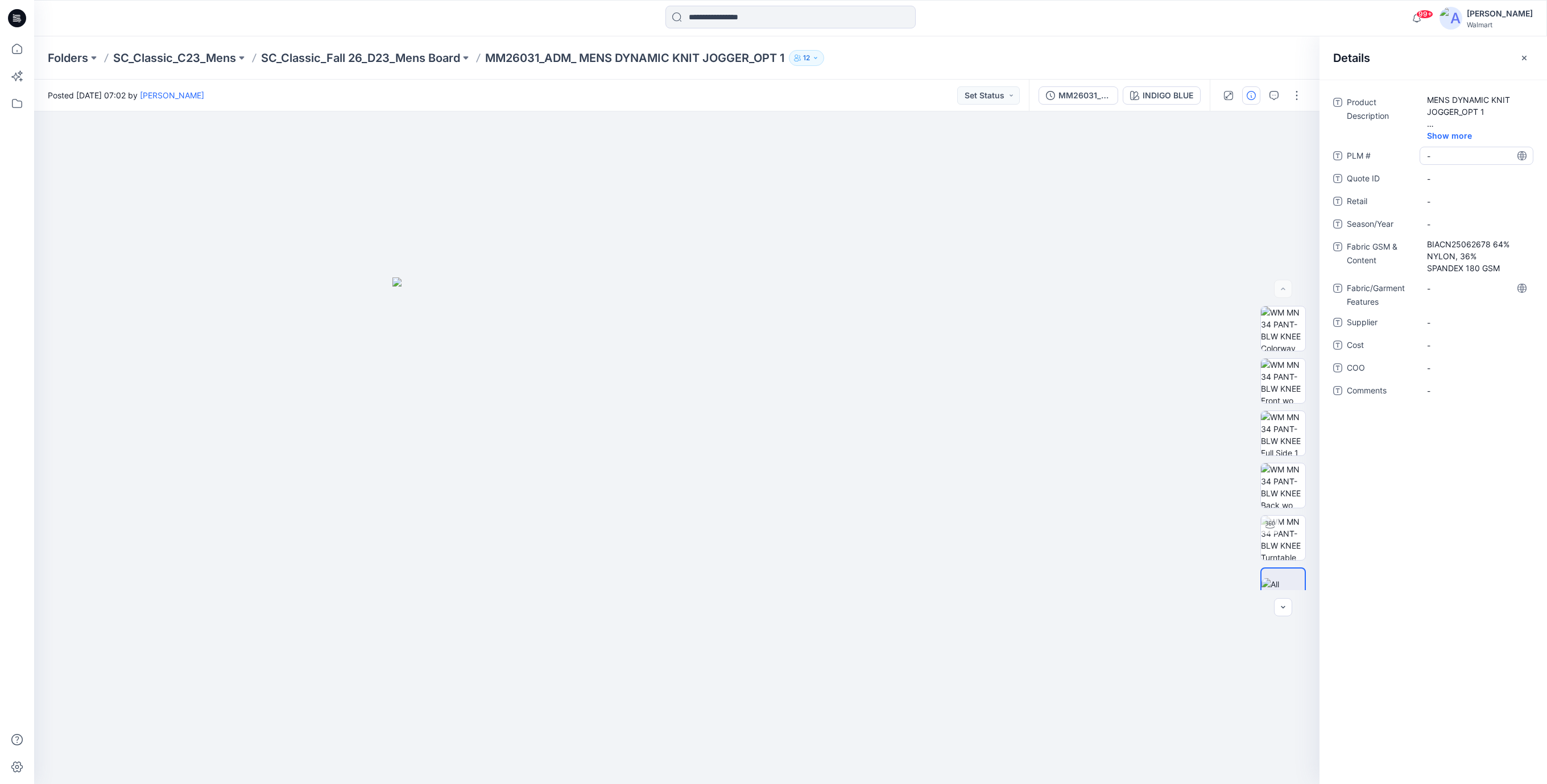
click at [1476, 141] on div "Product Description MENS DYNAMIC KNIT JOGGER_OPT 1 Show more PLM # - Quote ID -…" at bounding box center [1433, 253] width 200 height 320
click at [1448, 153] on \ "-" at bounding box center [1476, 156] width 99 height 12
type textarea "***"
click at [1438, 185] on div "-" at bounding box center [1476, 178] width 114 height 18
type textarea "***"
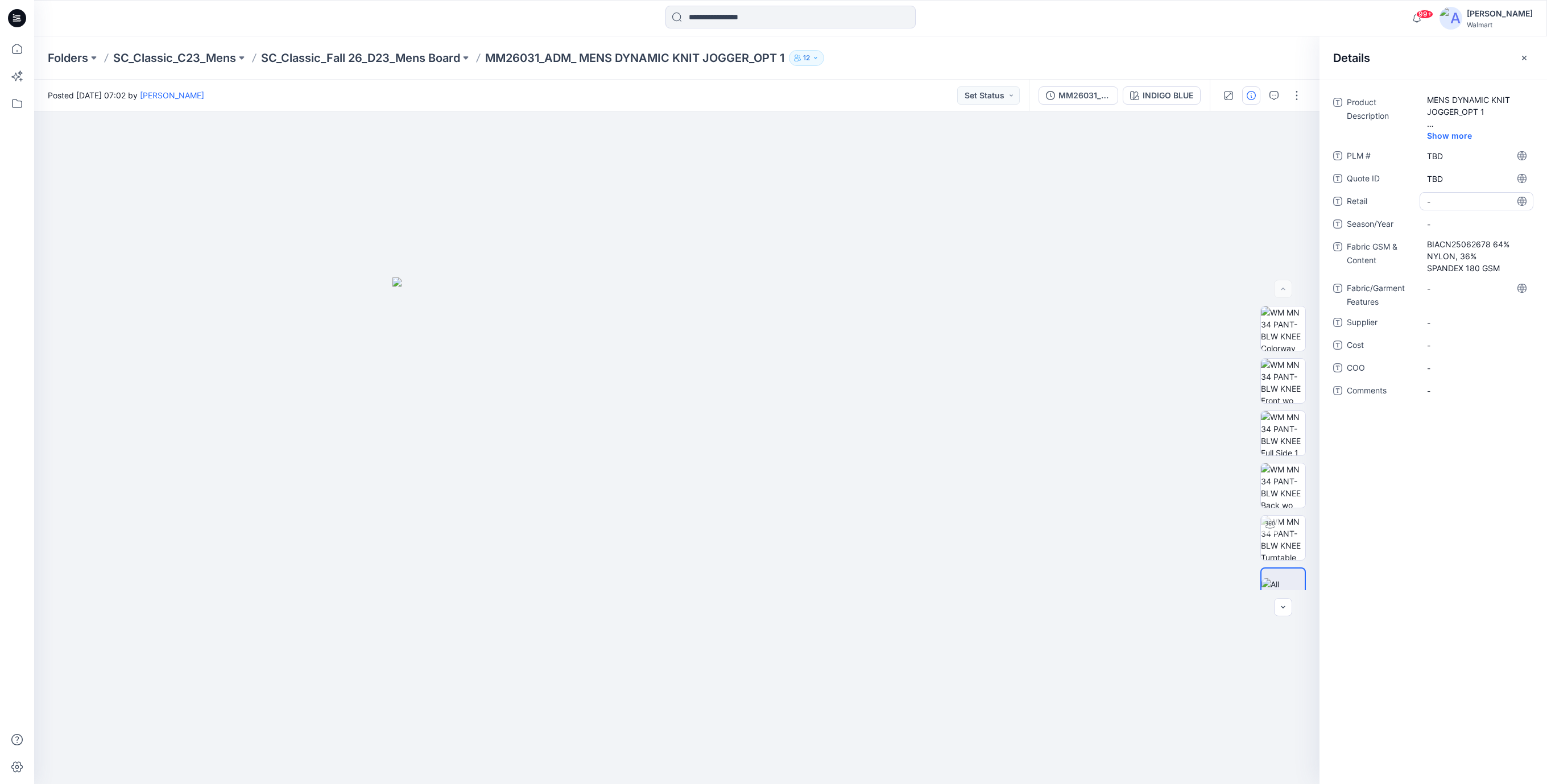
click at [1439, 203] on span "-" at bounding box center [1476, 202] width 99 height 12
click at [1438, 224] on span "-" at bounding box center [1476, 224] width 99 height 12
type textarea "*******"
click at [1436, 287] on Features "-" at bounding box center [1476, 288] width 99 height 12
click at [1445, 324] on span "-" at bounding box center [1476, 323] width 99 height 12
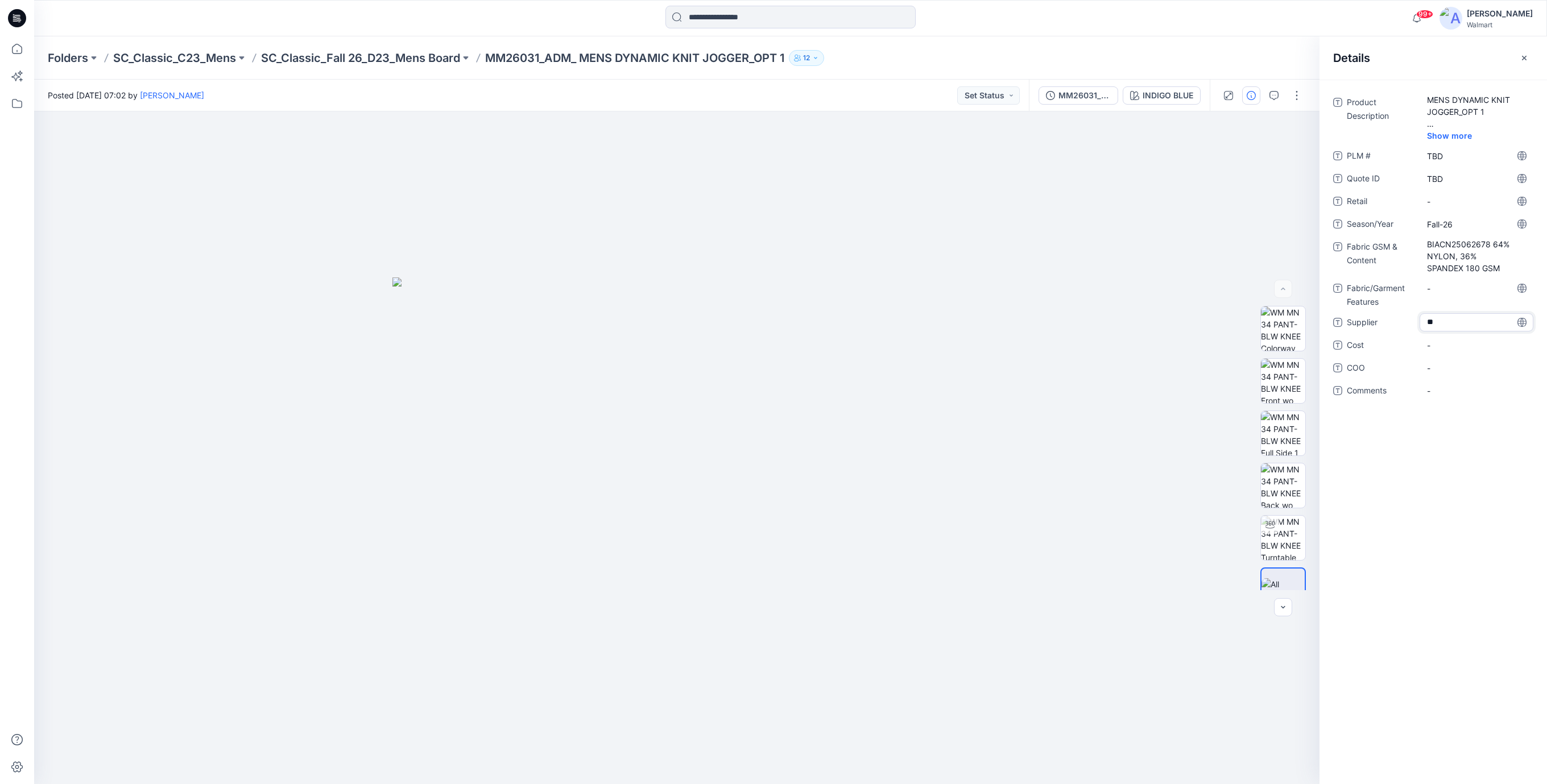
type textarea "*"
type textarea "**********"
click at [1454, 350] on span "-" at bounding box center [1476, 345] width 99 height 12
click at [1454, 341] on textarea at bounding box center [1476, 345] width 114 height 18
click at [20, 17] on icon at bounding box center [17, 18] width 18 height 18
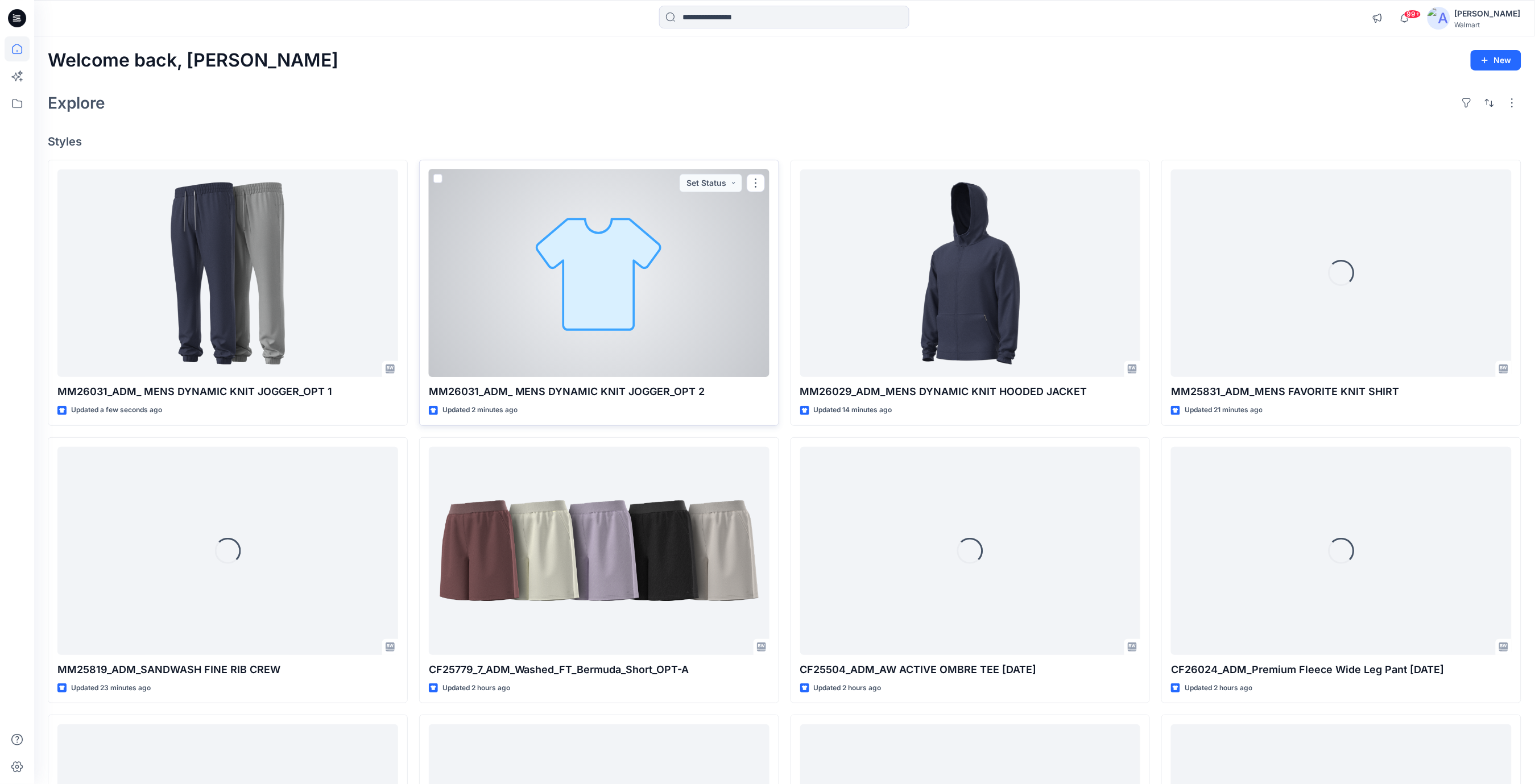
click at [650, 306] on div at bounding box center [599, 273] width 341 height 208
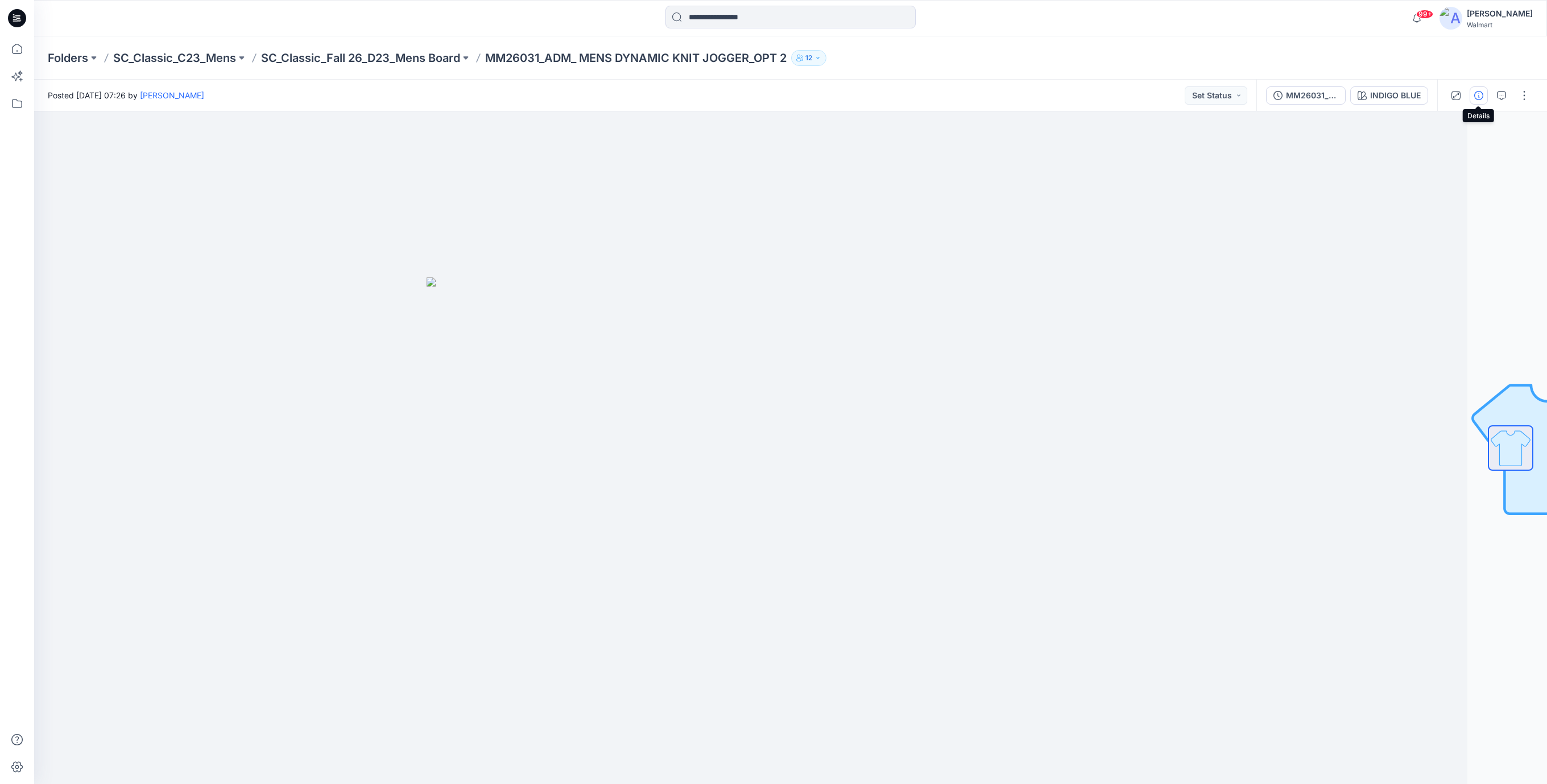
click at [1480, 98] on icon "button" at bounding box center [1478, 95] width 9 height 9
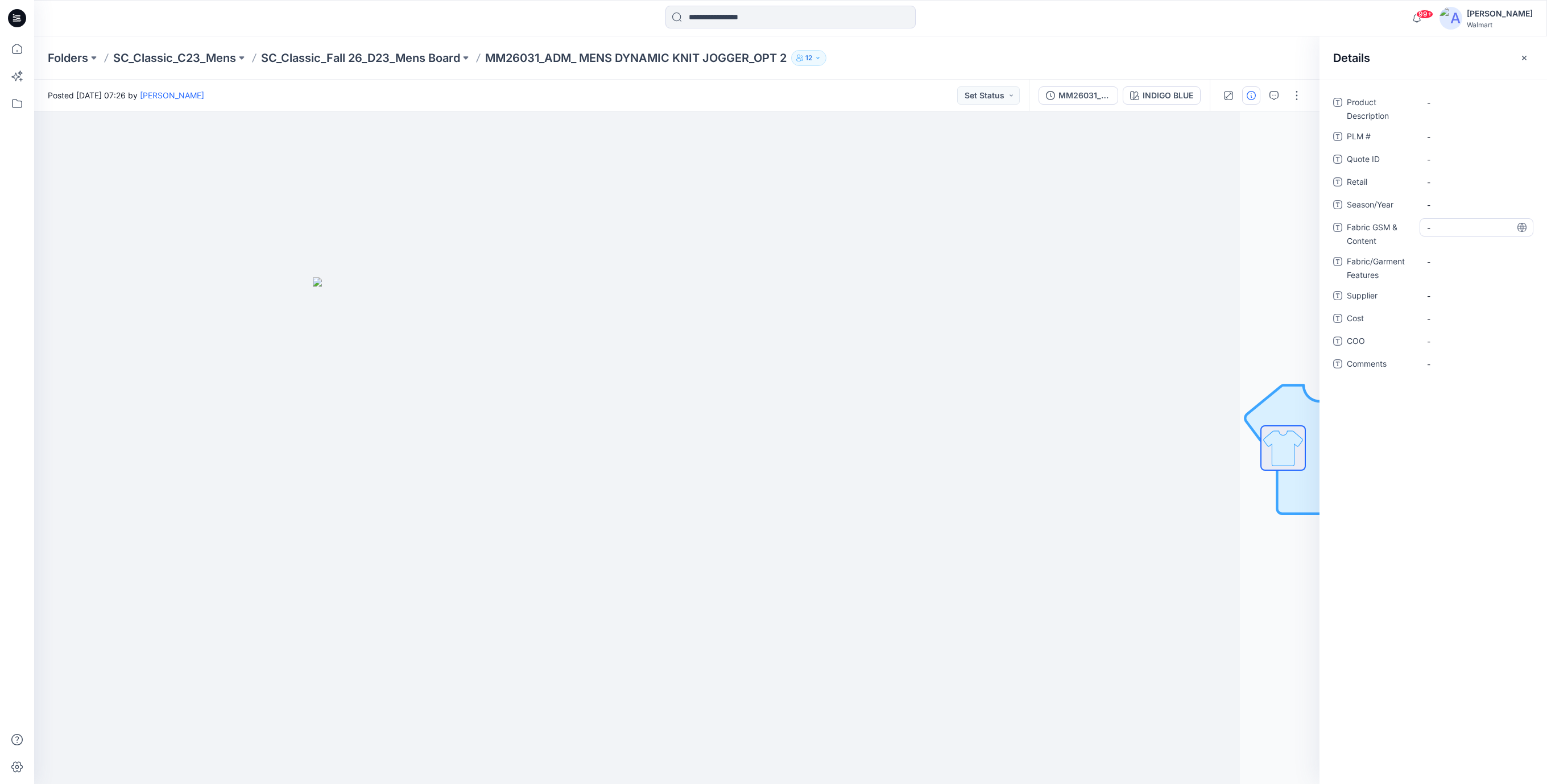
click at [1425, 231] on div "-" at bounding box center [1476, 227] width 114 height 18
type textarea "**********"
click at [1446, 256] on Features "-" at bounding box center [1476, 261] width 99 height 12
click at [1448, 233] on Content "-" at bounding box center [1476, 228] width 99 height 12
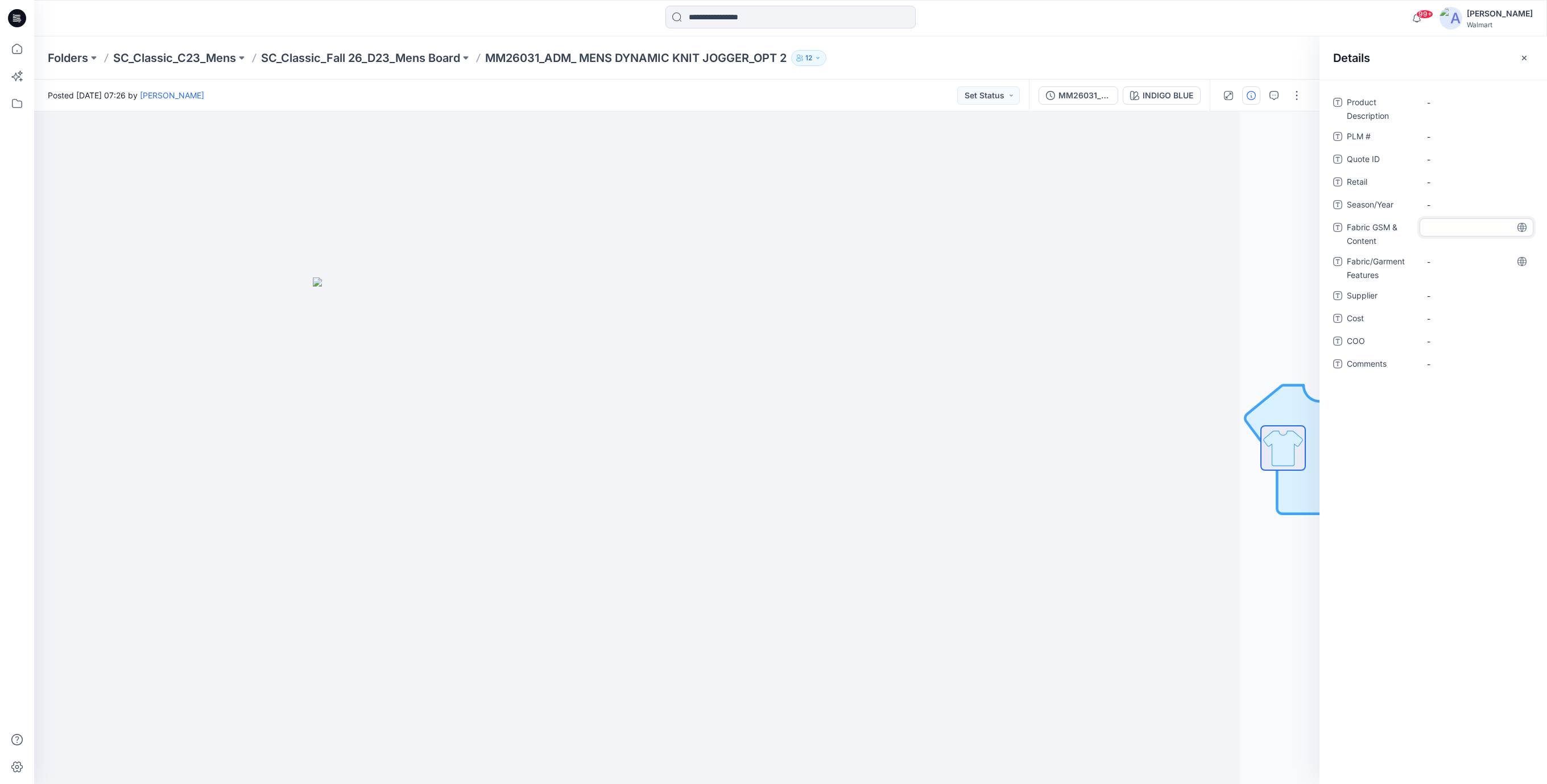
type textarea "**********"
click at [1439, 103] on Description "-" at bounding box center [1476, 102] width 99 height 12
drag, startPoint x: 488, startPoint y: 60, endPoint x: 802, endPoint y: 58, distance: 314.0
click at [802, 58] on div "Folders SC_Classic_C23_Mens SC_Classic_Fall 26_D23_Mens Board MM26031_ADM_ MENS…" at bounding box center [746, 57] width 1397 height 16
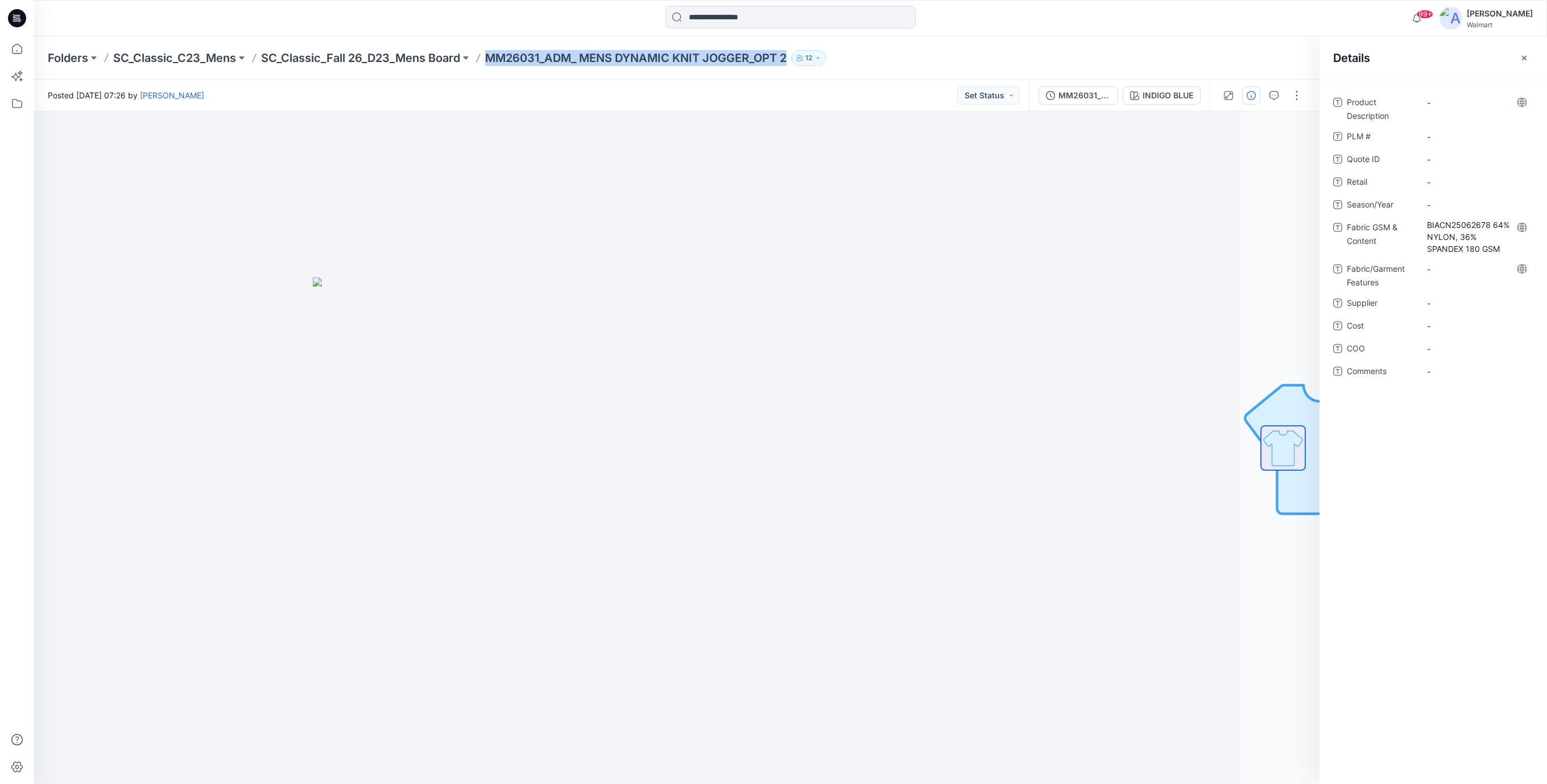
copy div "MM26031_ADM_ MENS DYNAMIC KNIT JOGGER_OPT 2 12"
click at [1468, 108] on Description "-" at bounding box center [1476, 102] width 99 height 12
type textarea "**********"
click at [1442, 132] on div "**********" at bounding box center [1433, 243] width 200 height 301
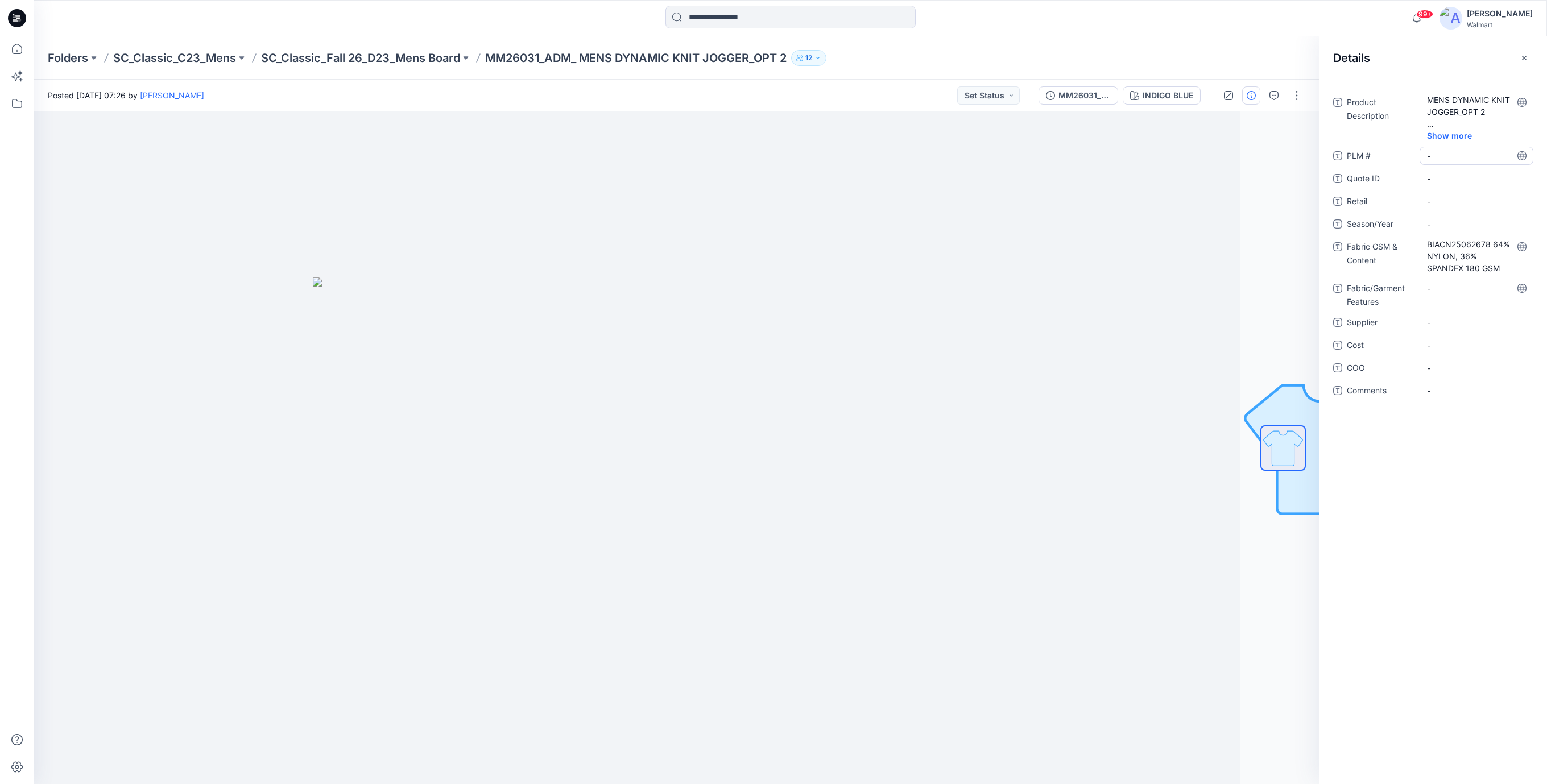
click at [1441, 154] on \ "-" at bounding box center [1476, 156] width 99 height 12
type textarea "***"
click at [1448, 177] on ID "-" at bounding box center [1476, 179] width 99 height 12
type textarea "***"
click at [1448, 211] on div "Product Description MENS DYNAMIC KNIT JOGGER_OPT 2 Show more PLM # TBD Quote ID…" at bounding box center [1433, 253] width 200 height 320
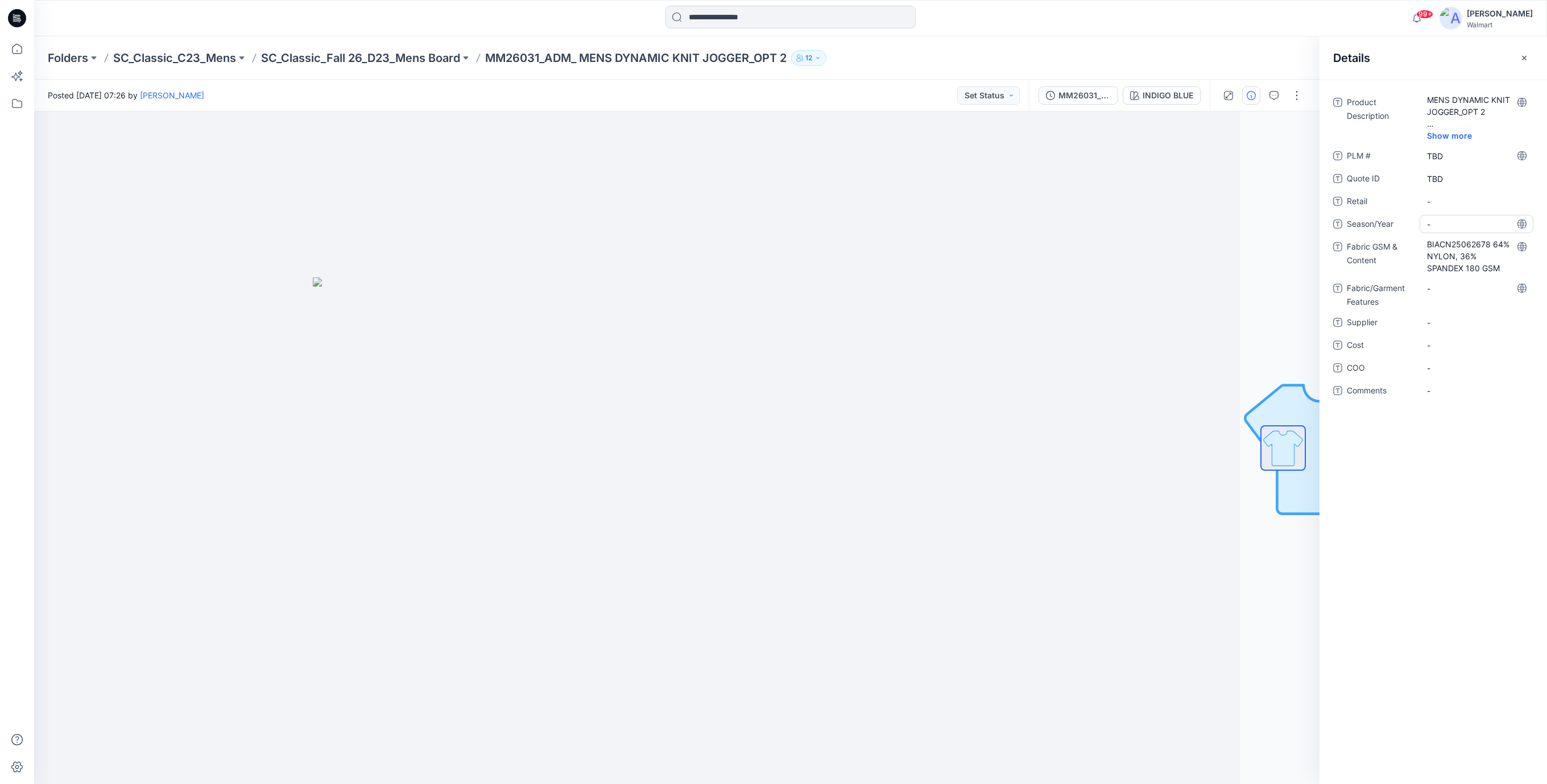
click at [1449, 223] on span "-" at bounding box center [1476, 224] width 99 height 12
type textarea "*******"
click at [1443, 292] on Features "-" at bounding box center [1476, 288] width 99 height 12
click at [1447, 328] on span "-" at bounding box center [1476, 323] width 99 height 12
type textarea "*"
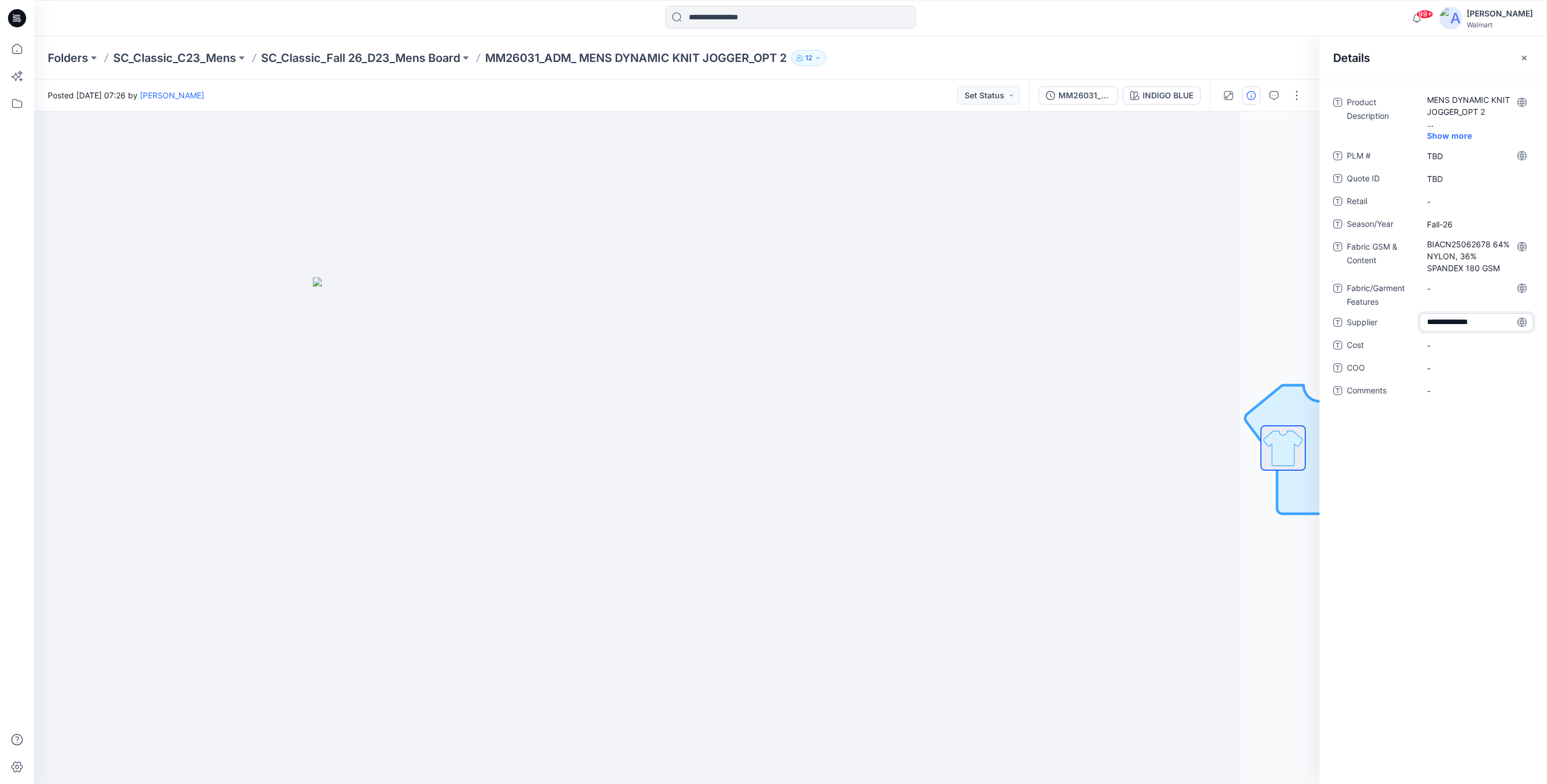
type textarea "**********"
click at [1459, 355] on div "Product Description MENS DYNAMIC KNIT JOGGER_OPT 2 Show more PLM # TBD Quote ID…" at bounding box center [1433, 253] width 200 height 320
click at [19, 21] on icon at bounding box center [19, 21] width 2 height 1
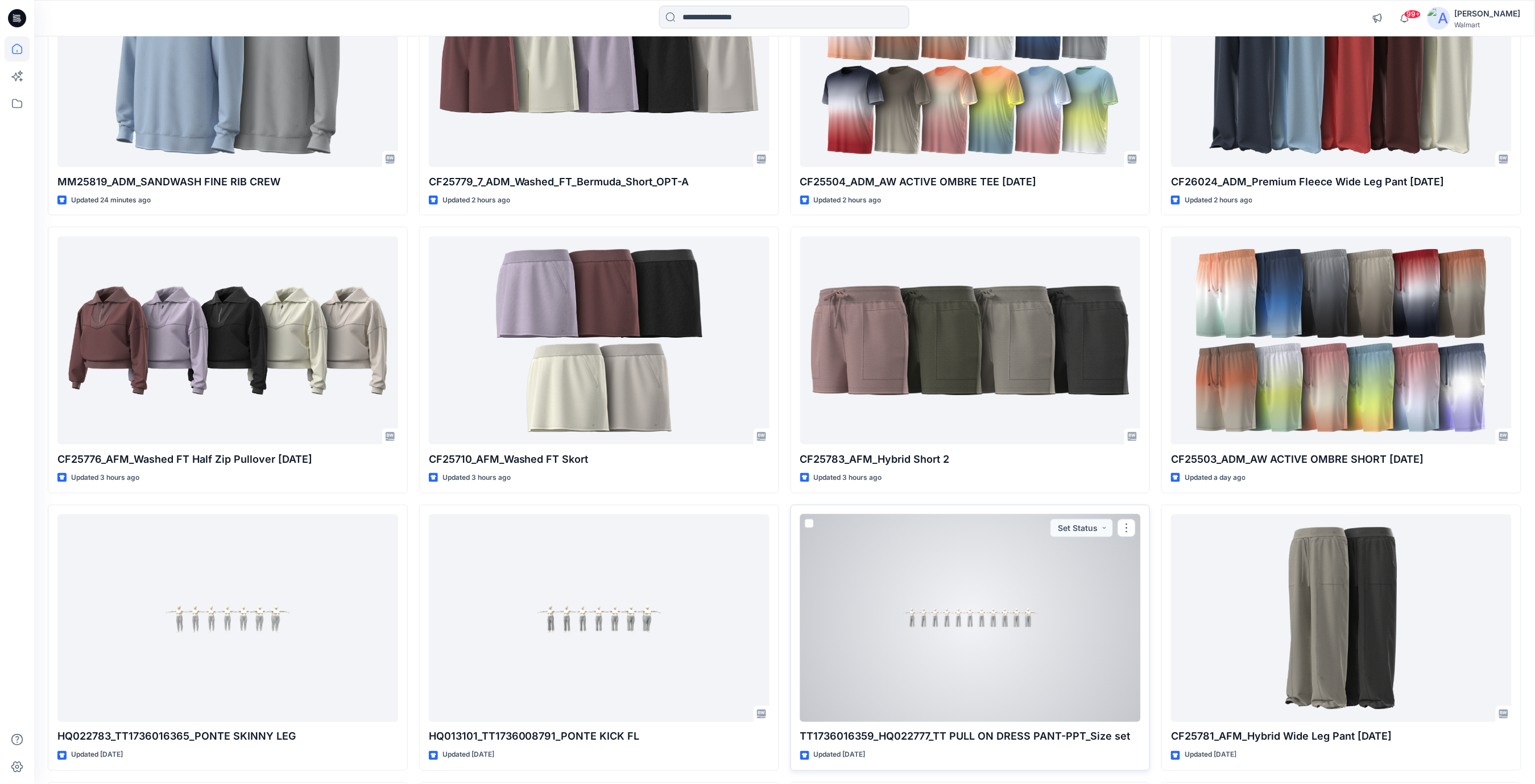
scroll to position [531, 0]
